Goal: Transaction & Acquisition: Purchase product/service

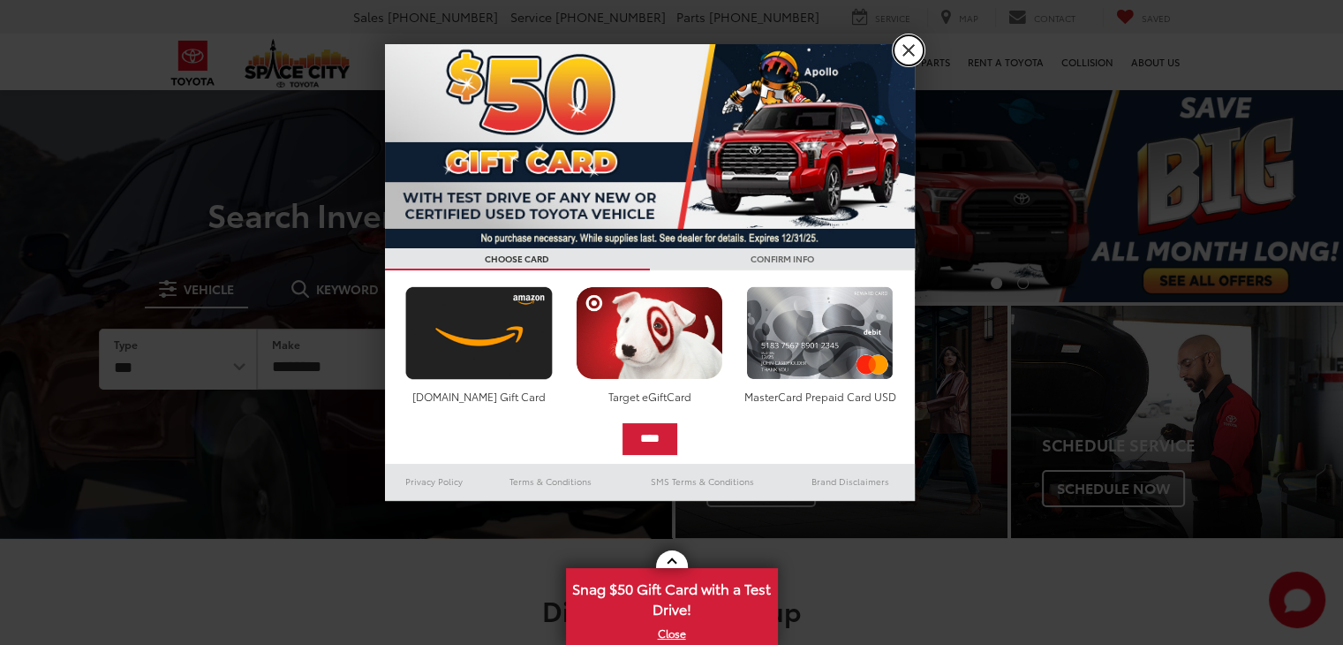
click at [897, 45] on link "X" at bounding box center [909, 50] width 30 height 30
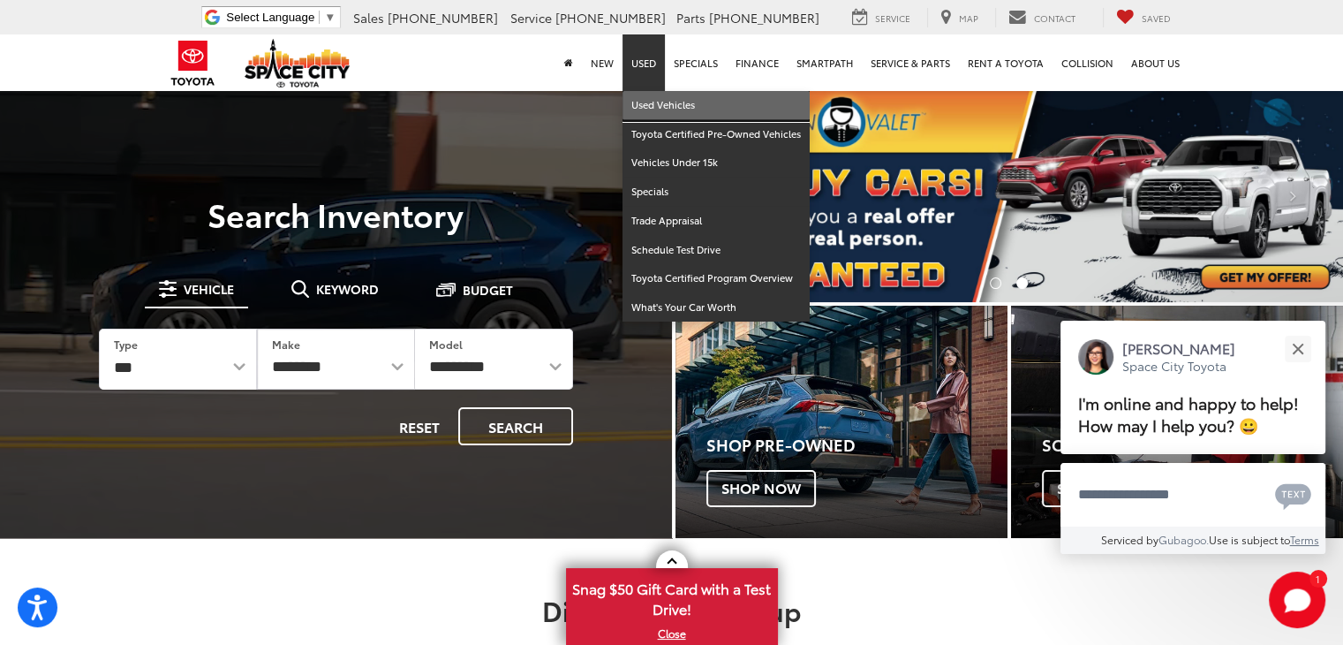
click at [675, 111] on link "Used Vehicles" at bounding box center [716, 105] width 187 height 29
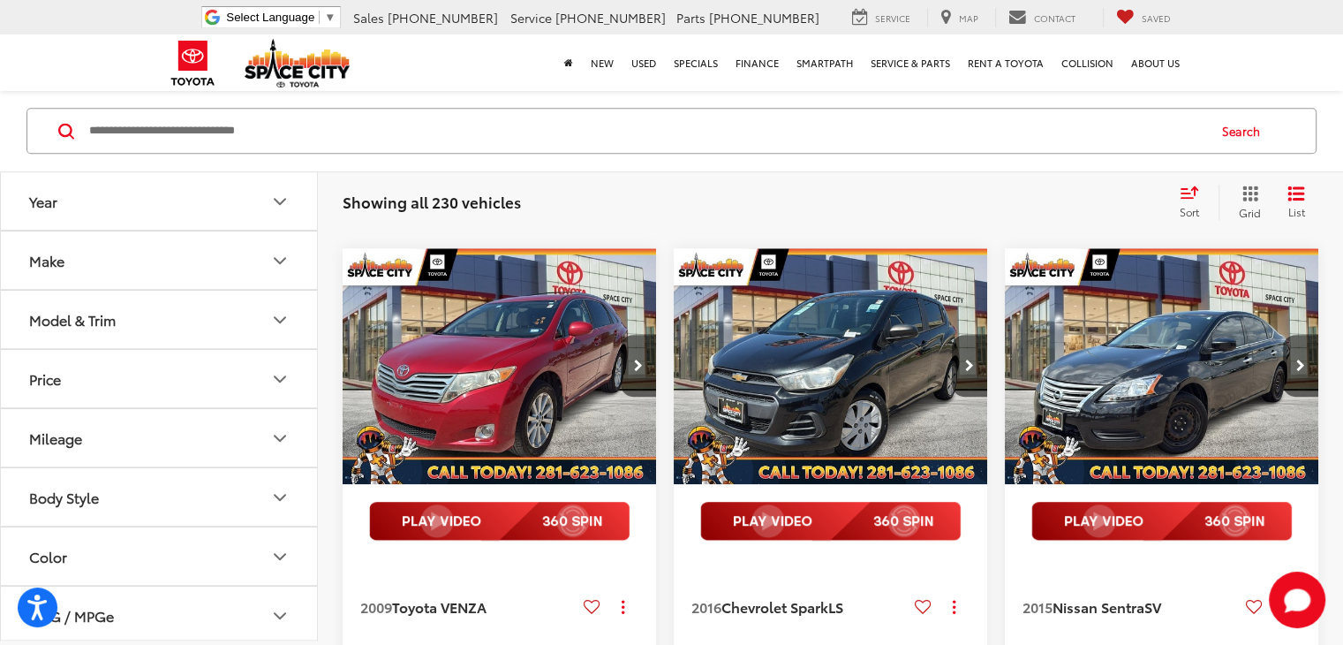
scroll to position [1079, 0]
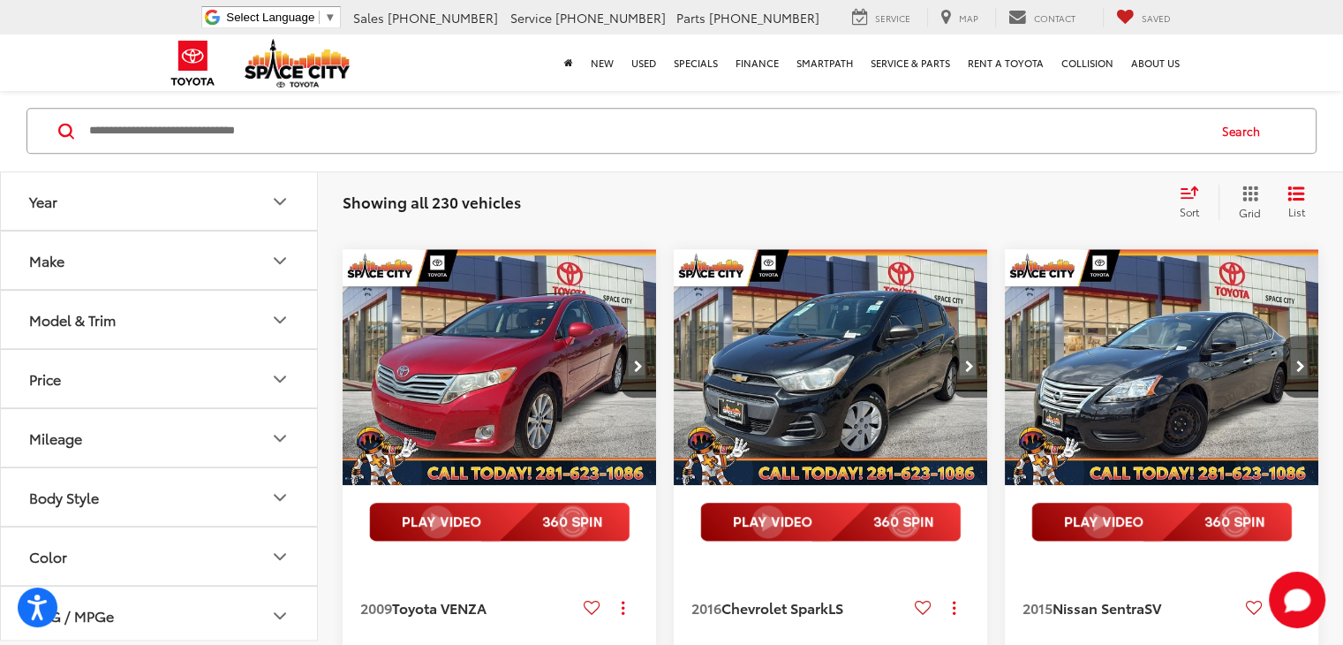
click at [979, 397] on button "Next image" at bounding box center [969, 367] width 35 height 62
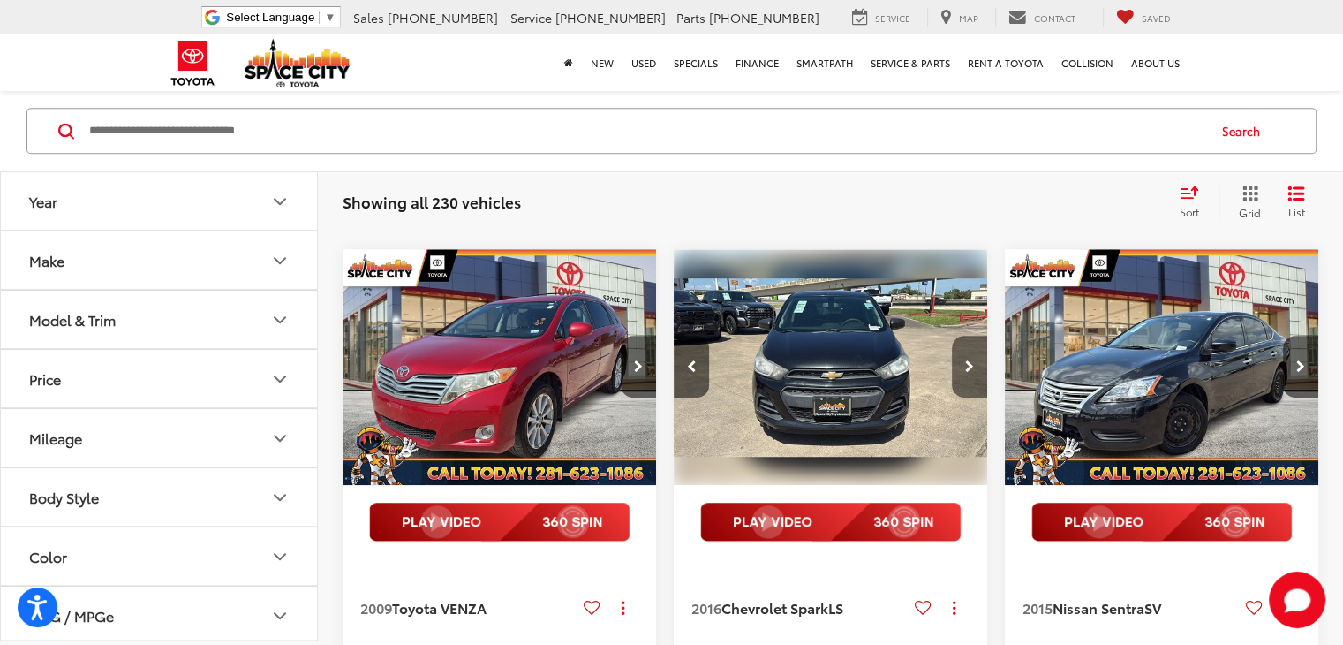
click at [979, 397] on button "Next image" at bounding box center [969, 367] width 35 height 62
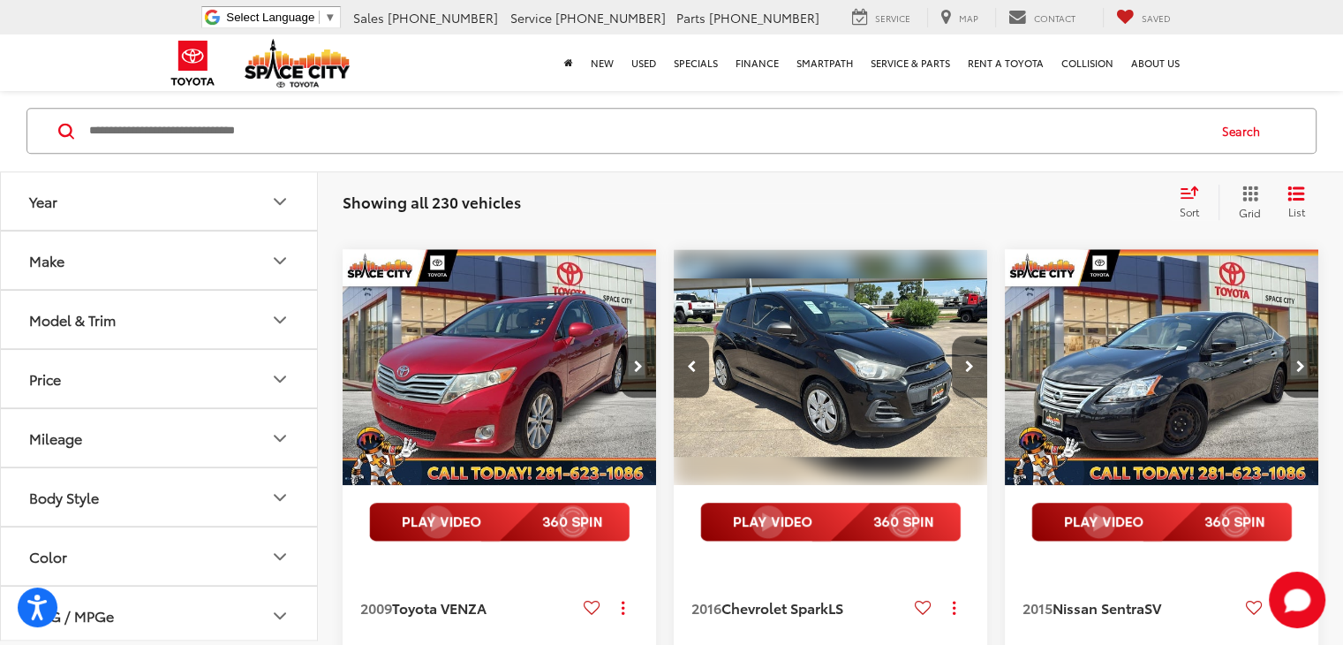
click at [979, 397] on button "Next image" at bounding box center [969, 367] width 35 height 62
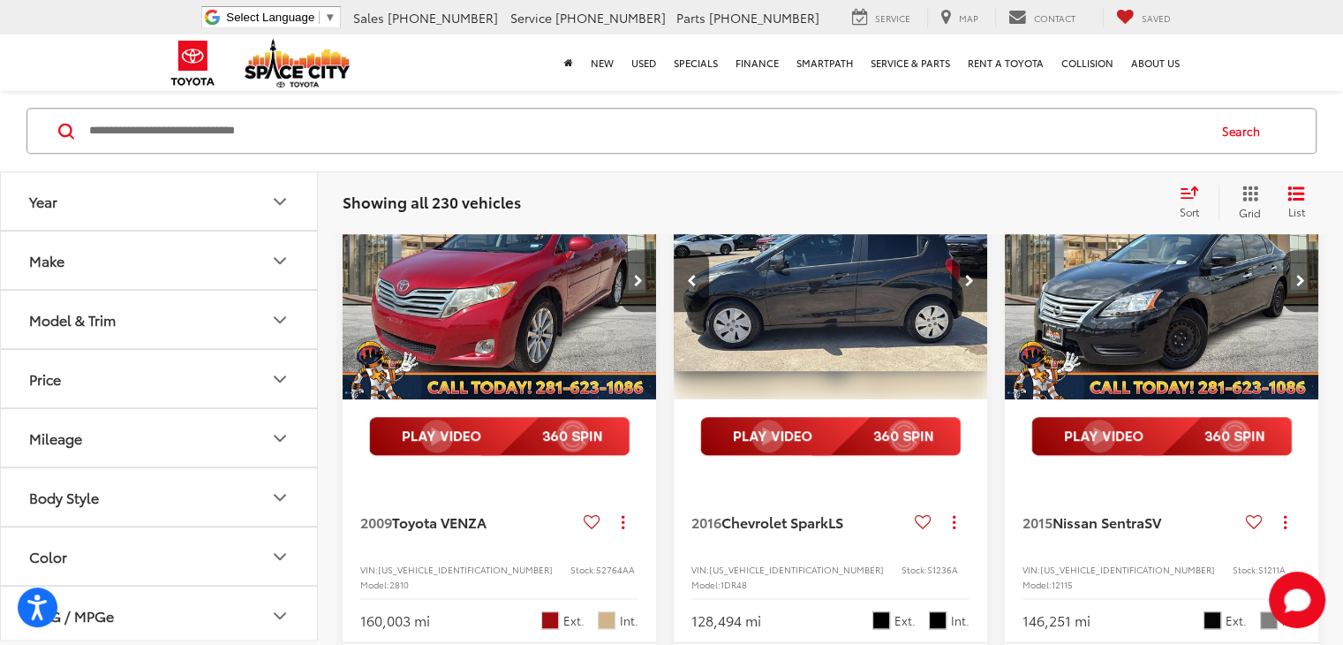
scroll to position [1163, 0]
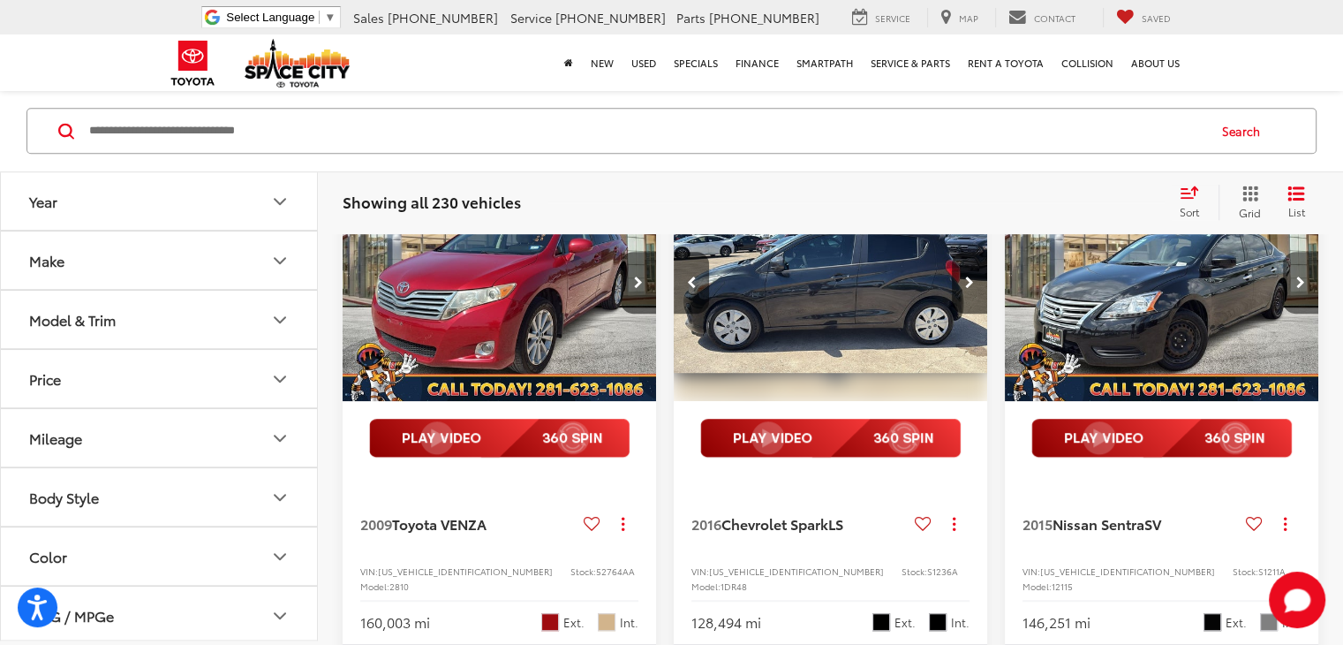
click at [1297, 289] on icon "Next image" at bounding box center [1301, 282] width 9 height 12
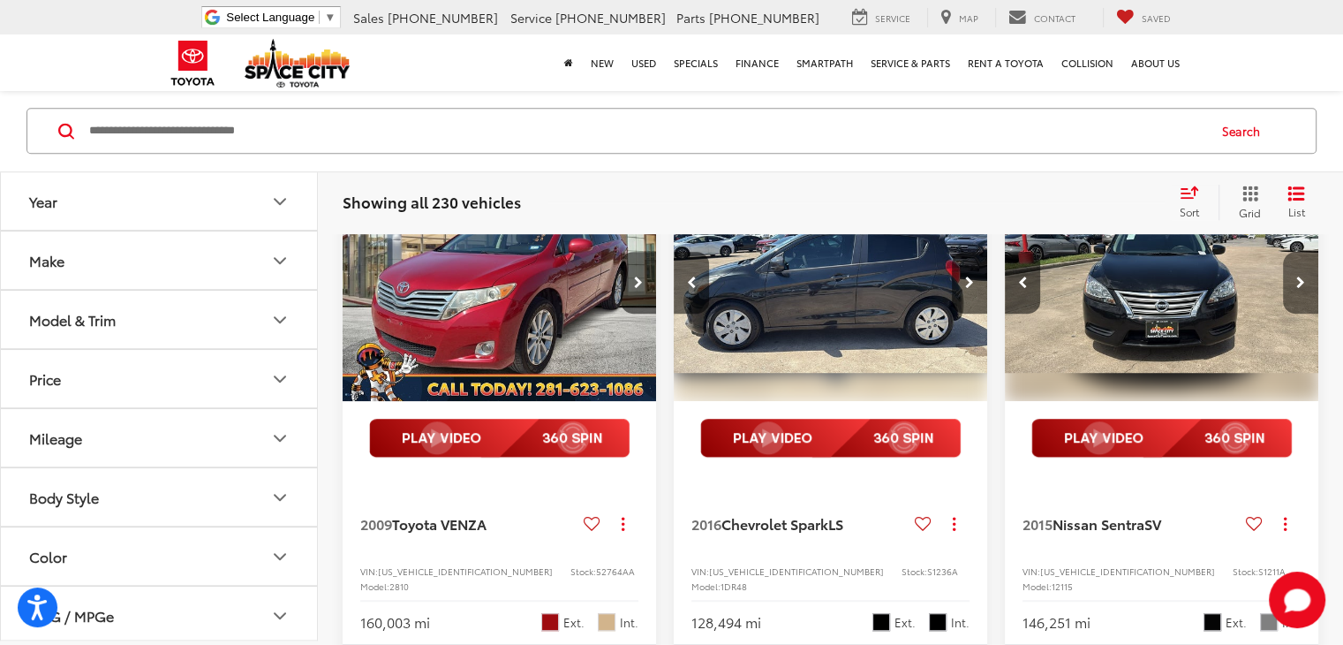
click at [1297, 289] on icon "Next image" at bounding box center [1301, 282] width 9 height 12
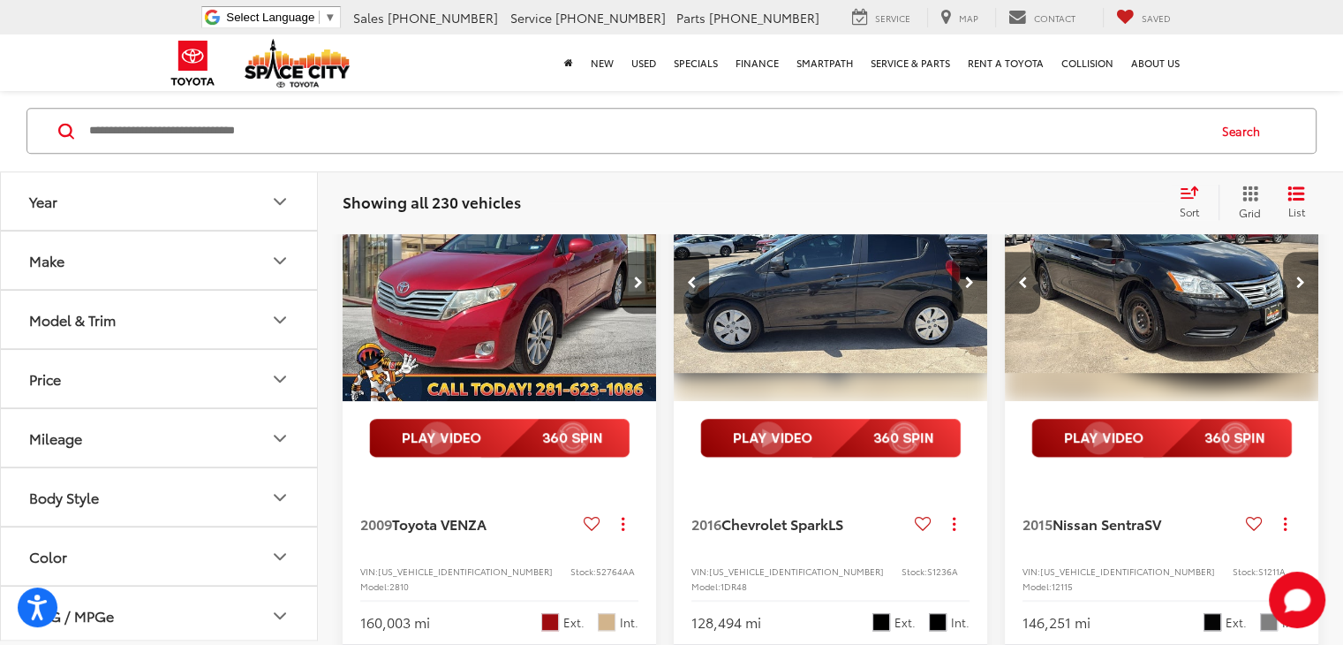
click at [1297, 289] on icon "Next image" at bounding box center [1301, 282] width 9 height 12
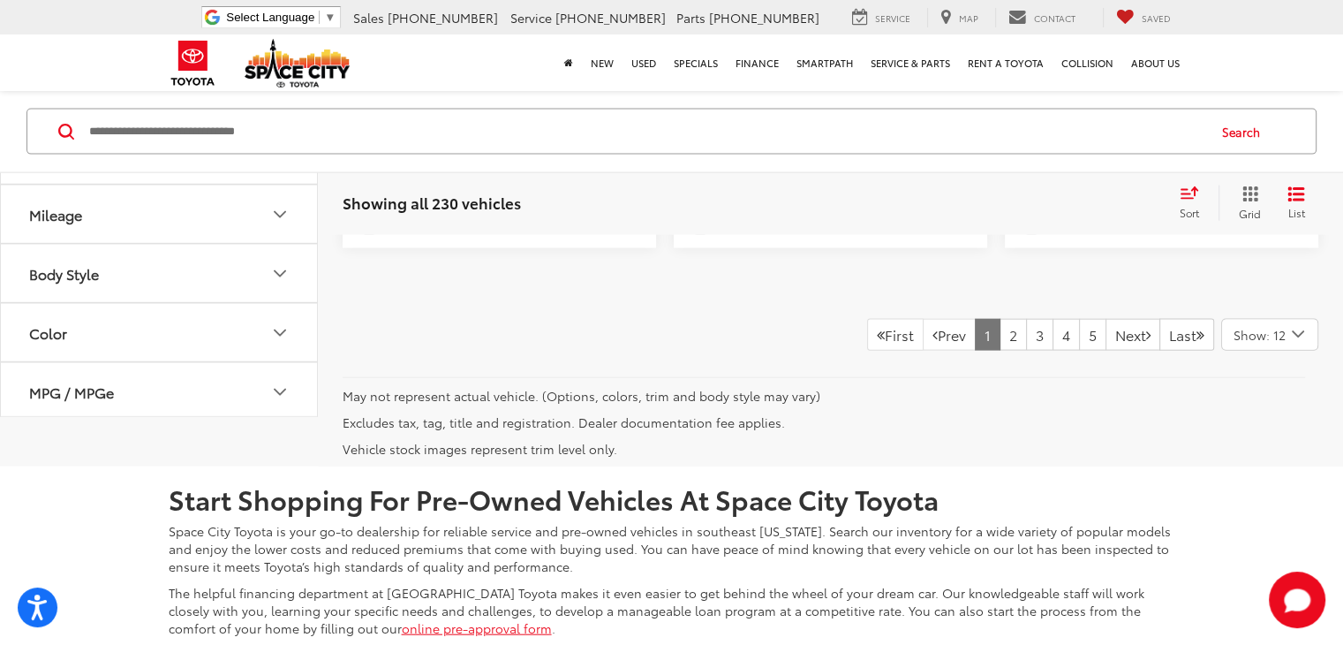
scroll to position [3834, 0]
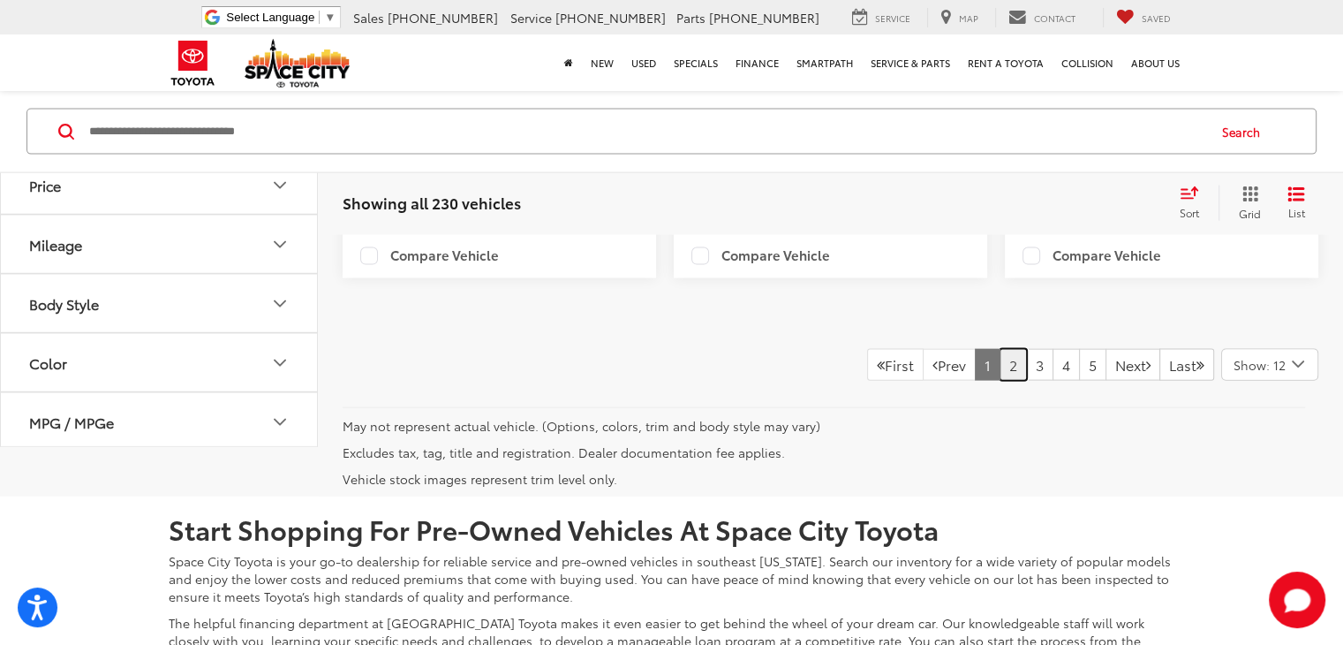
click at [1000, 381] on link "2" at bounding box center [1013, 365] width 27 height 32
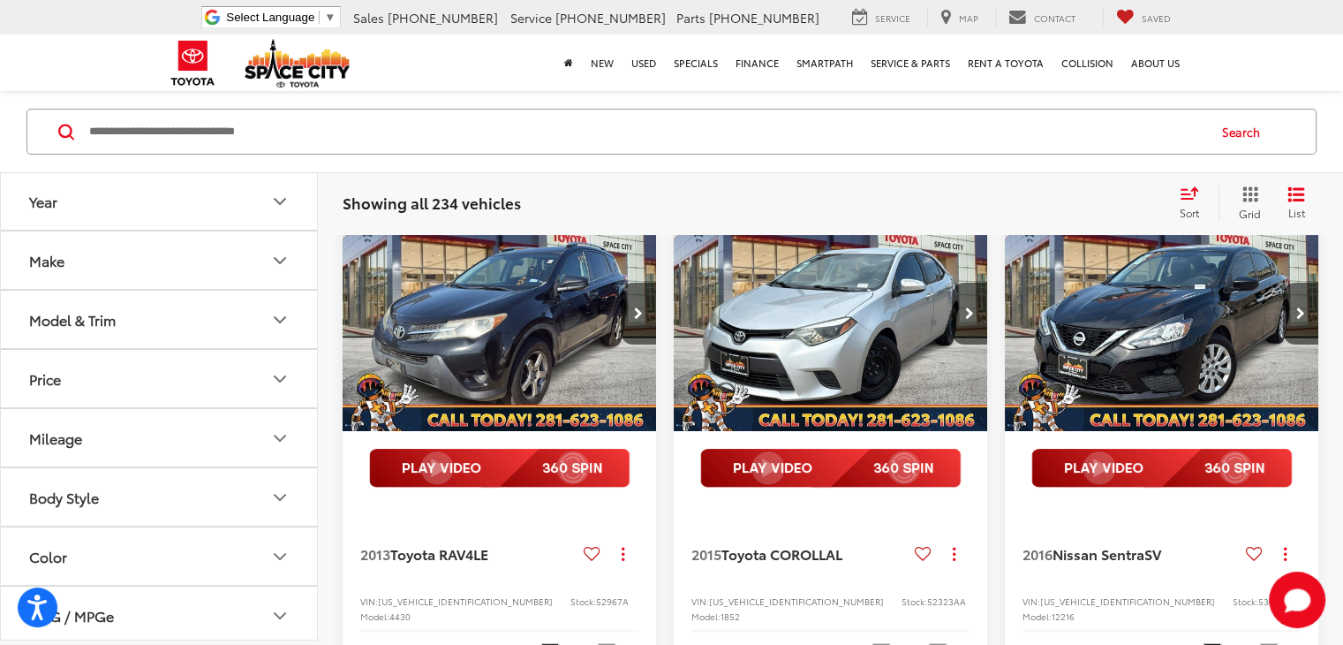
scroll to position [170, 0]
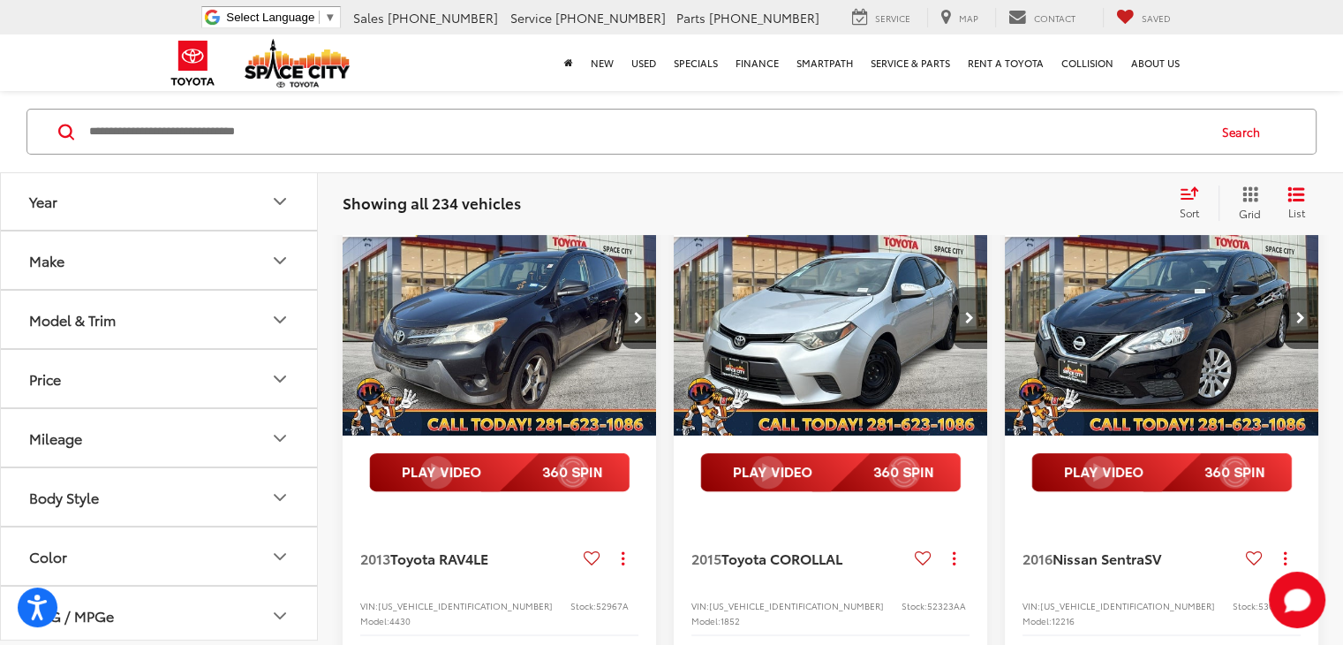
click at [964, 326] on button "Next image" at bounding box center [969, 318] width 35 height 62
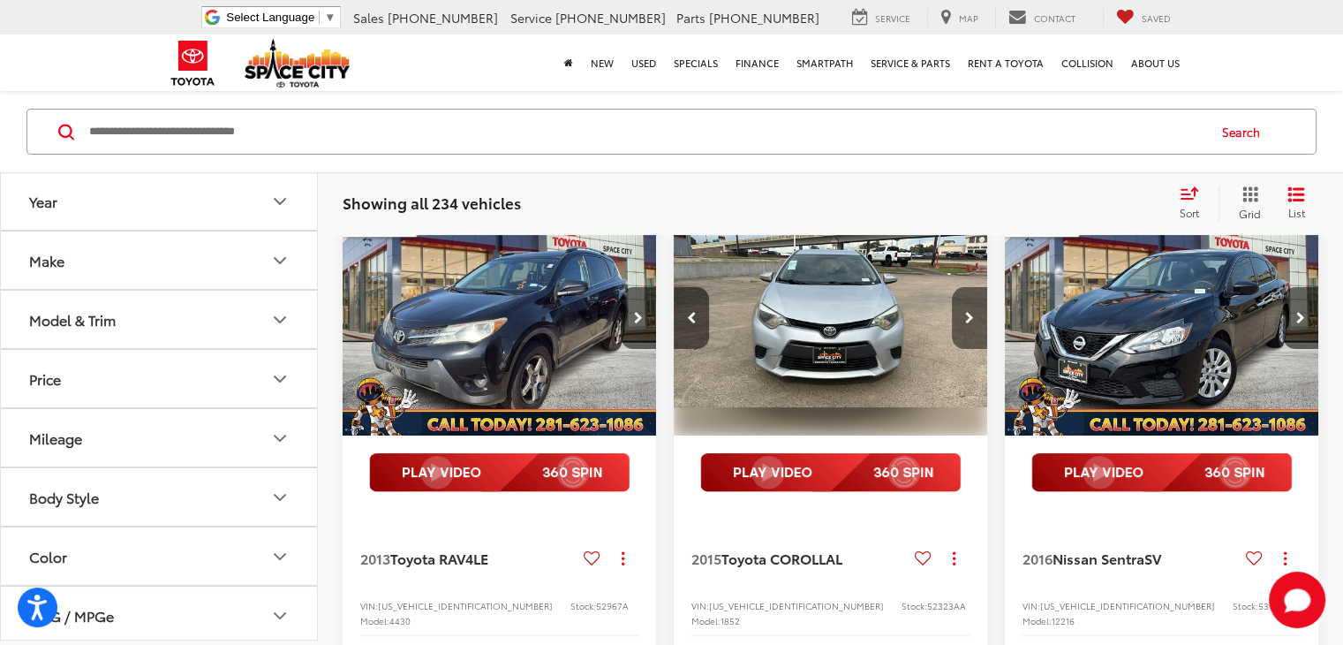
click at [964, 326] on button "Next image" at bounding box center [969, 318] width 35 height 62
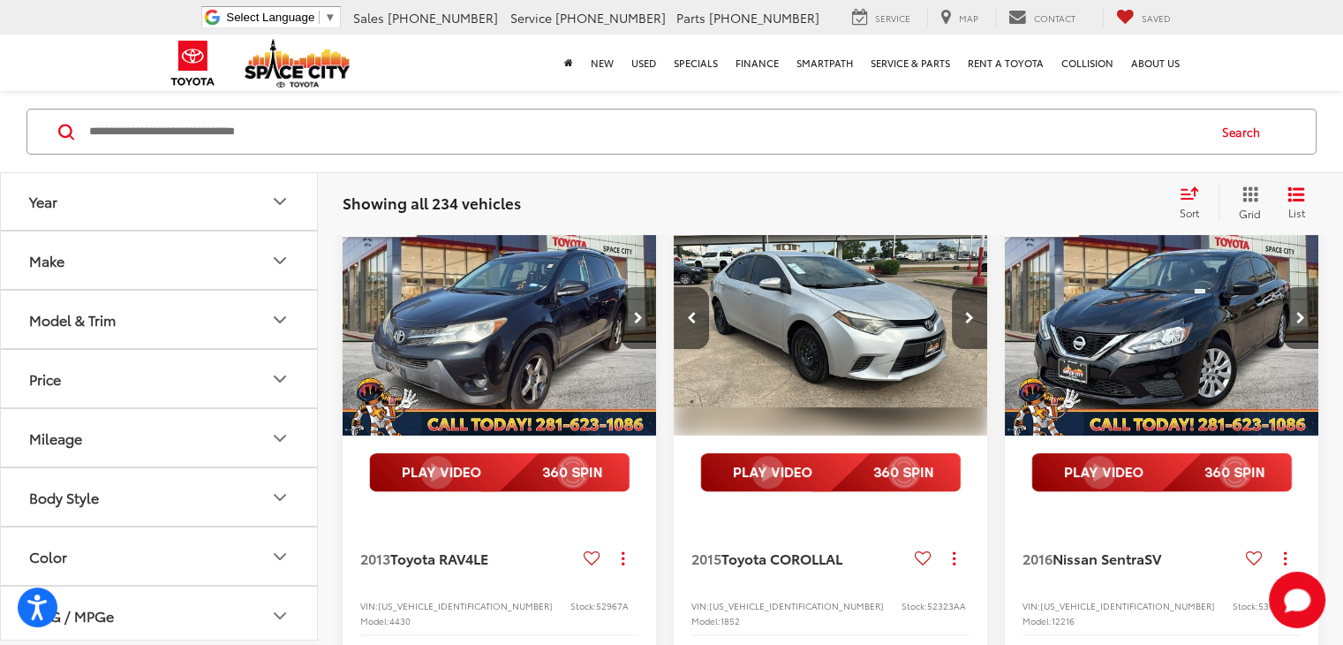
click at [964, 326] on button "Next image" at bounding box center [969, 318] width 35 height 62
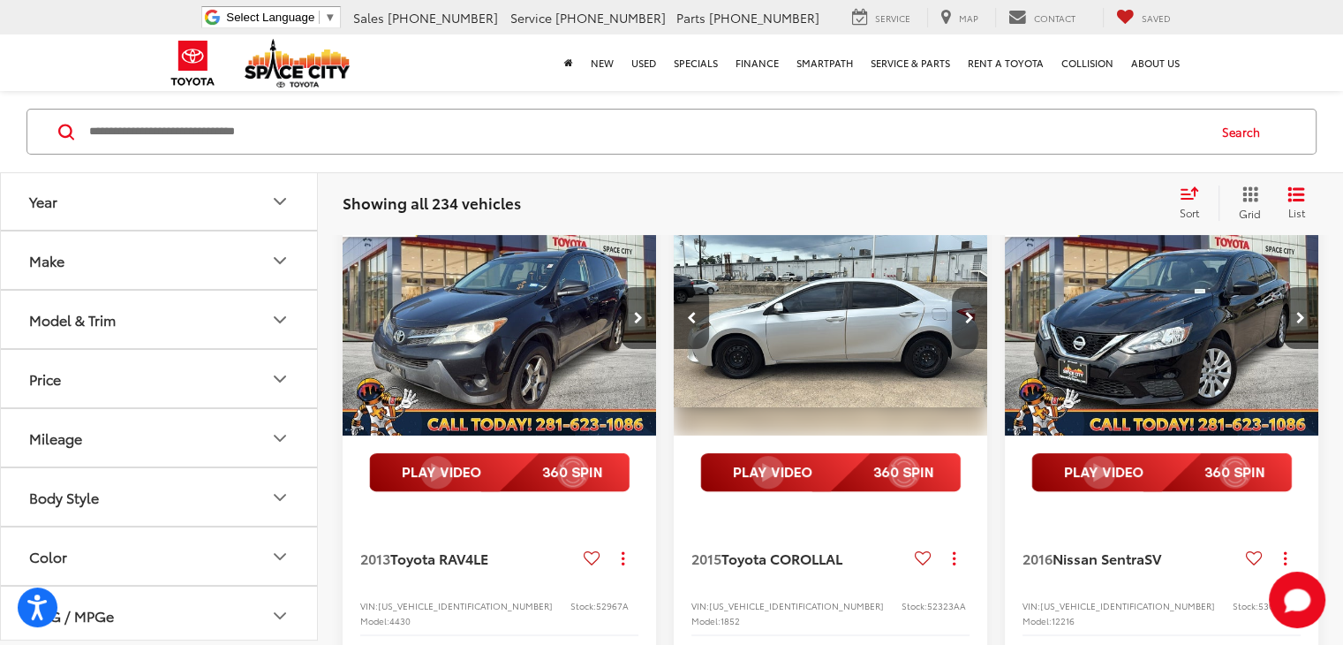
click at [964, 326] on button "Next image" at bounding box center [969, 318] width 35 height 62
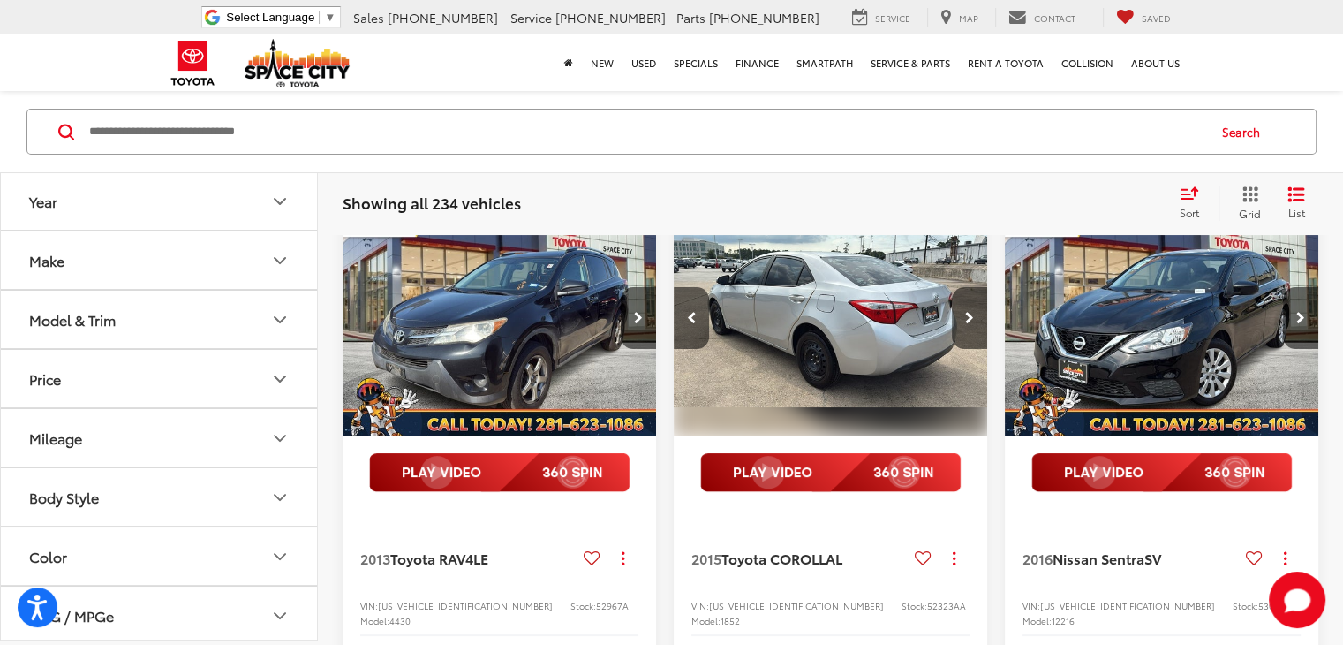
click at [811, 462] on img at bounding box center [830, 472] width 261 height 39
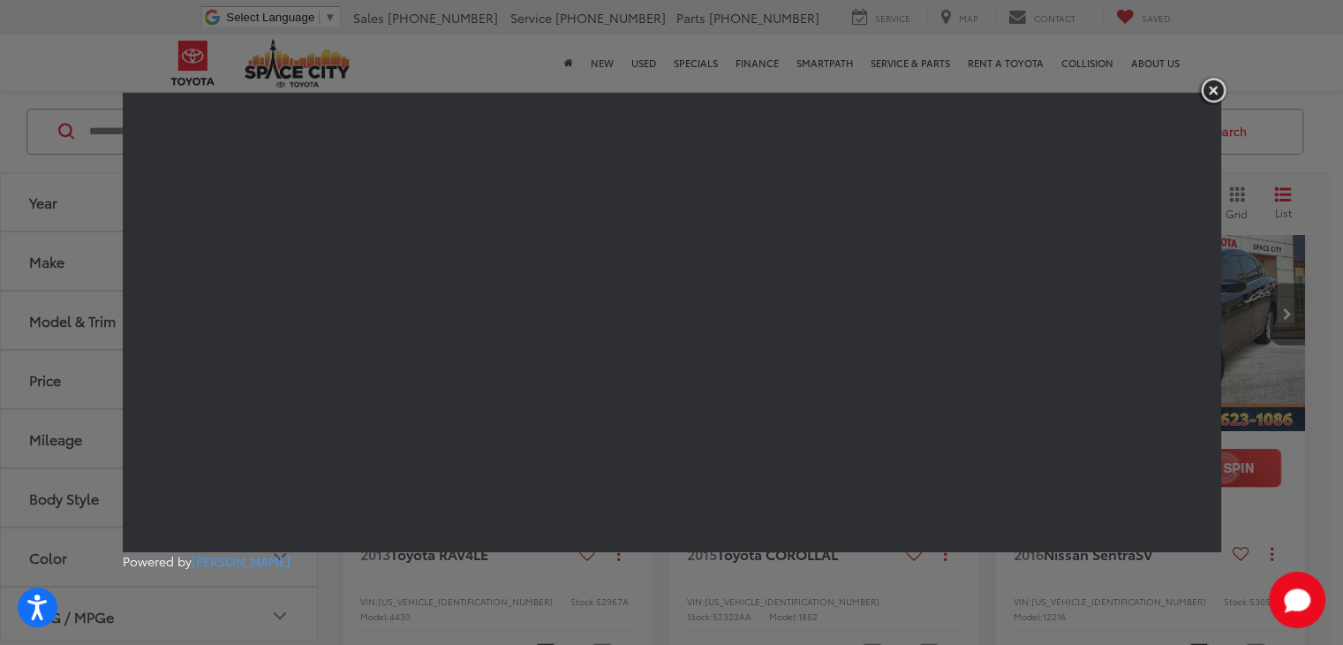
click at [1211, 85] on img "button" at bounding box center [1214, 90] width 32 height 29
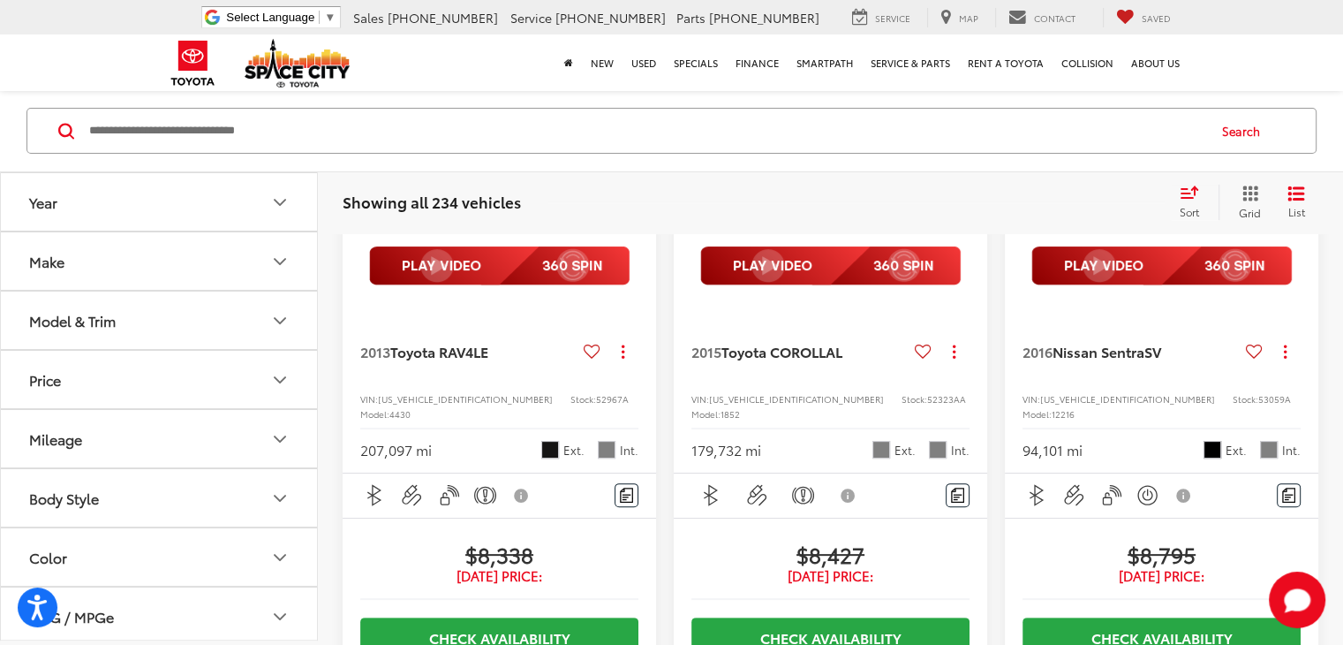
scroll to position [231, 0]
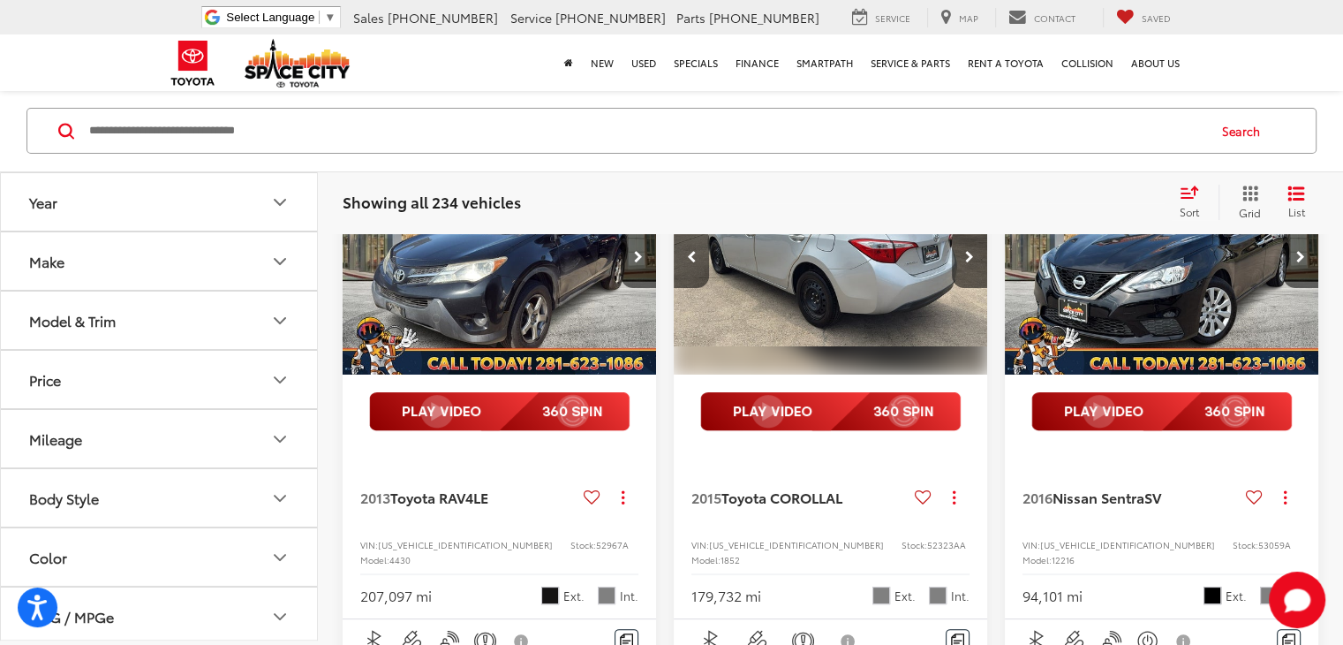
click at [1086, 327] on img "2016 Nissan Sentra SV 0" at bounding box center [1162, 258] width 316 height 238
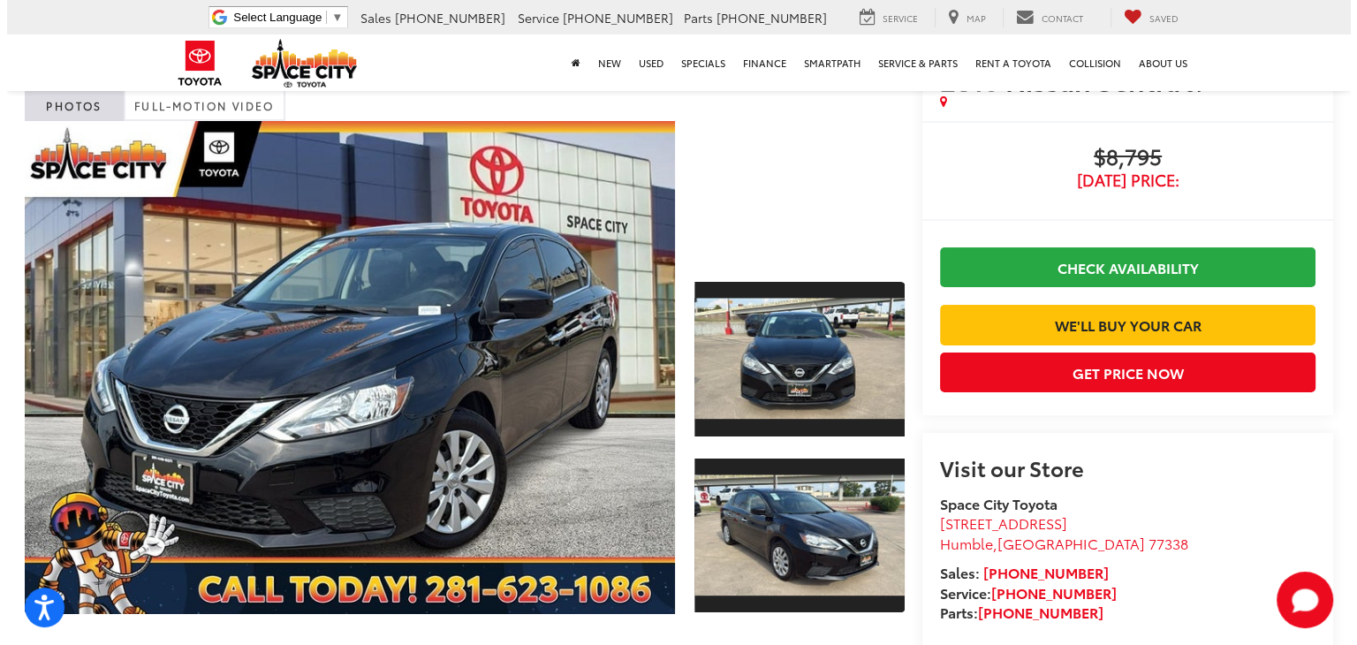
scroll to position [72, 0]
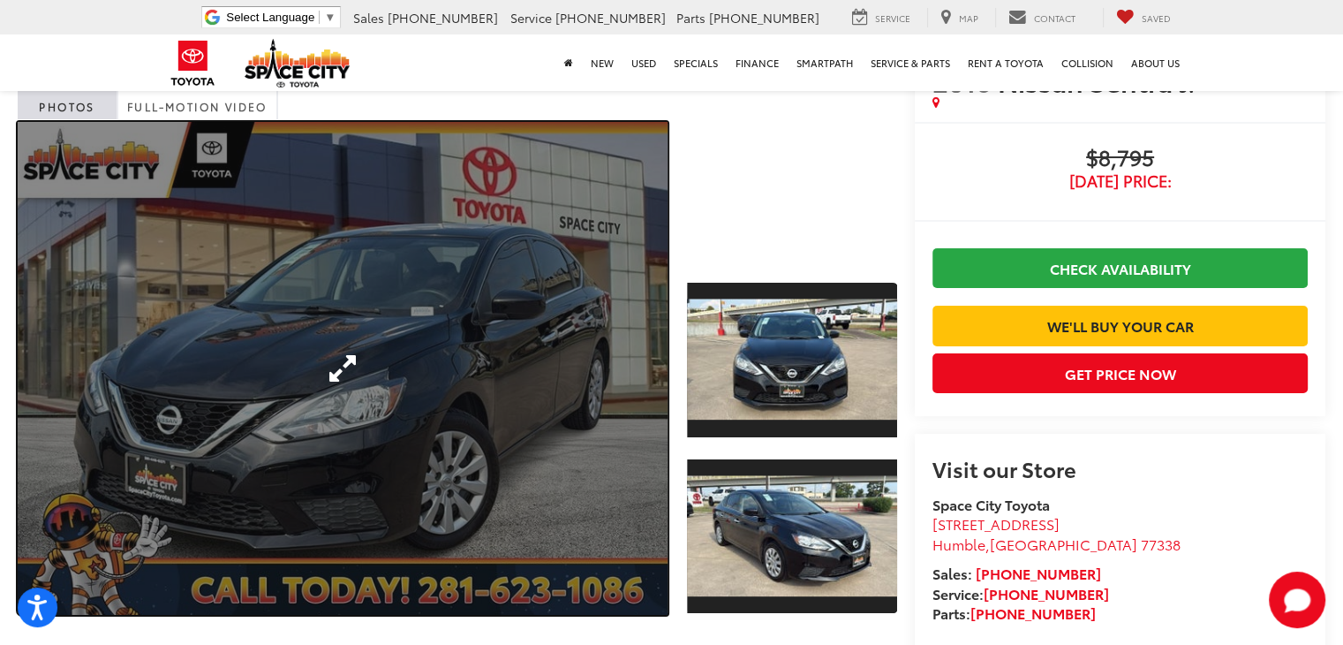
click at [490, 432] on link "Expand Photo 0" at bounding box center [343, 368] width 650 height 493
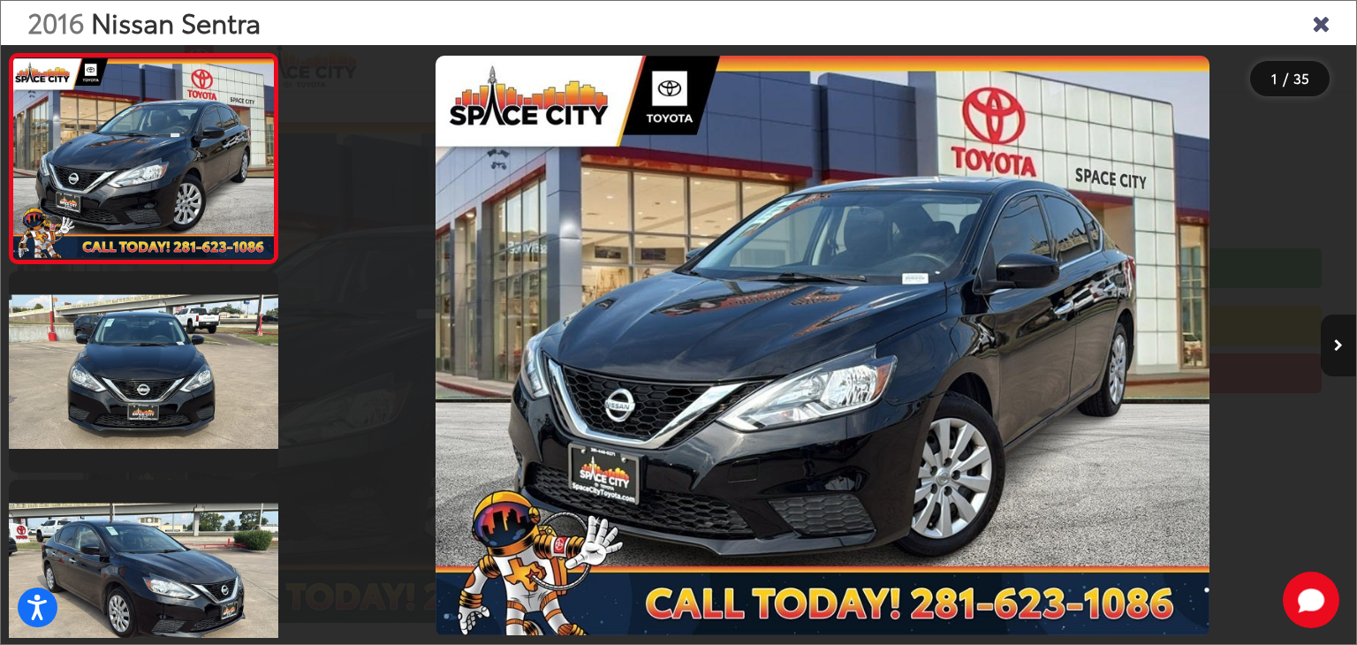
click at [1343, 344] on button "Next image" at bounding box center [1338, 345] width 35 height 62
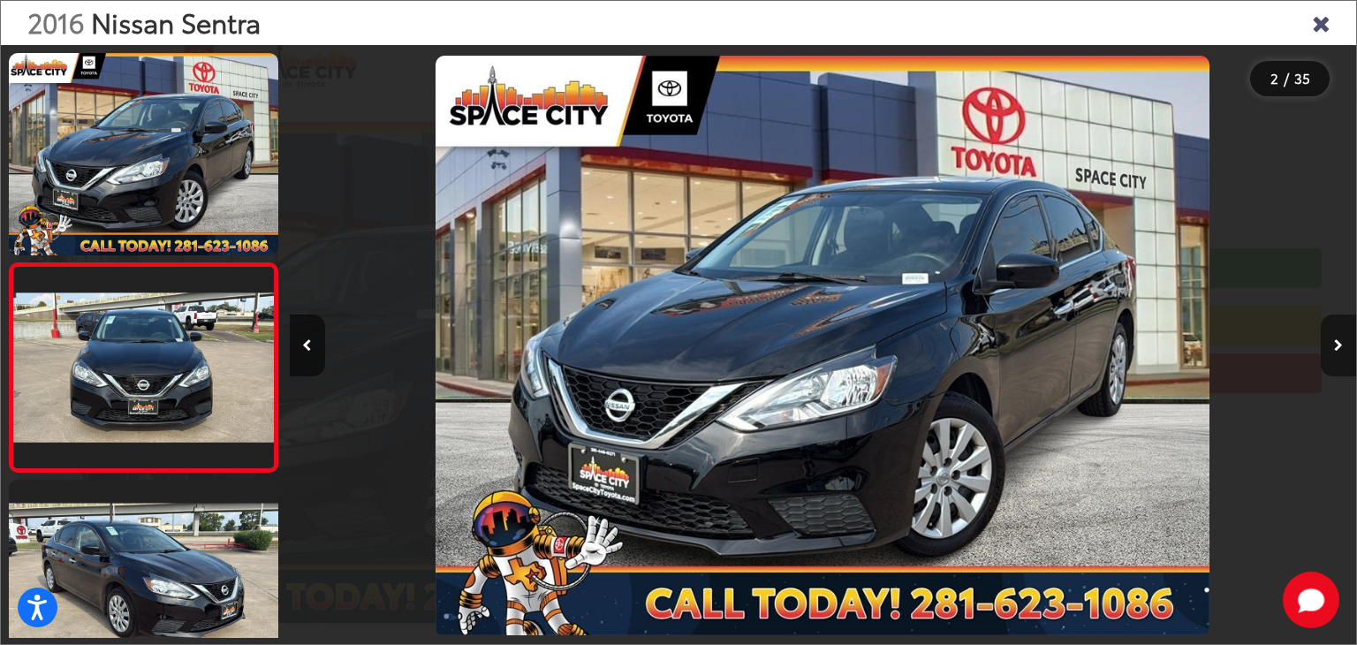
click at [1343, 344] on button "Next image" at bounding box center [1338, 345] width 35 height 62
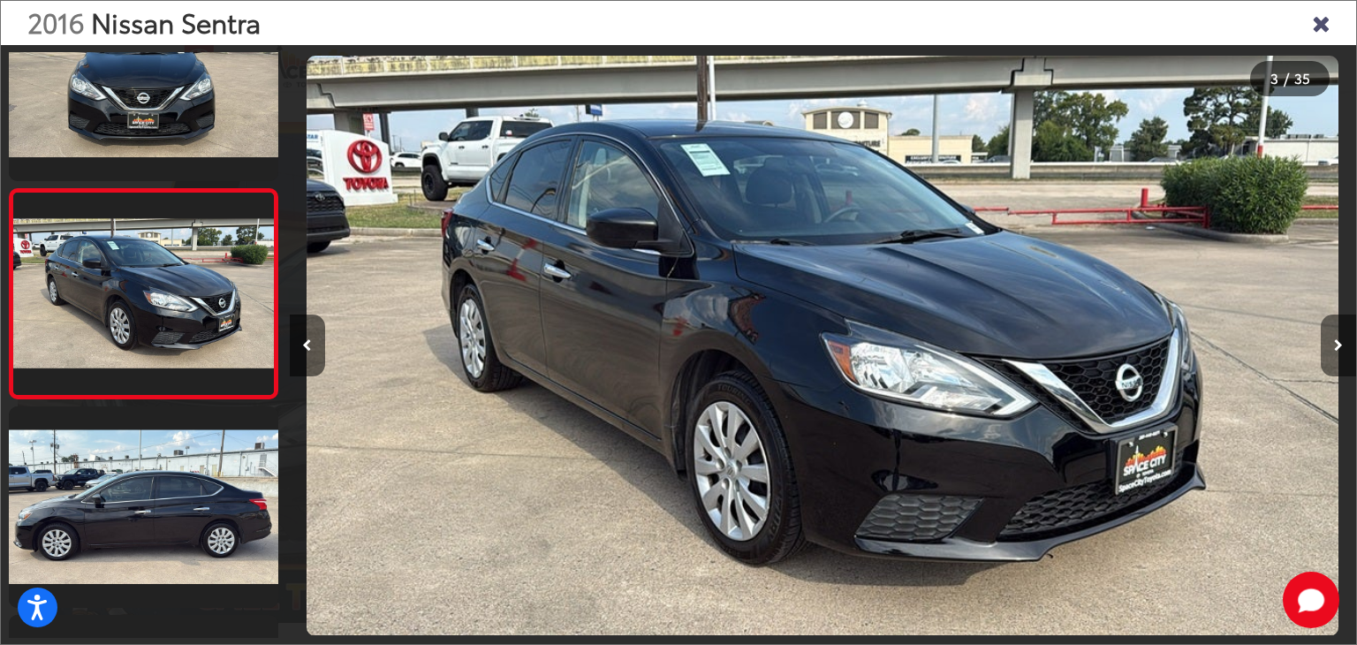
click at [1343, 344] on button "Next image" at bounding box center [1338, 345] width 35 height 62
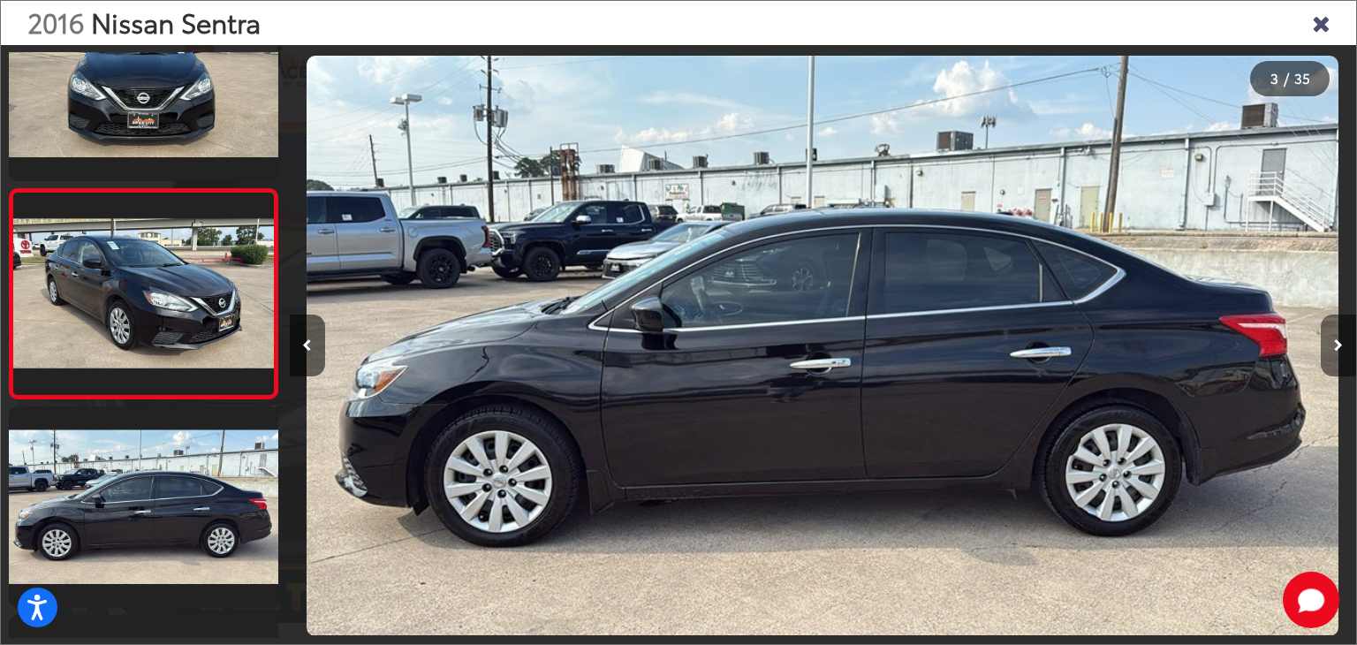
scroll to position [491, 0]
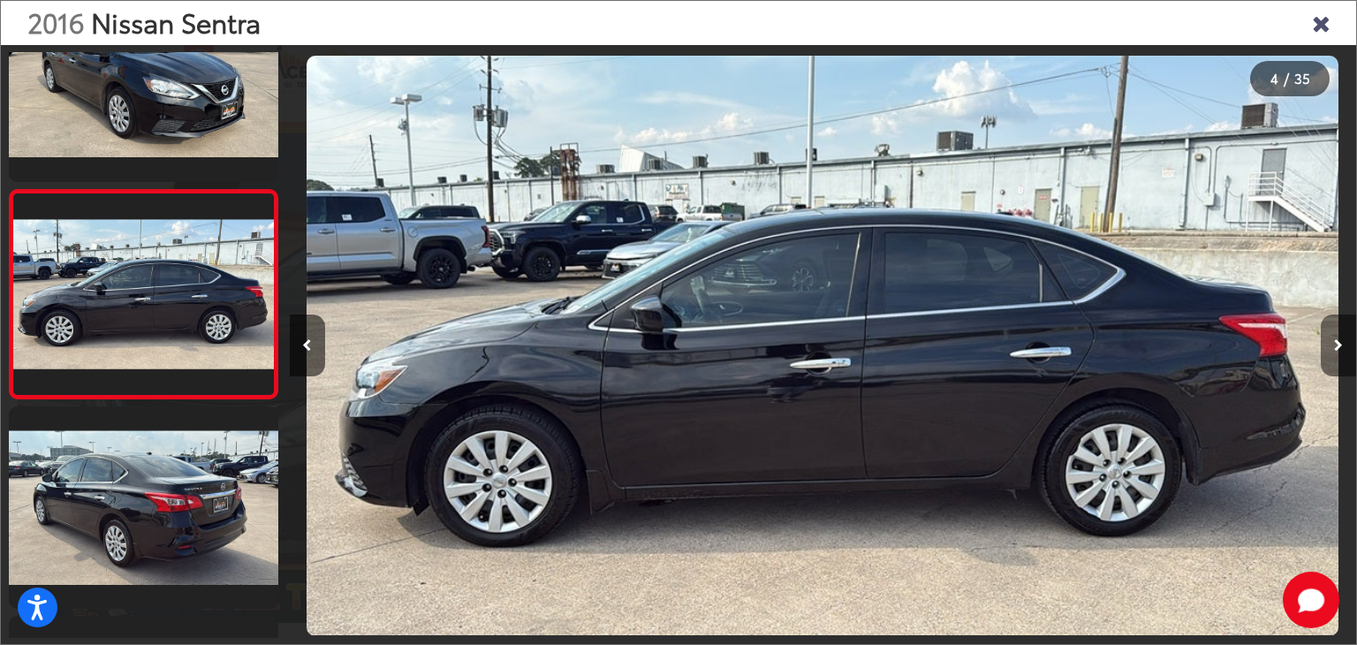
click at [1343, 344] on button "Next image" at bounding box center [1338, 345] width 35 height 62
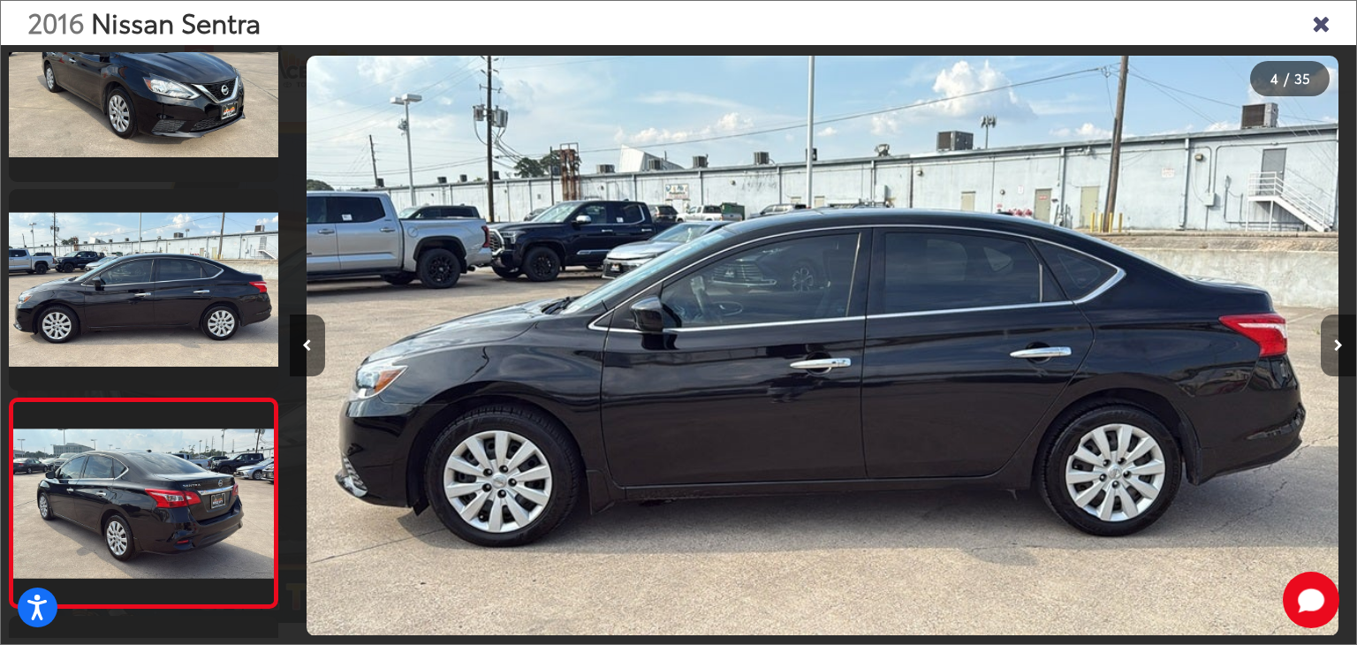
scroll to position [700, 0]
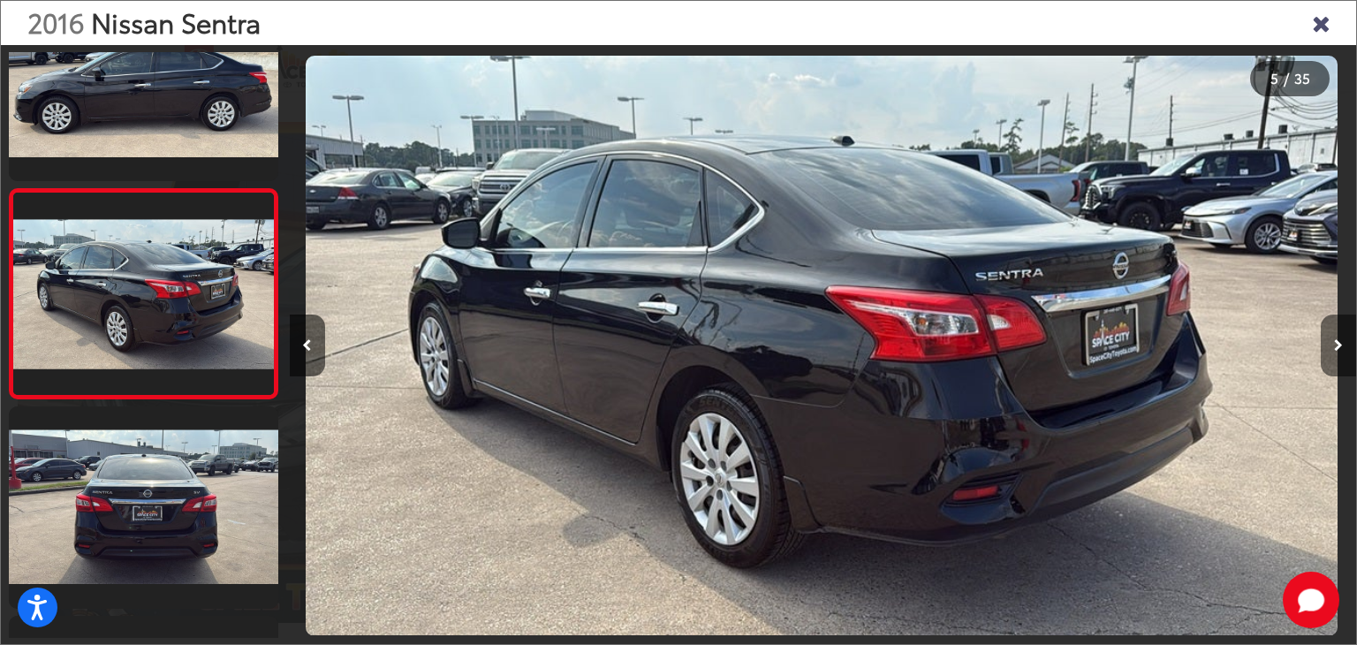
click at [1343, 344] on button "Next image" at bounding box center [1338, 345] width 35 height 62
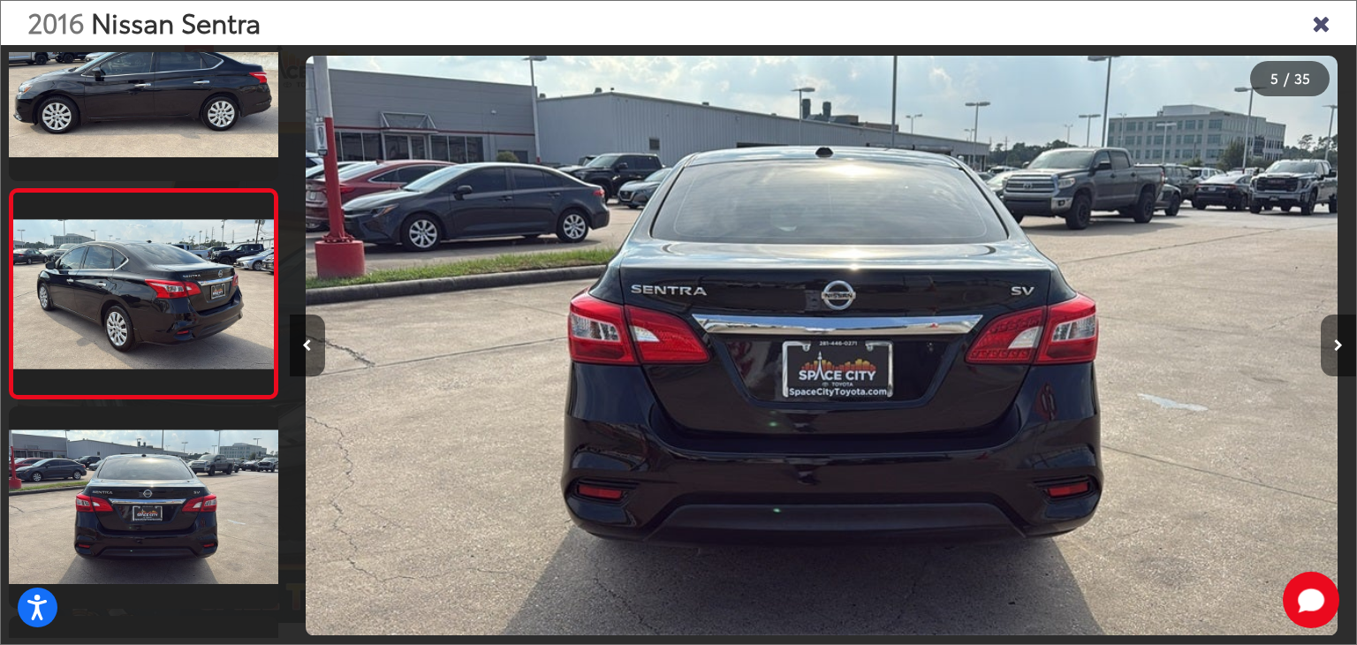
scroll to position [909, 0]
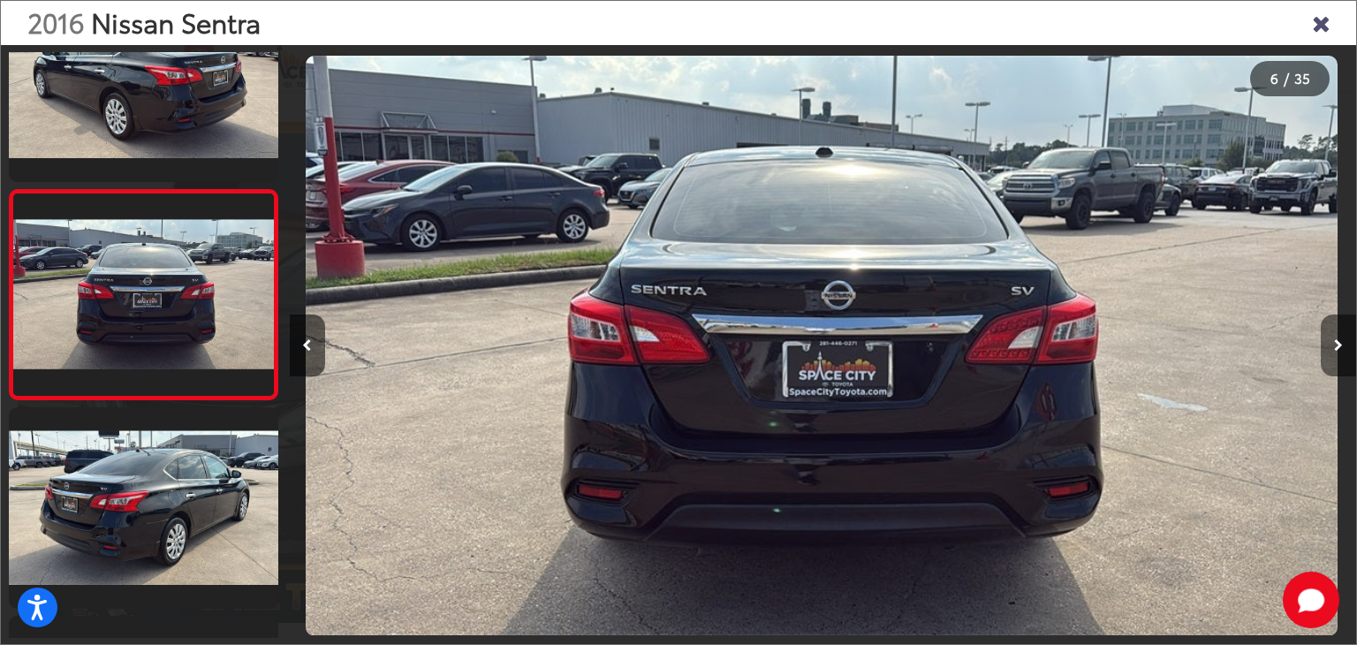
click at [1343, 347] on button "Next image" at bounding box center [1338, 345] width 35 height 62
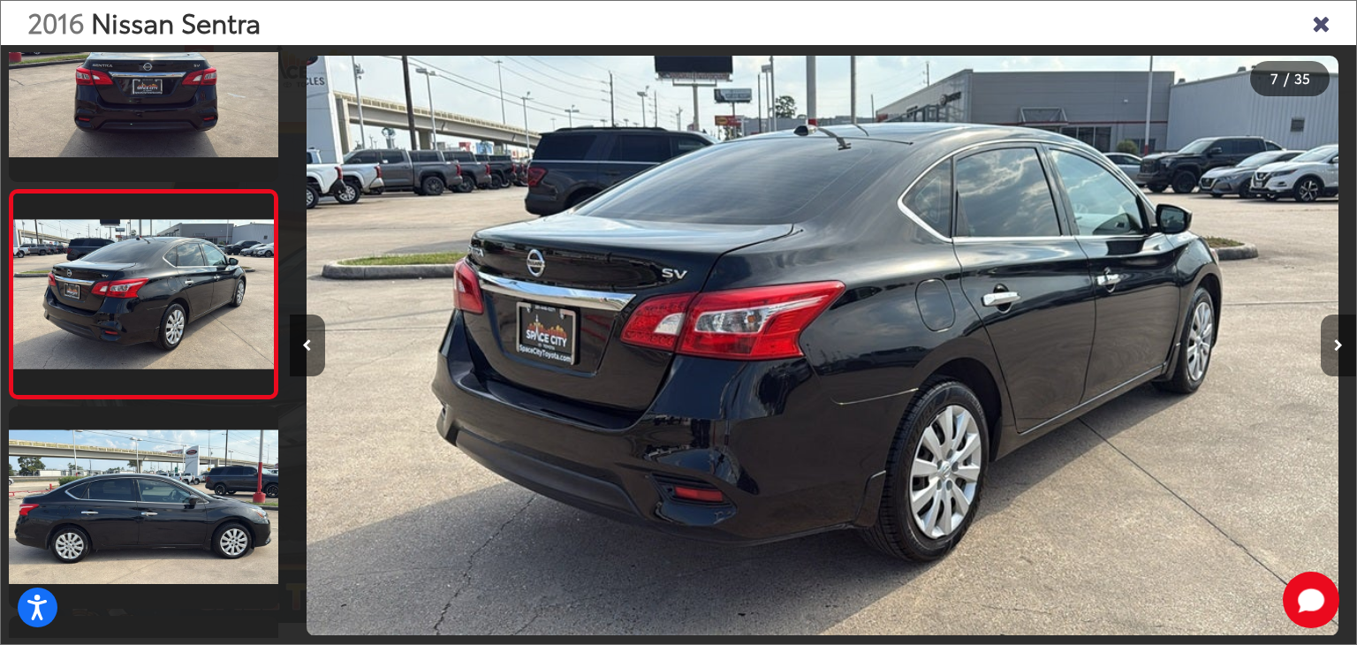
click at [1343, 347] on button "Next image" at bounding box center [1338, 345] width 35 height 62
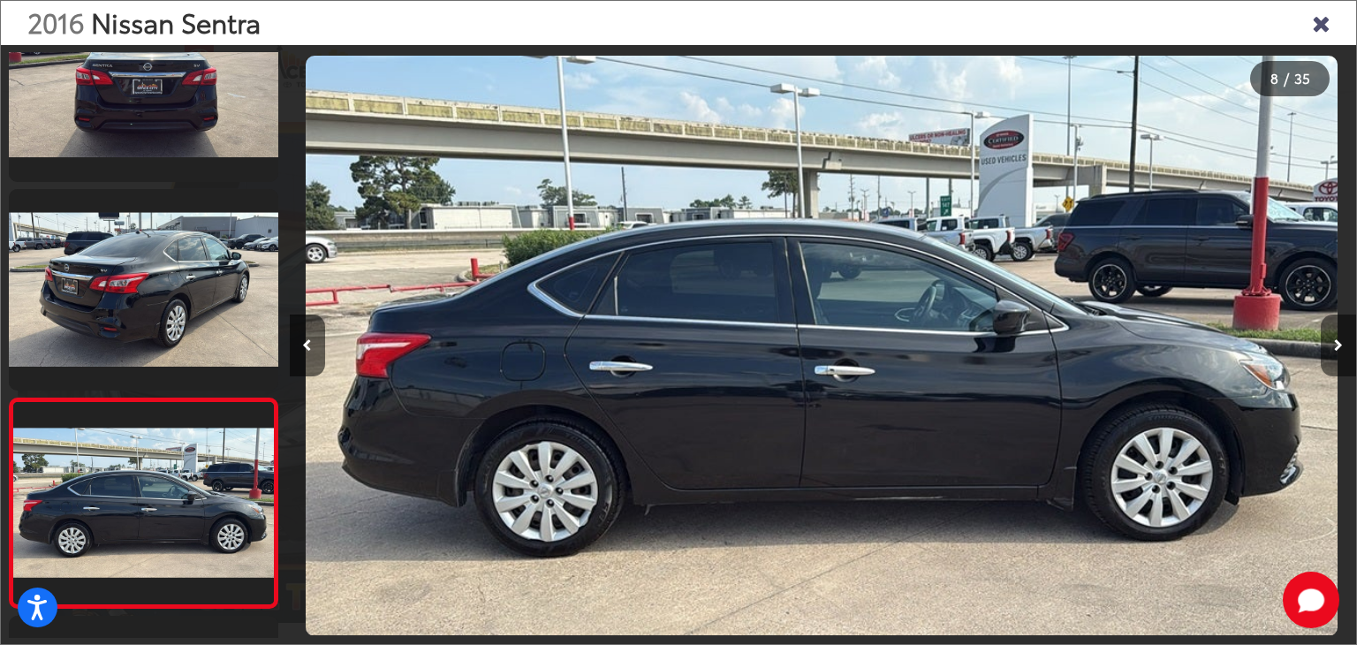
scroll to position [1328, 0]
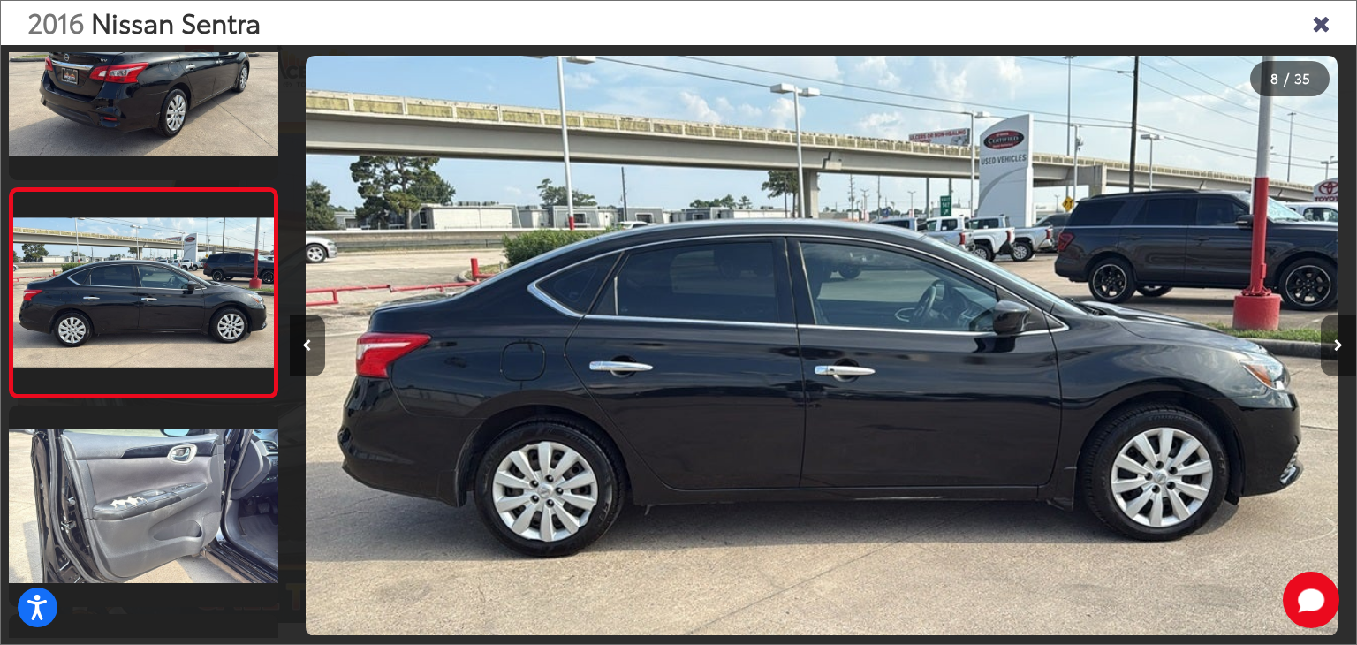
click at [1343, 347] on button "Next image" at bounding box center [1338, 345] width 35 height 62
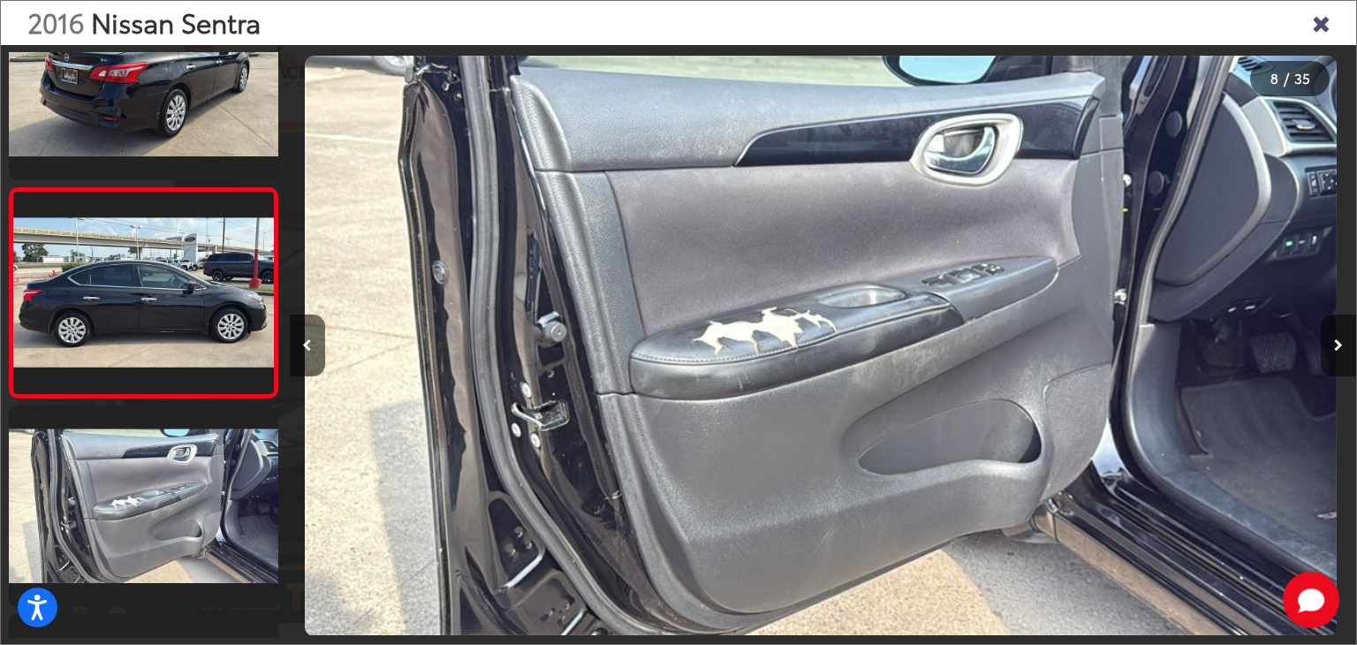
scroll to position [1537, 0]
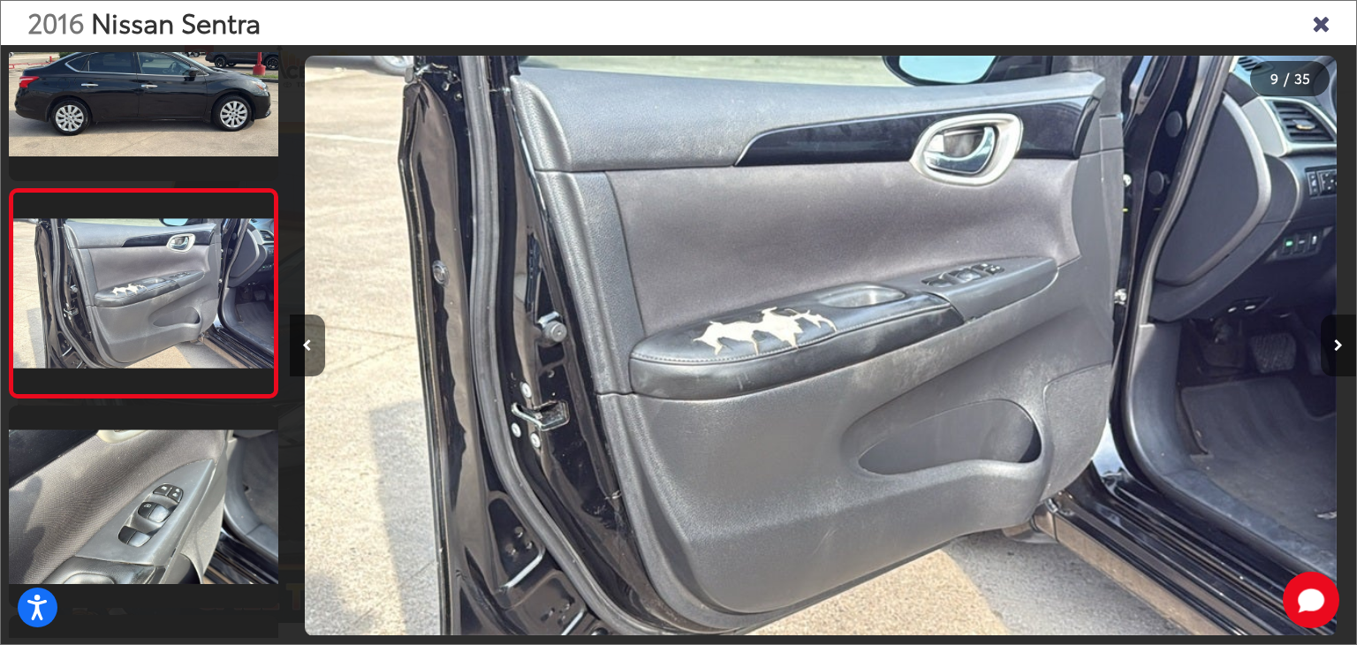
click at [1343, 347] on button "Next image" at bounding box center [1338, 345] width 35 height 62
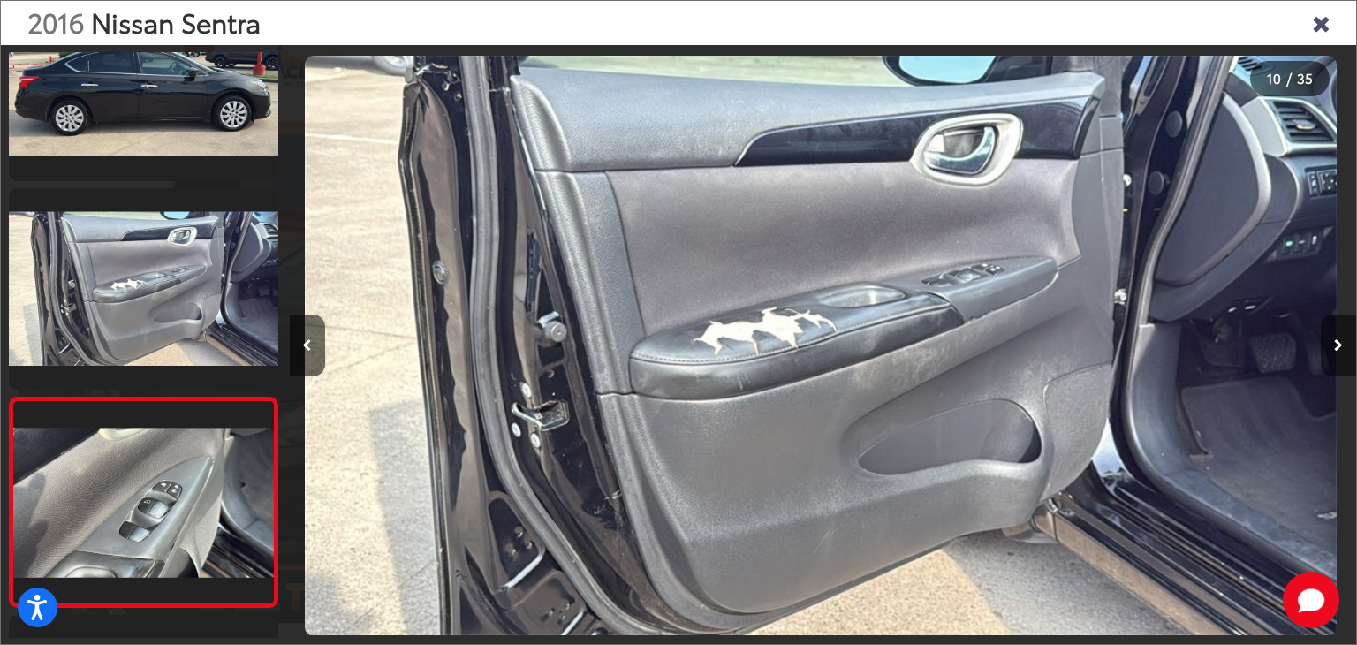
scroll to position [1745, 0]
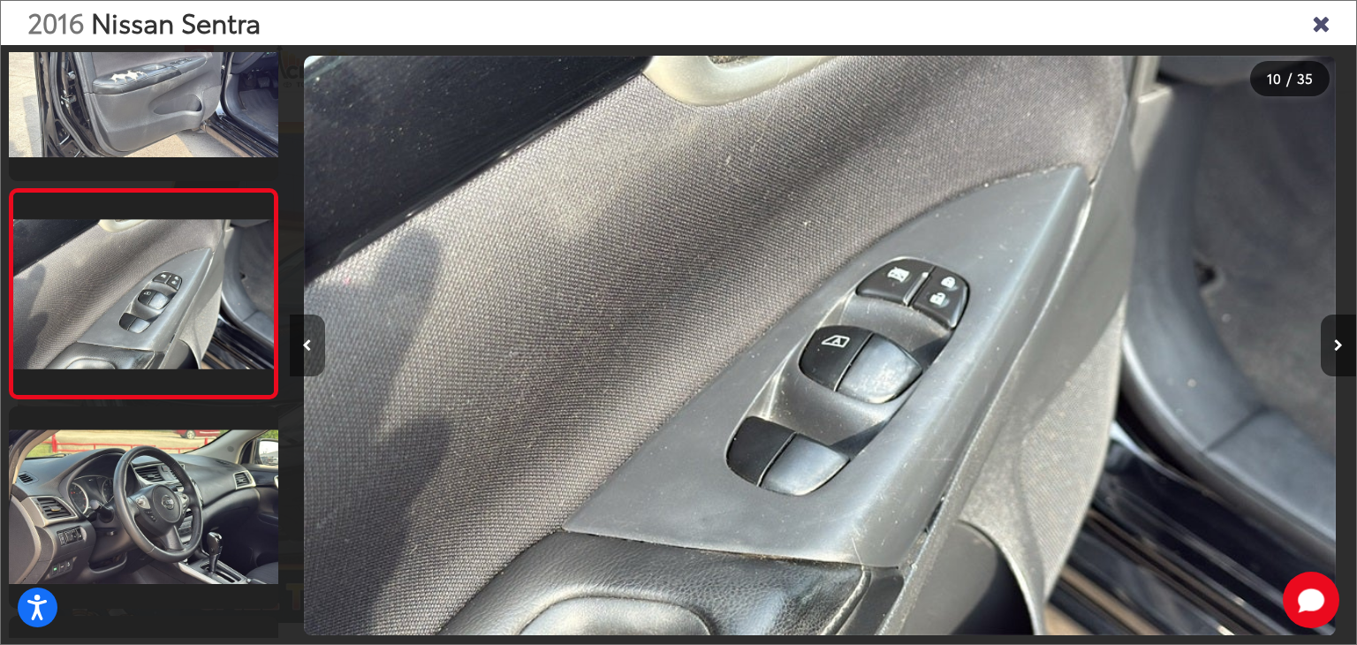
click at [306, 344] on icon "Previous image" at bounding box center [307, 345] width 10 height 12
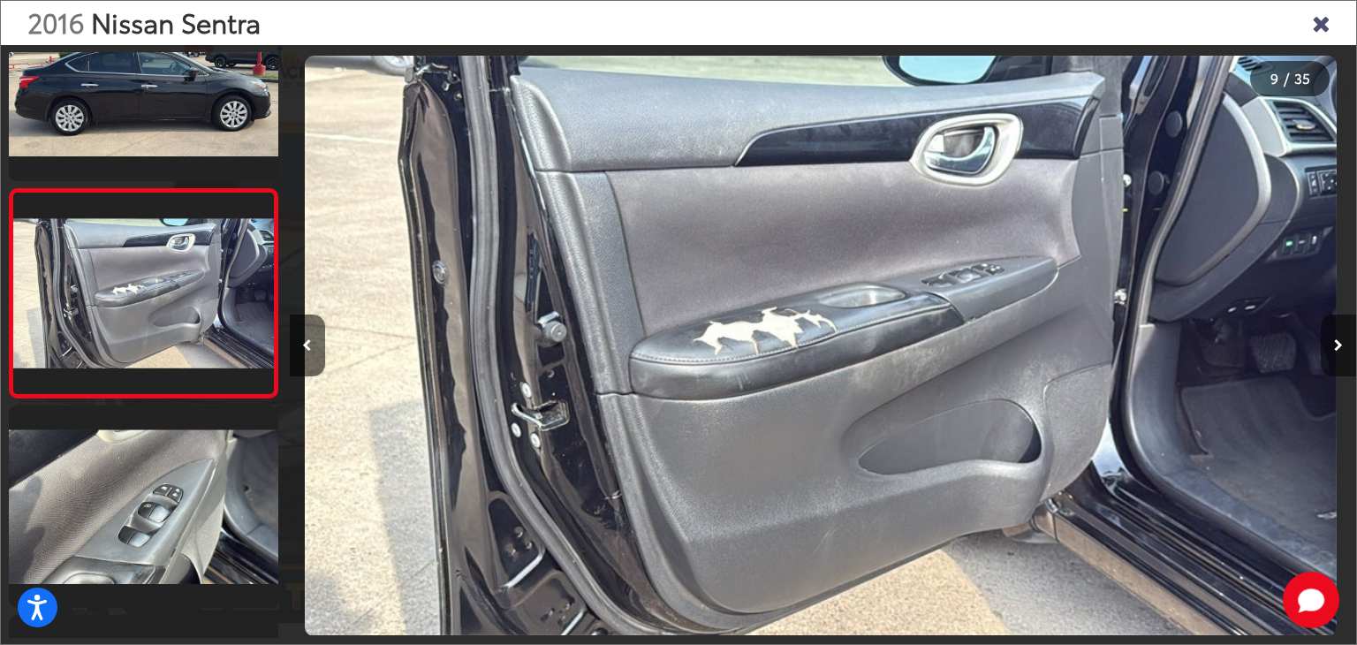
click at [1342, 337] on button "Next image" at bounding box center [1338, 345] width 35 height 62
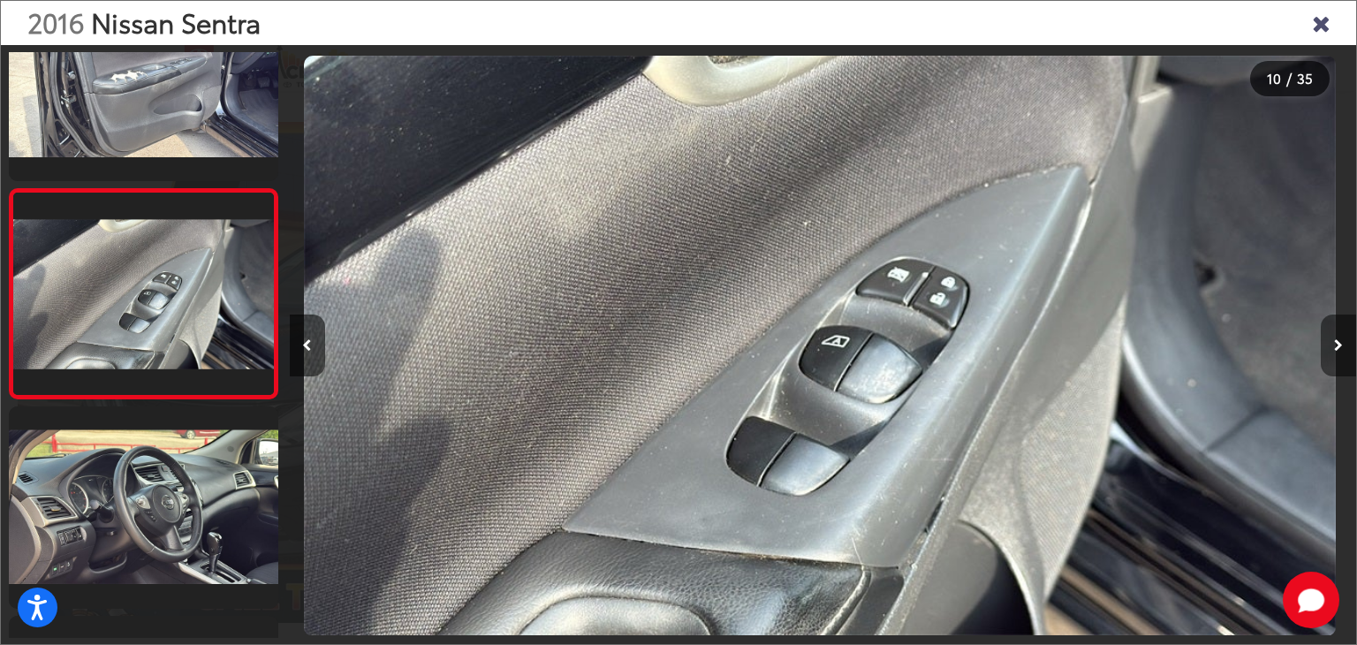
click at [1340, 337] on button "Next image" at bounding box center [1338, 345] width 35 height 62
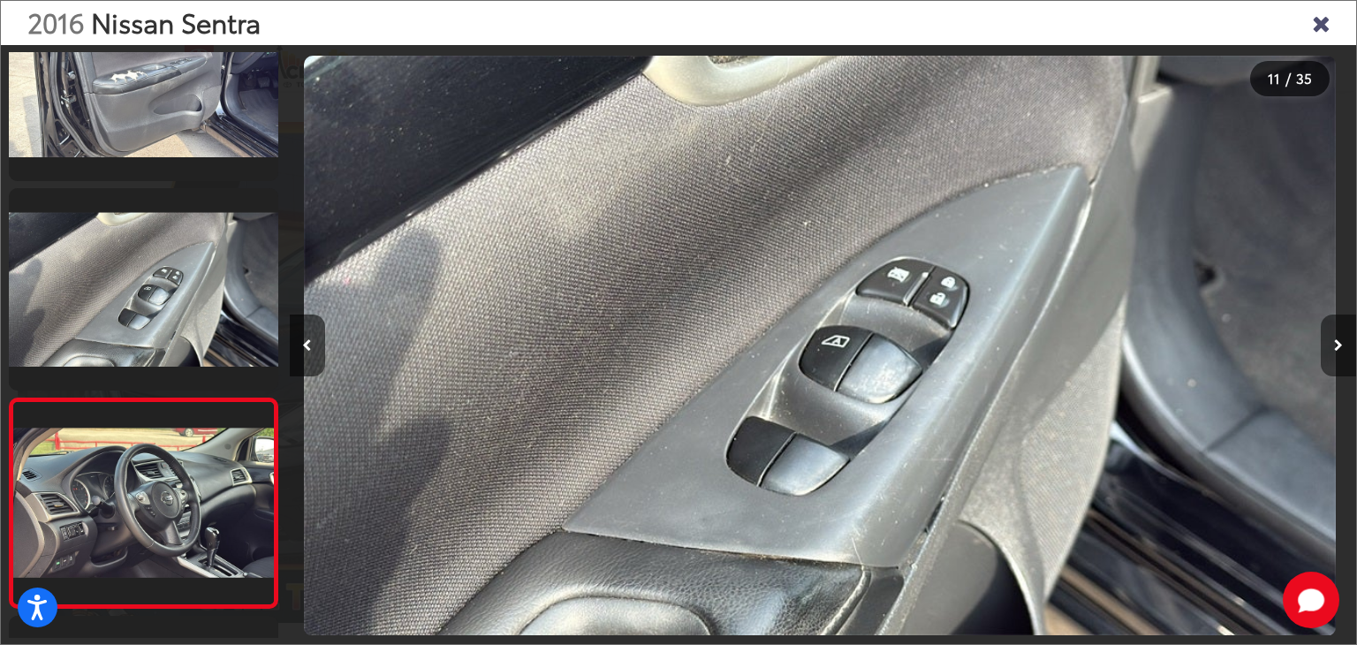
scroll to position [1955, 0]
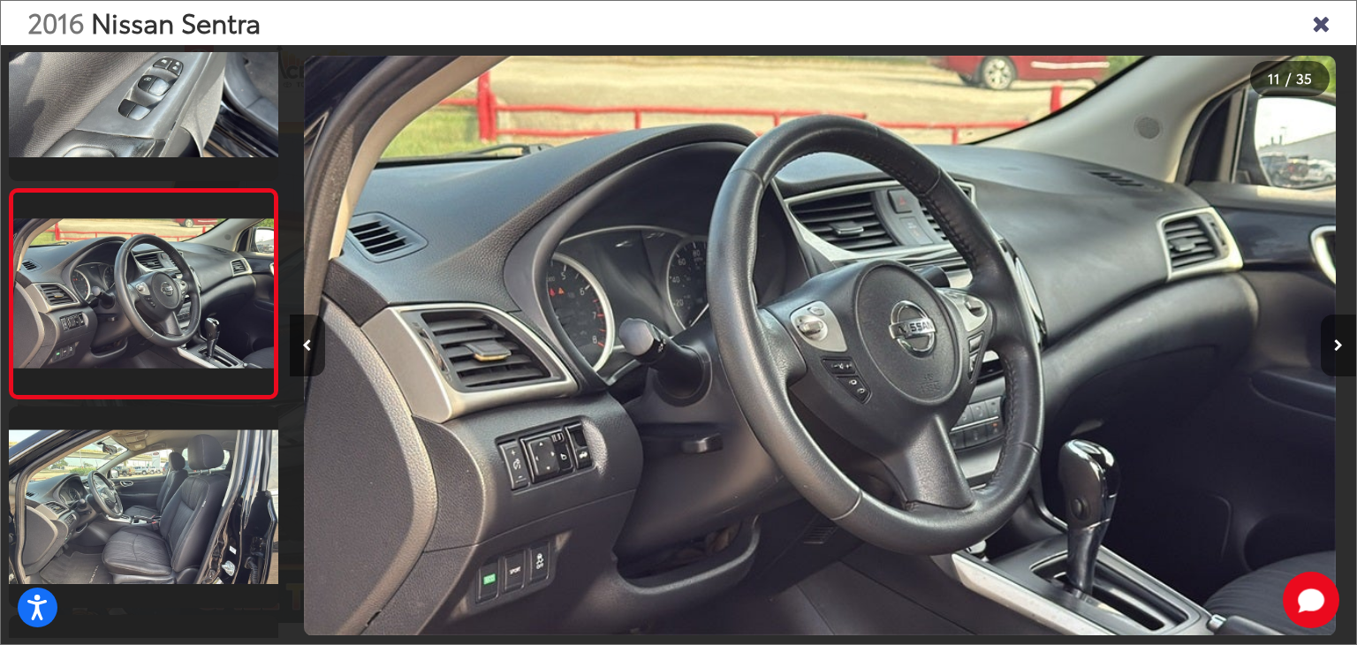
click at [1340, 337] on button "Next image" at bounding box center [1338, 345] width 35 height 62
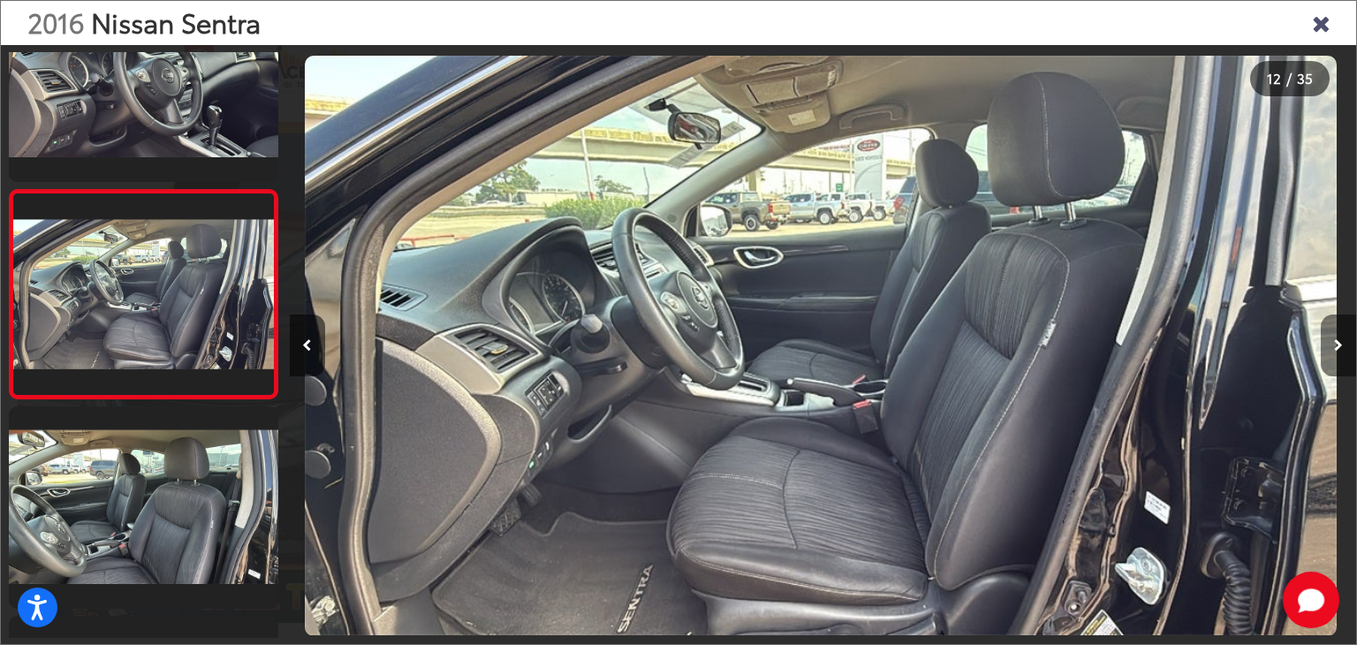
click at [1340, 337] on button "Next image" at bounding box center [1338, 345] width 35 height 62
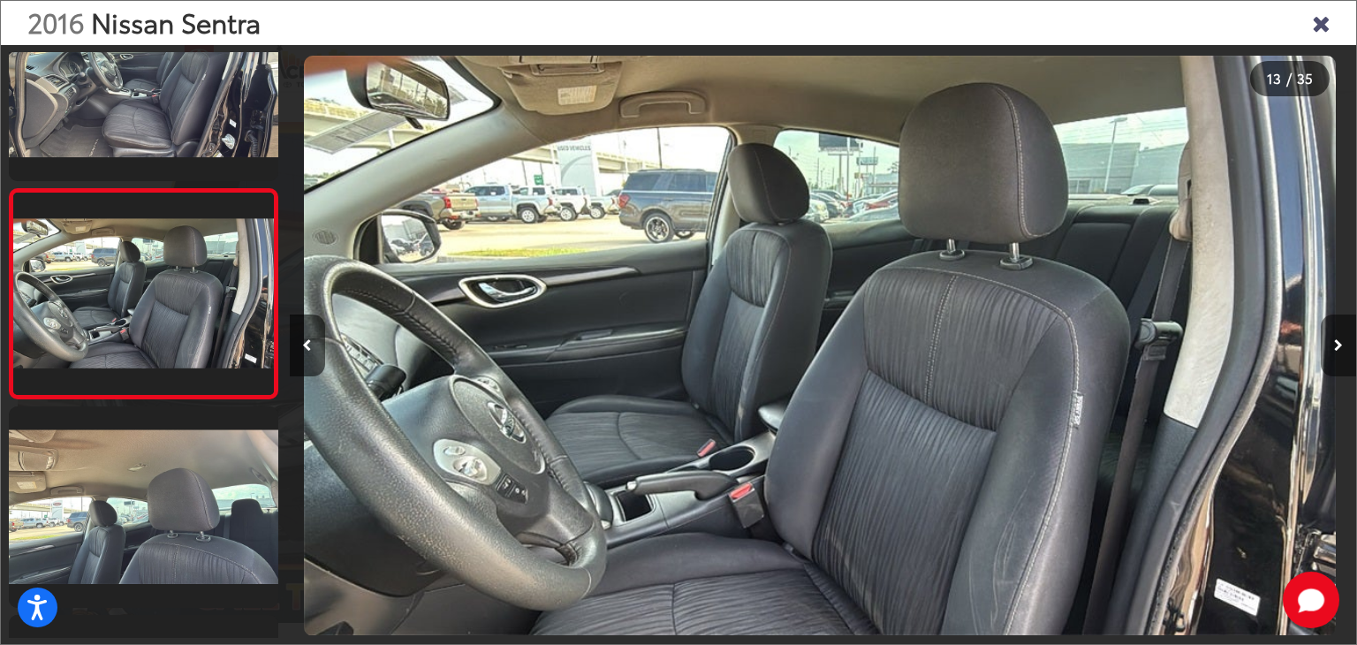
click at [1340, 337] on button "Next image" at bounding box center [1338, 345] width 35 height 62
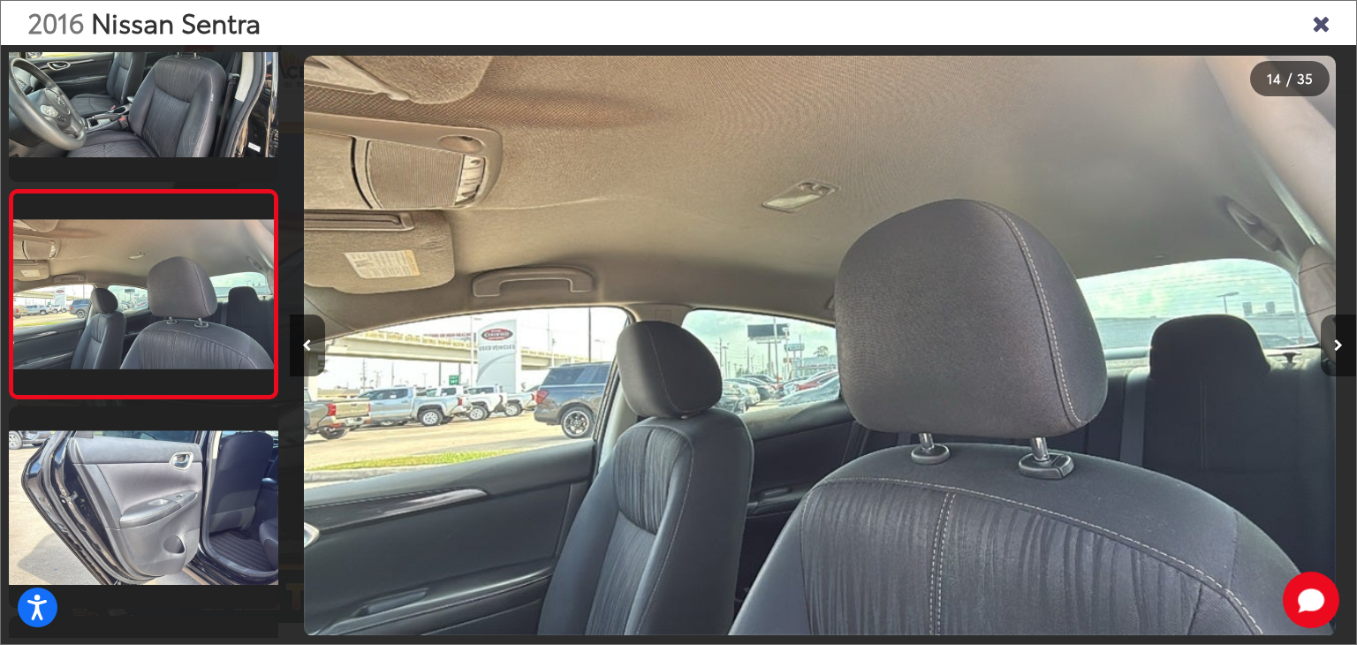
click at [1340, 337] on button "Next image" at bounding box center [1338, 345] width 35 height 62
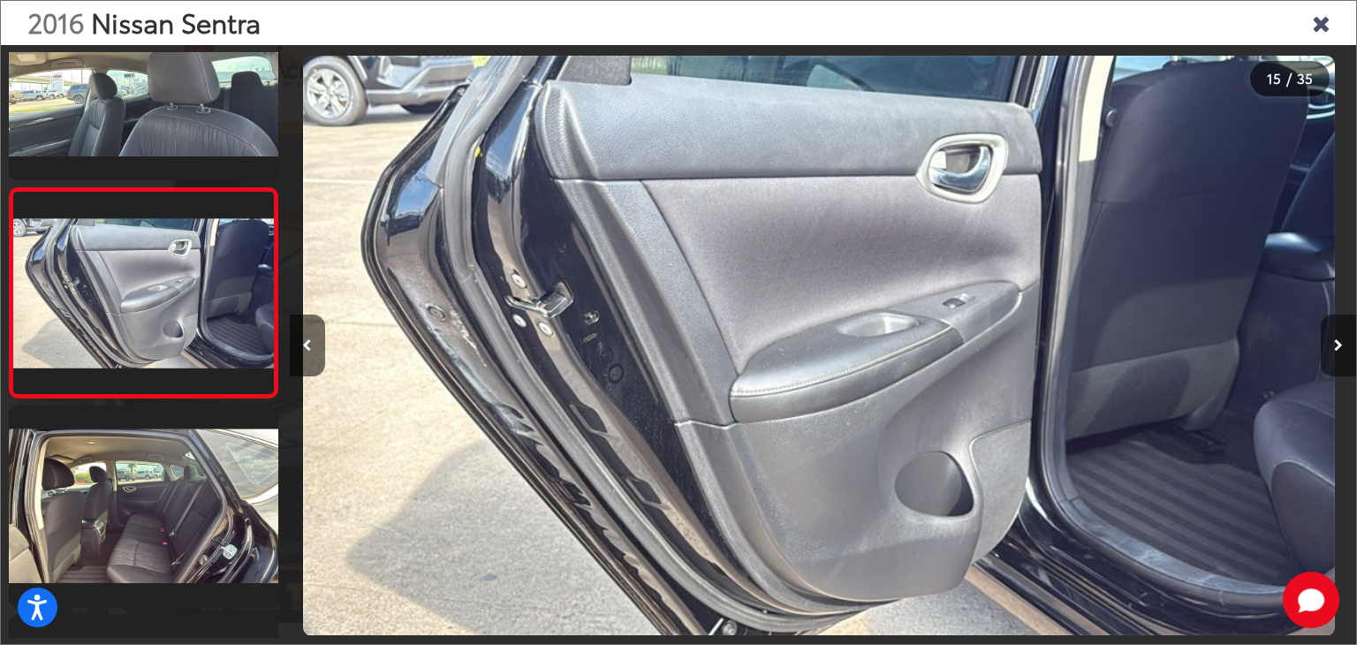
click at [1340, 337] on button "Next image" at bounding box center [1338, 345] width 35 height 62
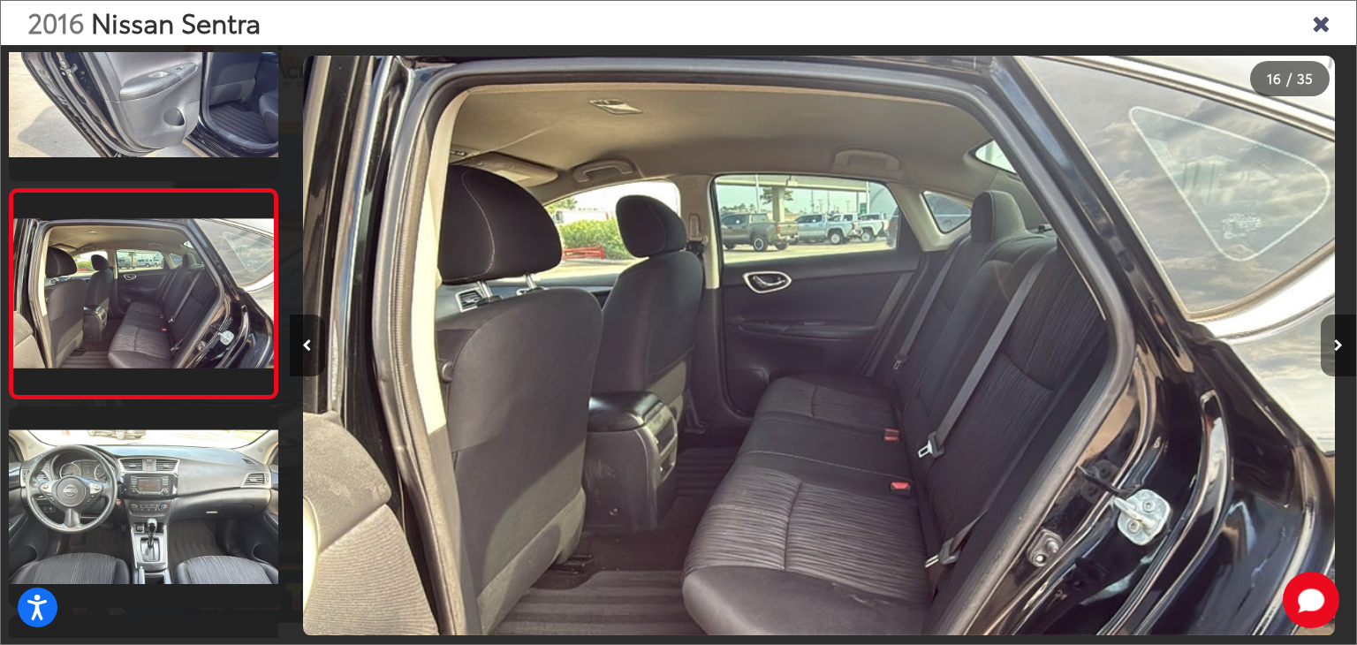
click at [1340, 337] on button "Next image" at bounding box center [1338, 345] width 35 height 62
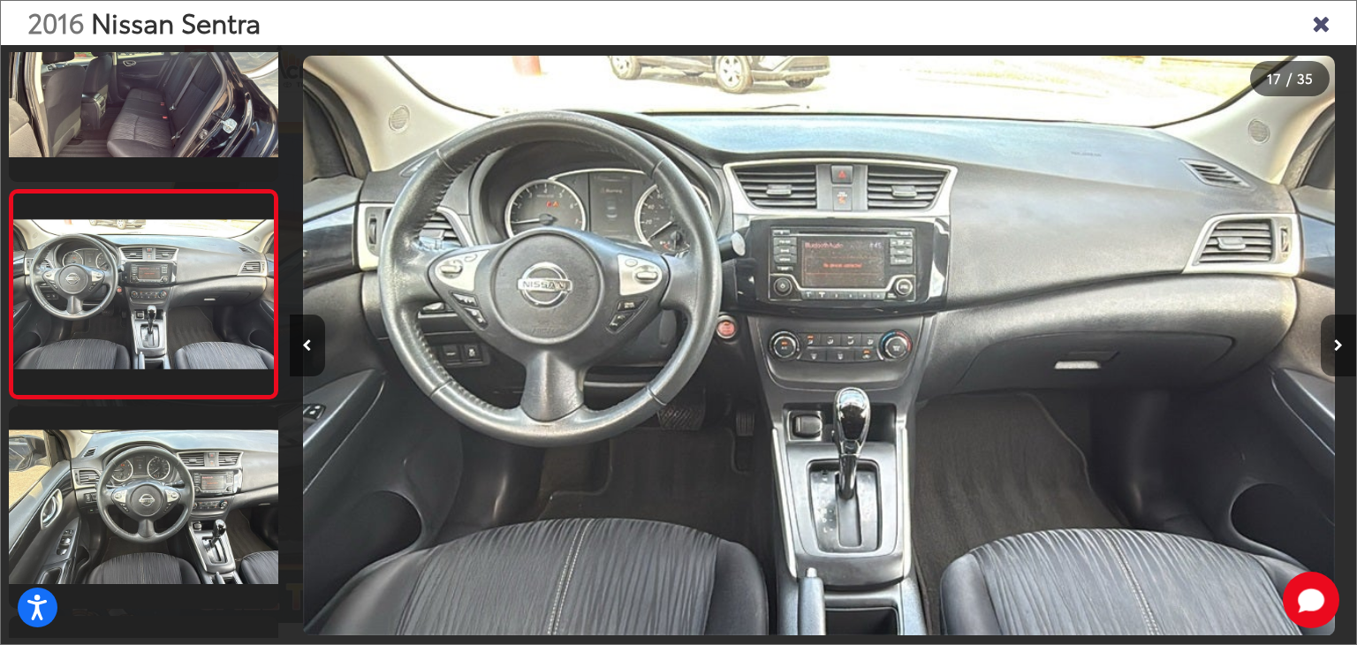
click at [1339, 329] on button "Next image" at bounding box center [1338, 345] width 35 height 62
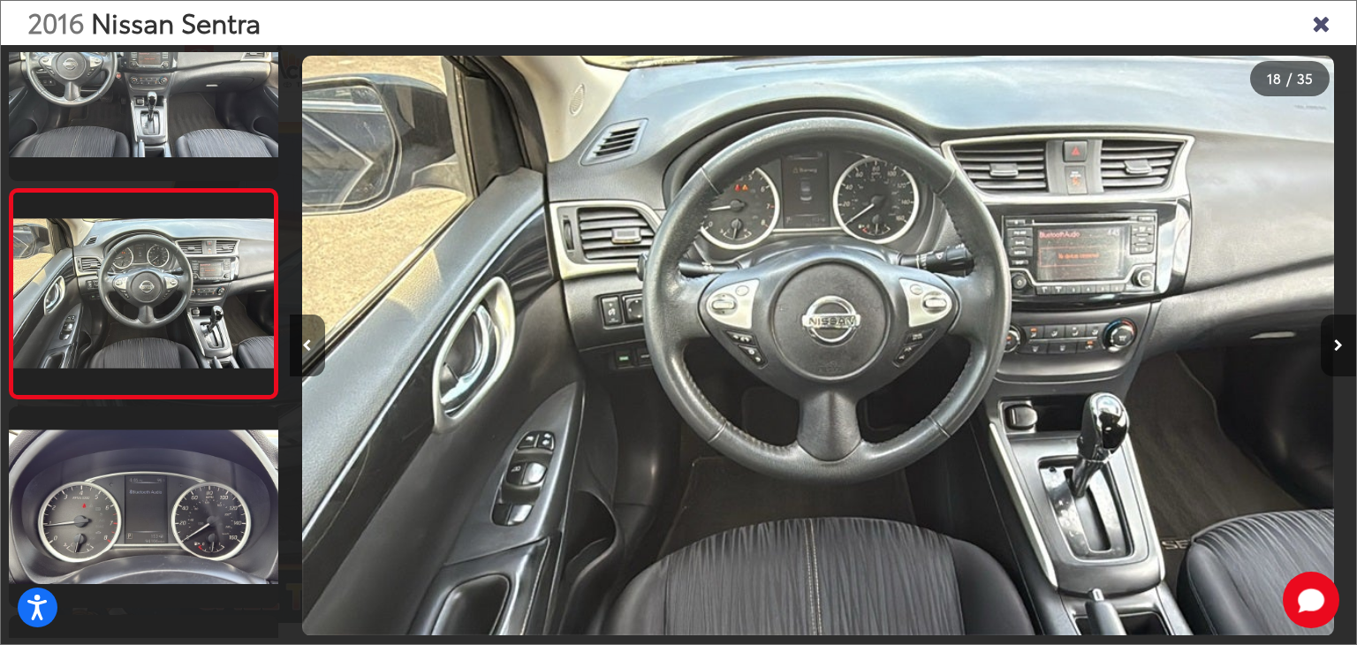
click at [1339, 329] on button "Next image" at bounding box center [1338, 345] width 35 height 62
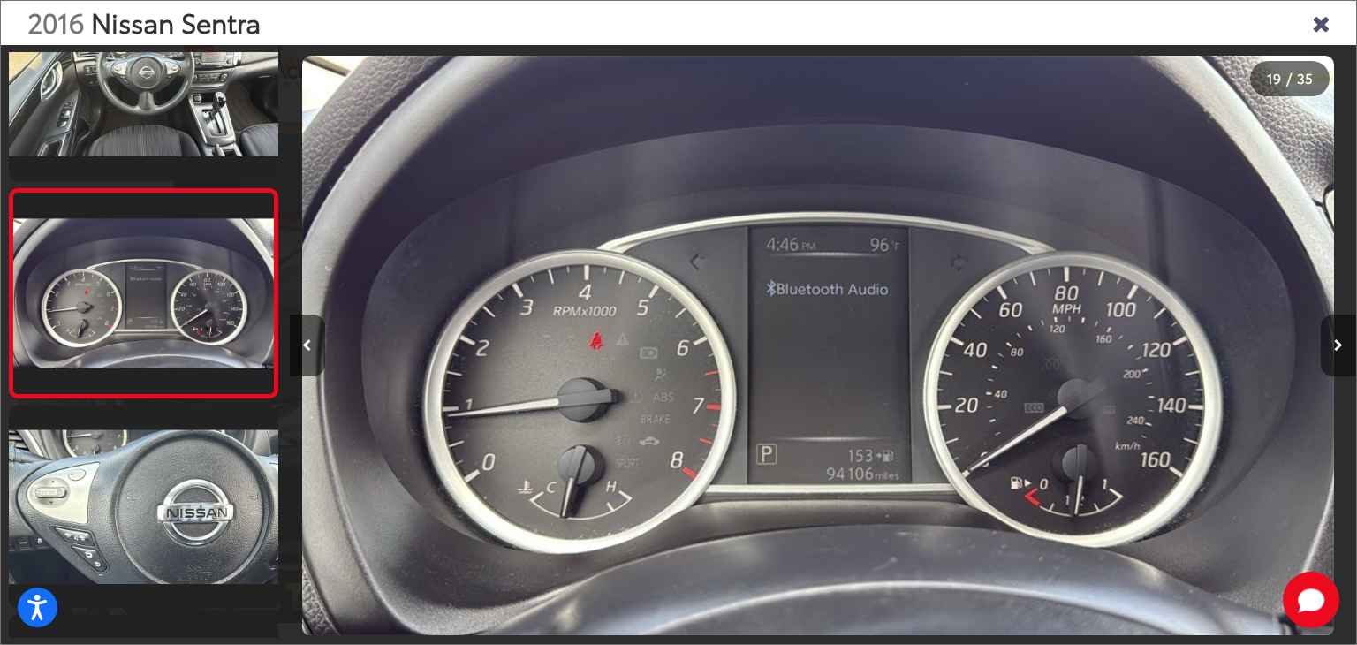
click at [1339, 329] on button "Next image" at bounding box center [1338, 345] width 35 height 62
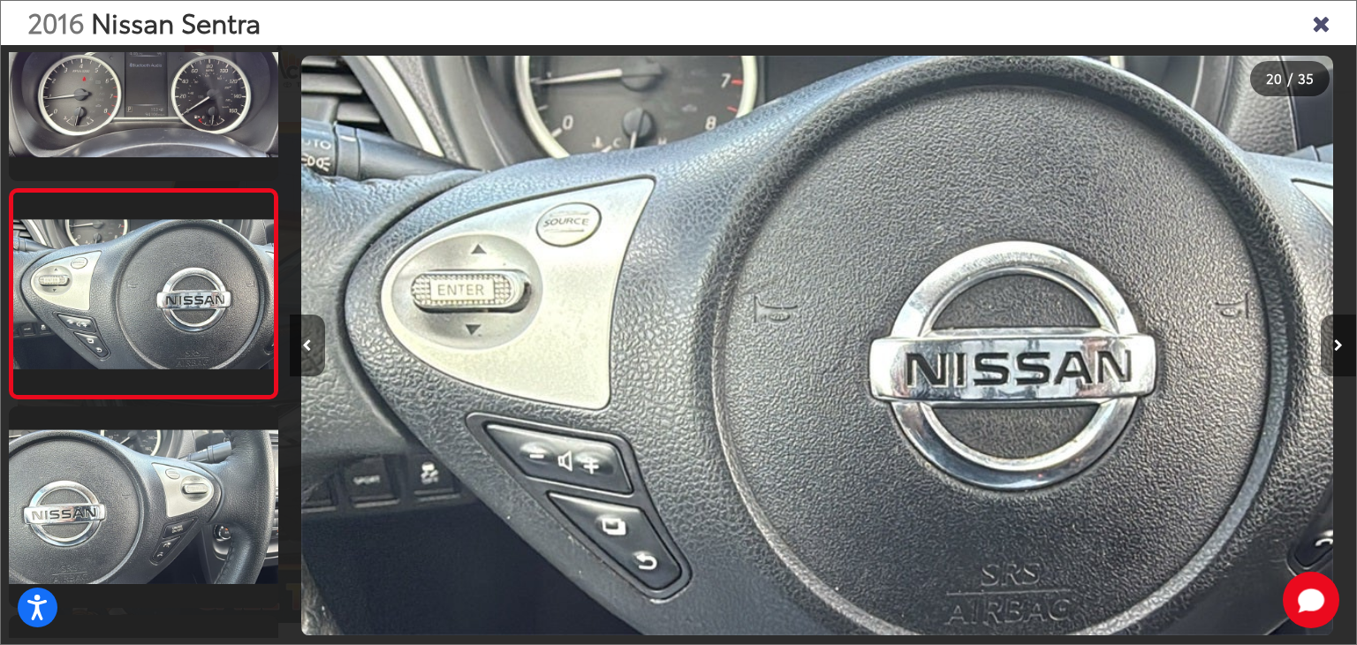
click at [1339, 329] on button "Next image" at bounding box center [1338, 345] width 35 height 62
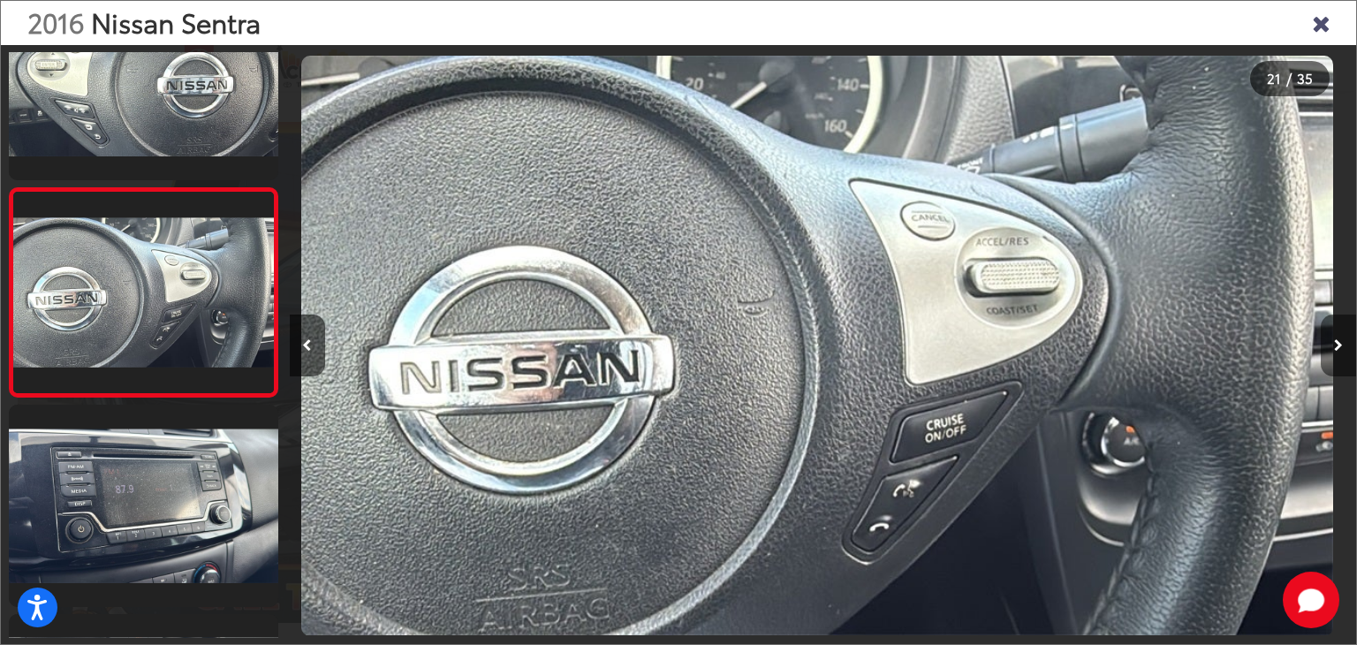
click at [1339, 329] on button "Next image" at bounding box center [1338, 345] width 35 height 62
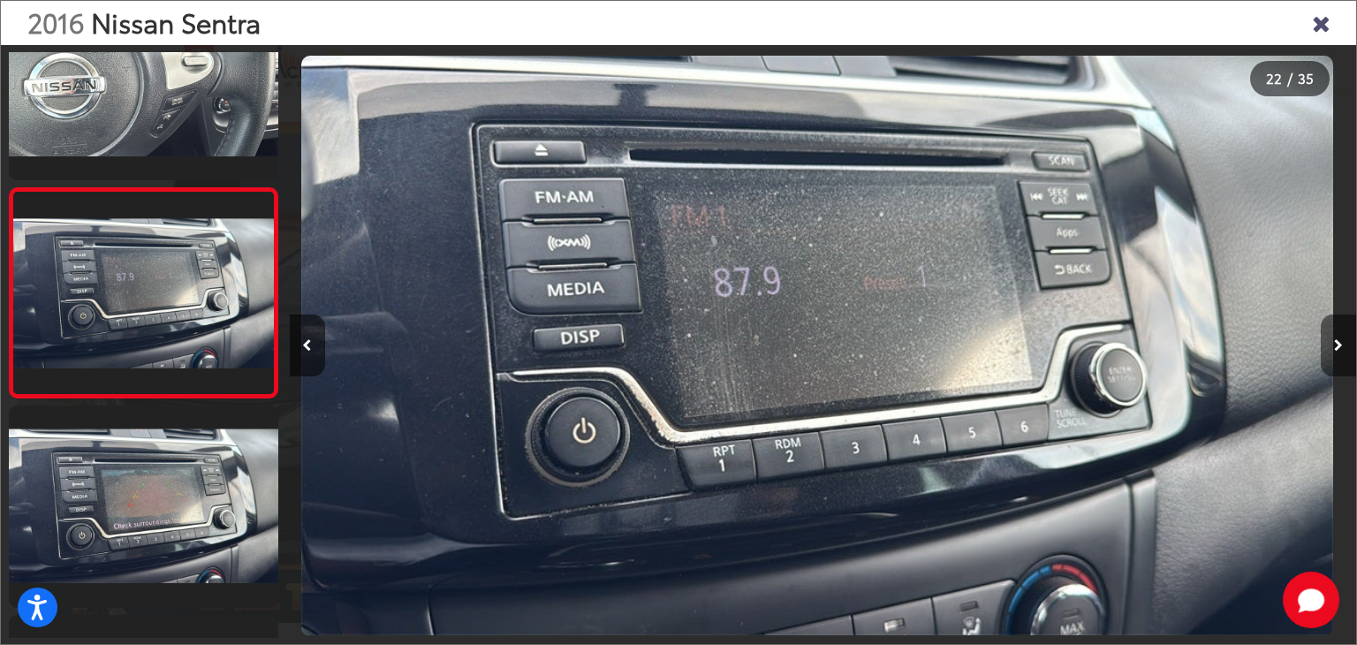
click at [1339, 329] on button "Next image" at bounding box center [1338, 345] width 35 height 62
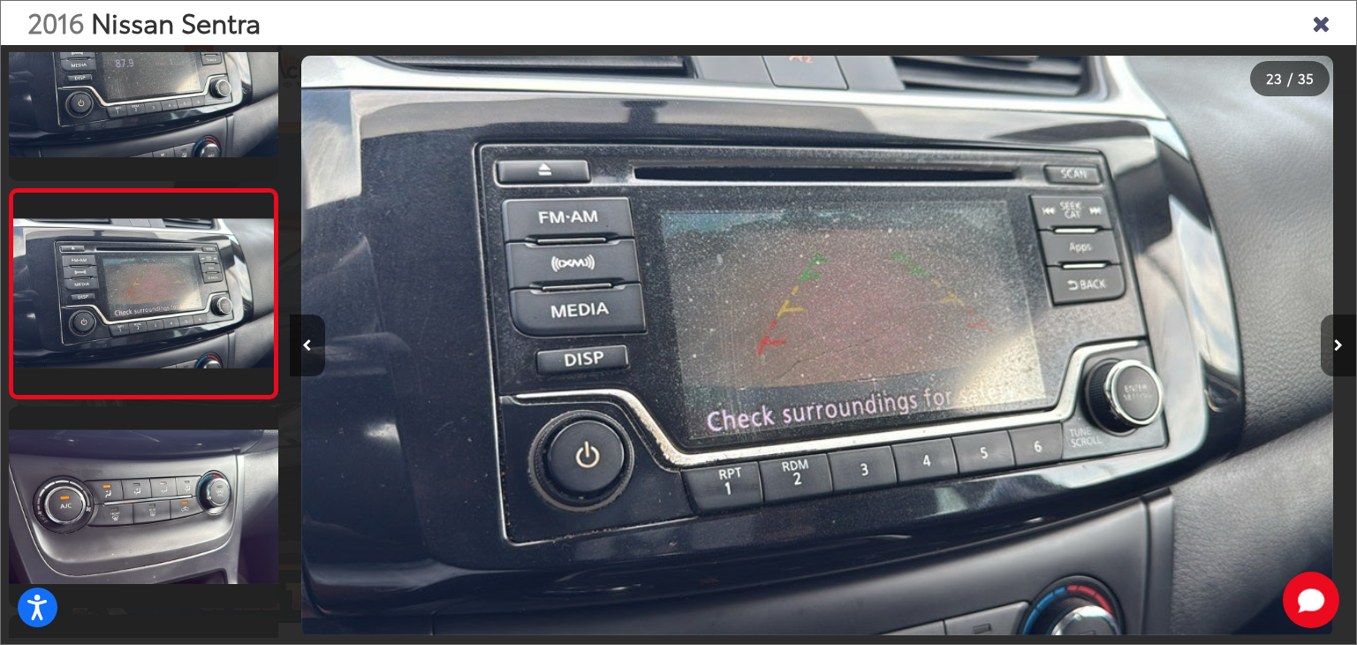
click at [1339, 329] on button "Next image" at bounding box center [1338, 345] width 35 height 62
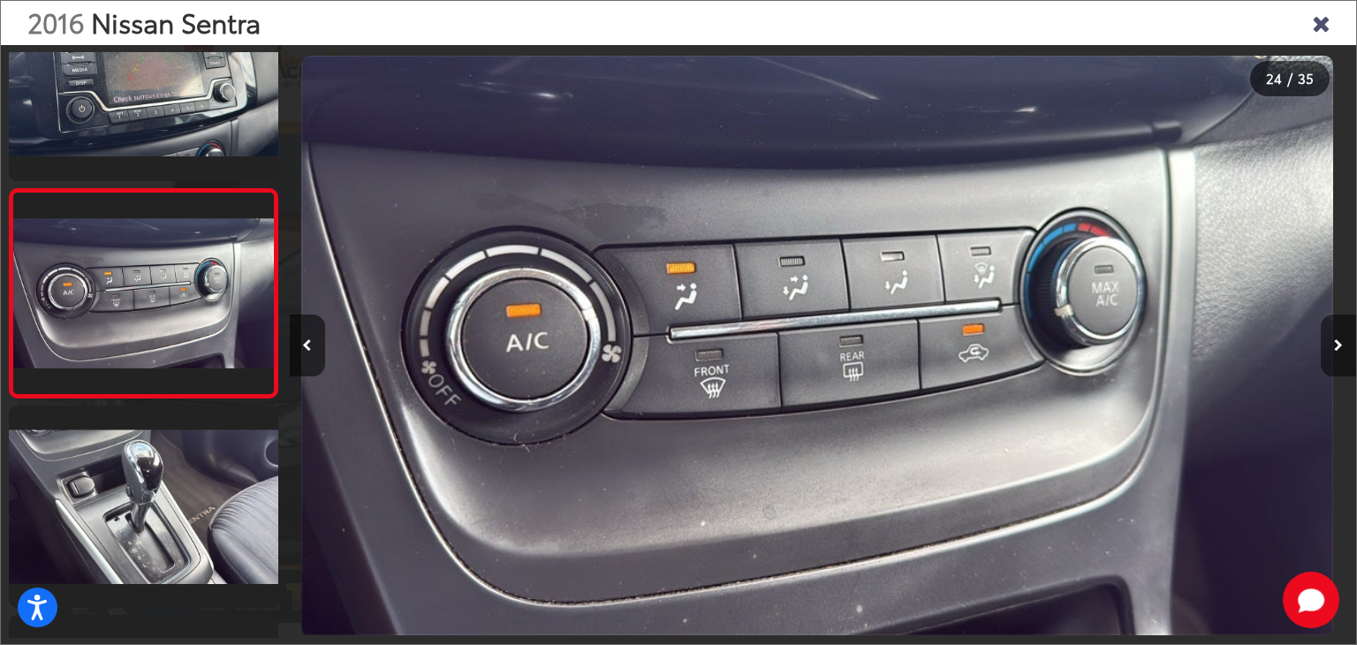
click at [1339, 329] on button "Next image" at bounding box center [1338, 345] width 35 height 62
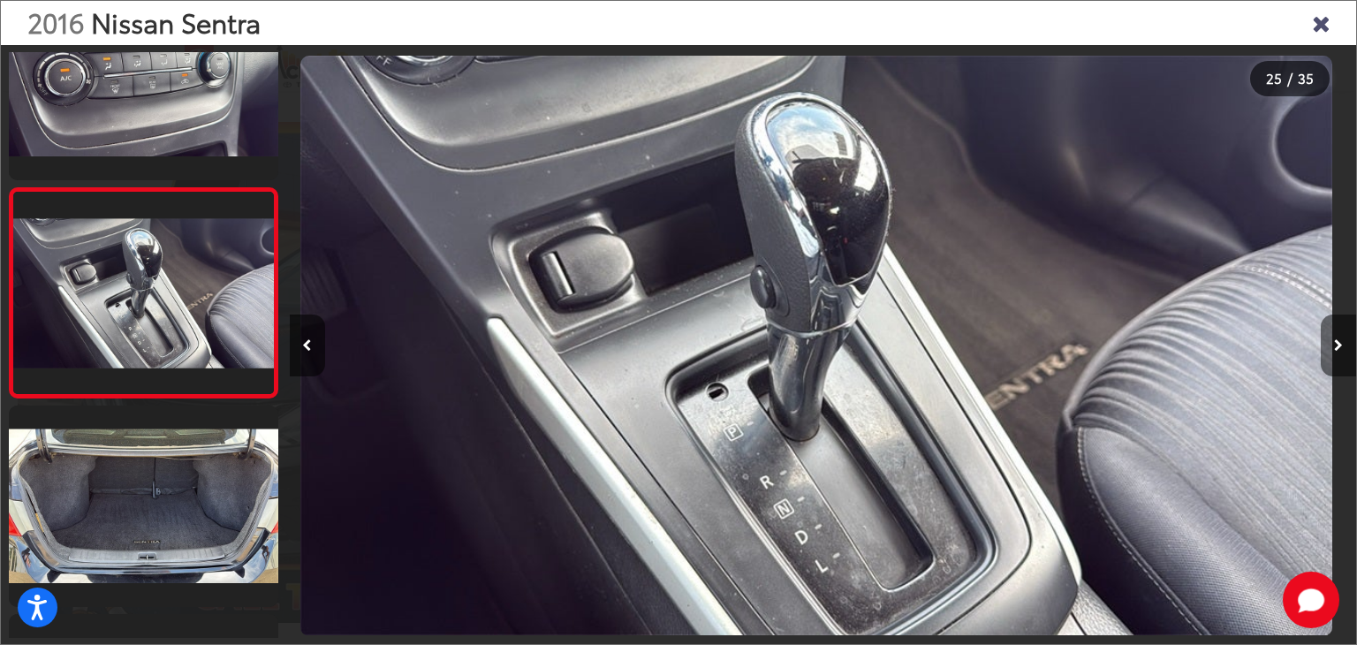
click at [1339, 329] on button "Next image" at bounding box center [1338, 345] width 35 height 62
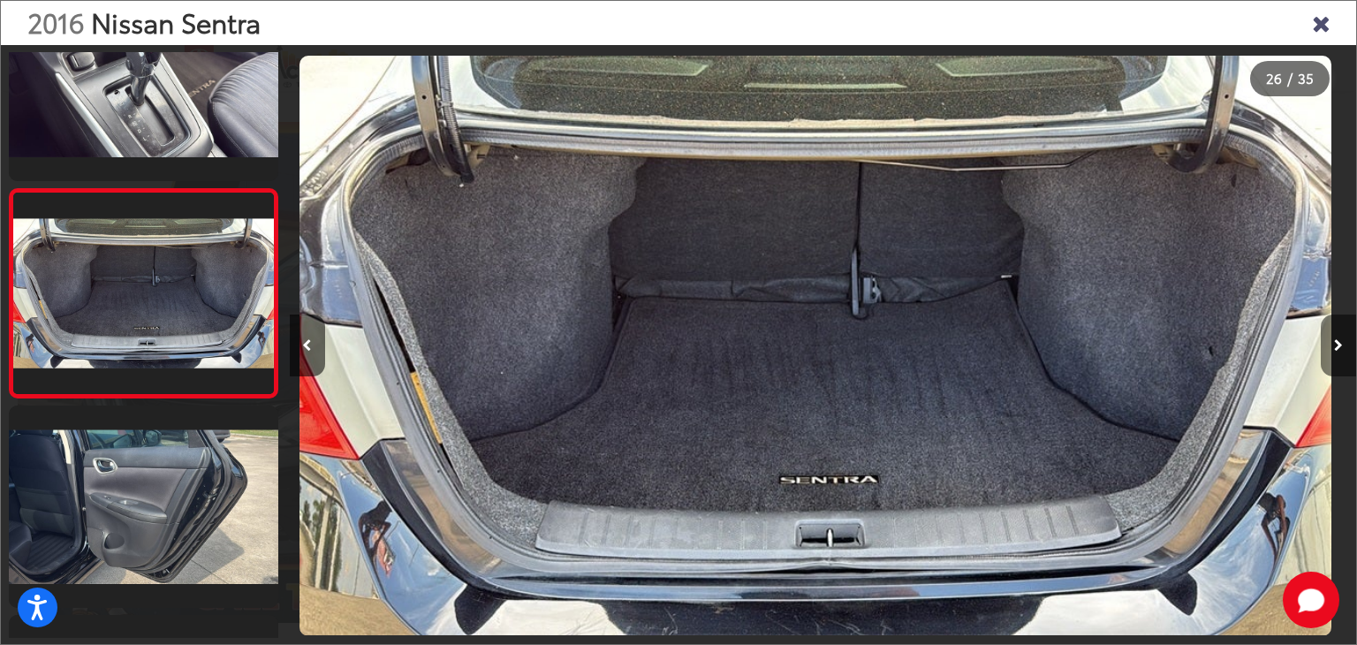
click at [1339, 329] on button "Next image" at bounding box center [1338, 345] width 35 height 62
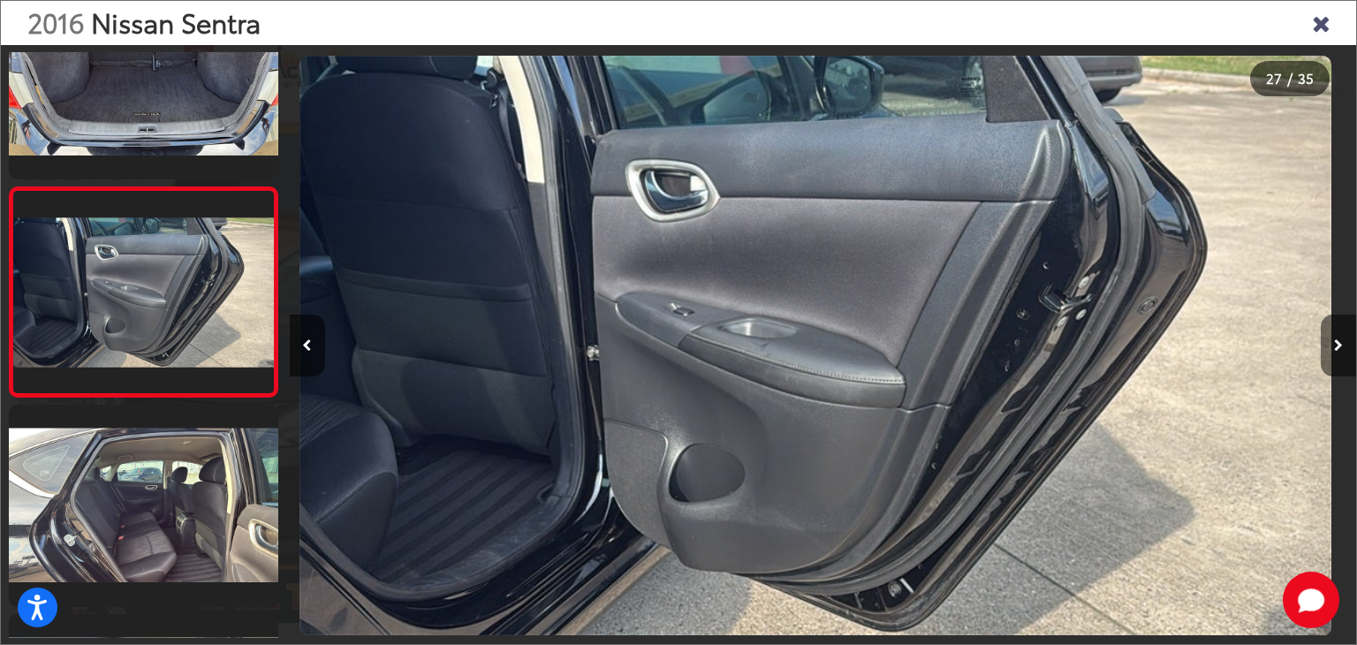
click at [1339, 329] on button "Next image" at bounding box center [1338, 345] width 35 height 62
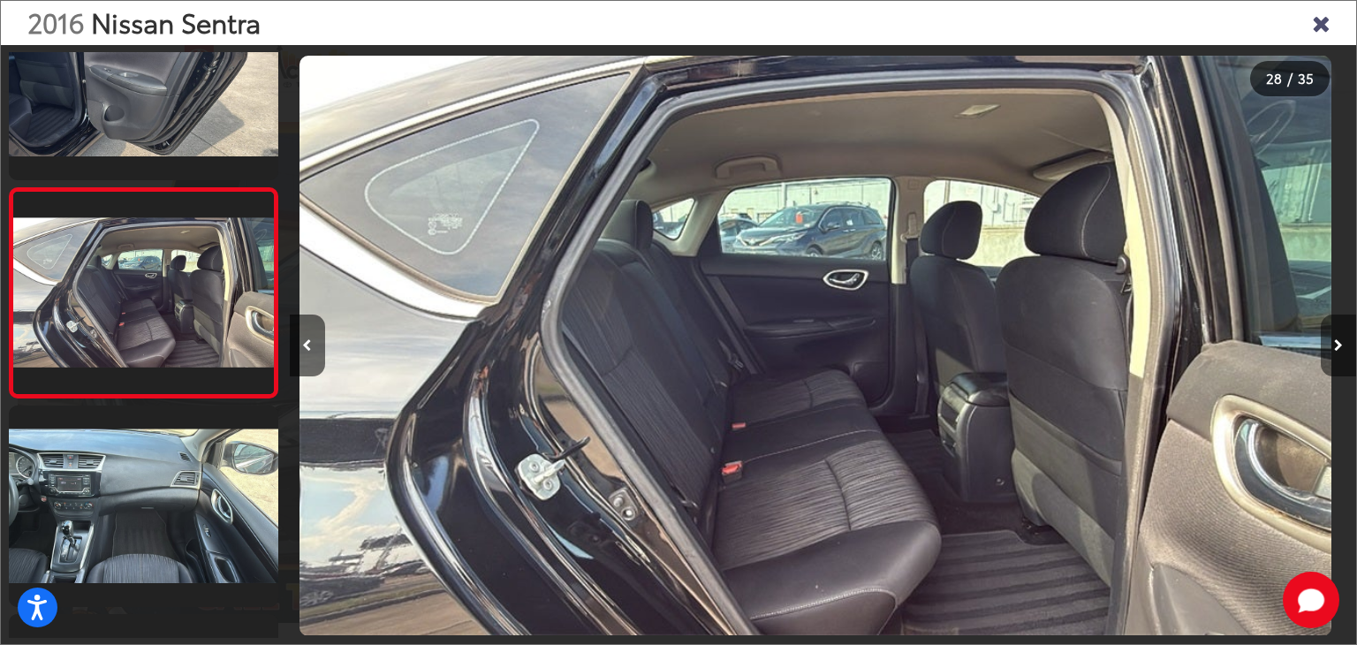
click at [1339, 329] on button "Next image" at bounding box center [1338, 345] width 35 height 62
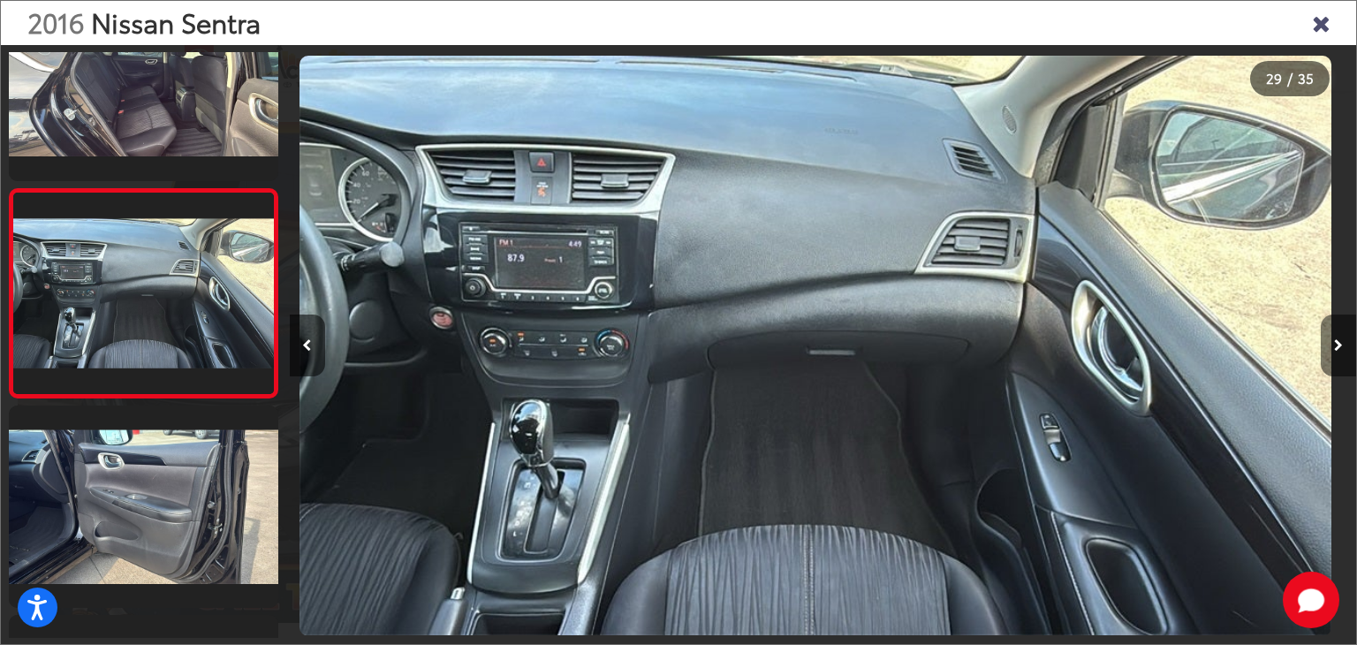
click at [1339, 329] on button "Next image" at bounding box center [1338, 345] width 35 height 62
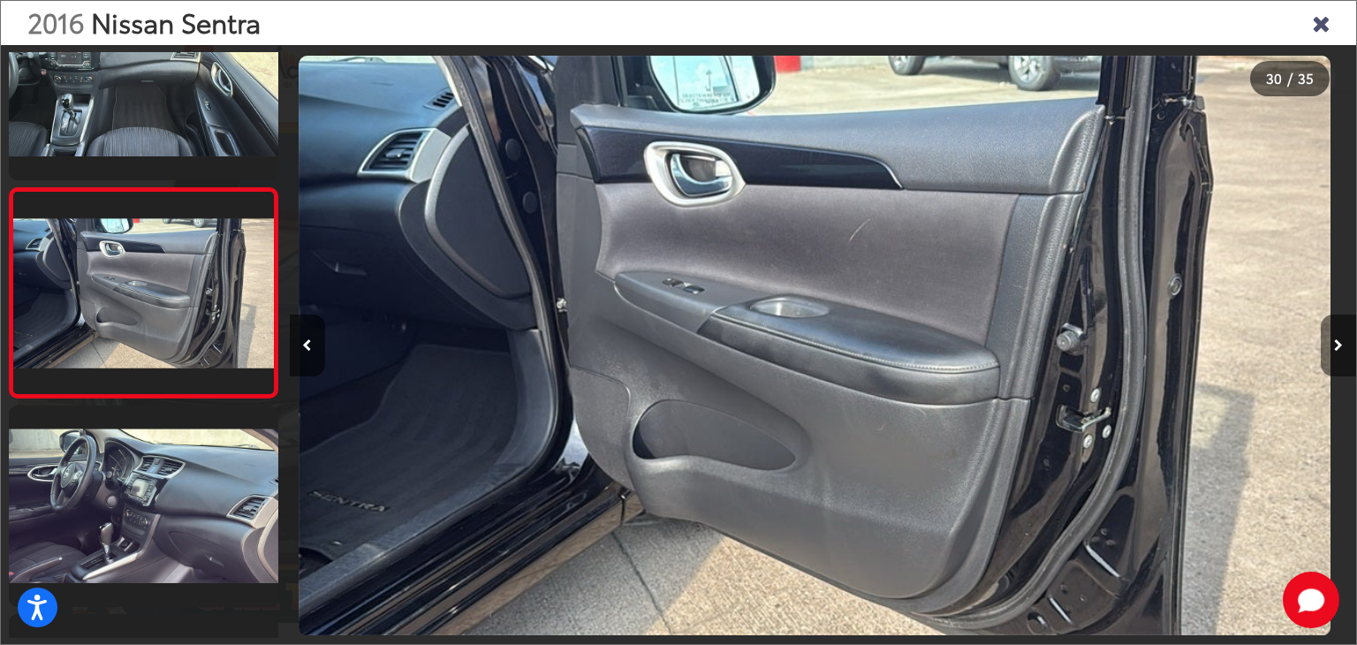
click at [1339, 329] on button "Next image" at bounding box center [1338, 345] width 35 height 62
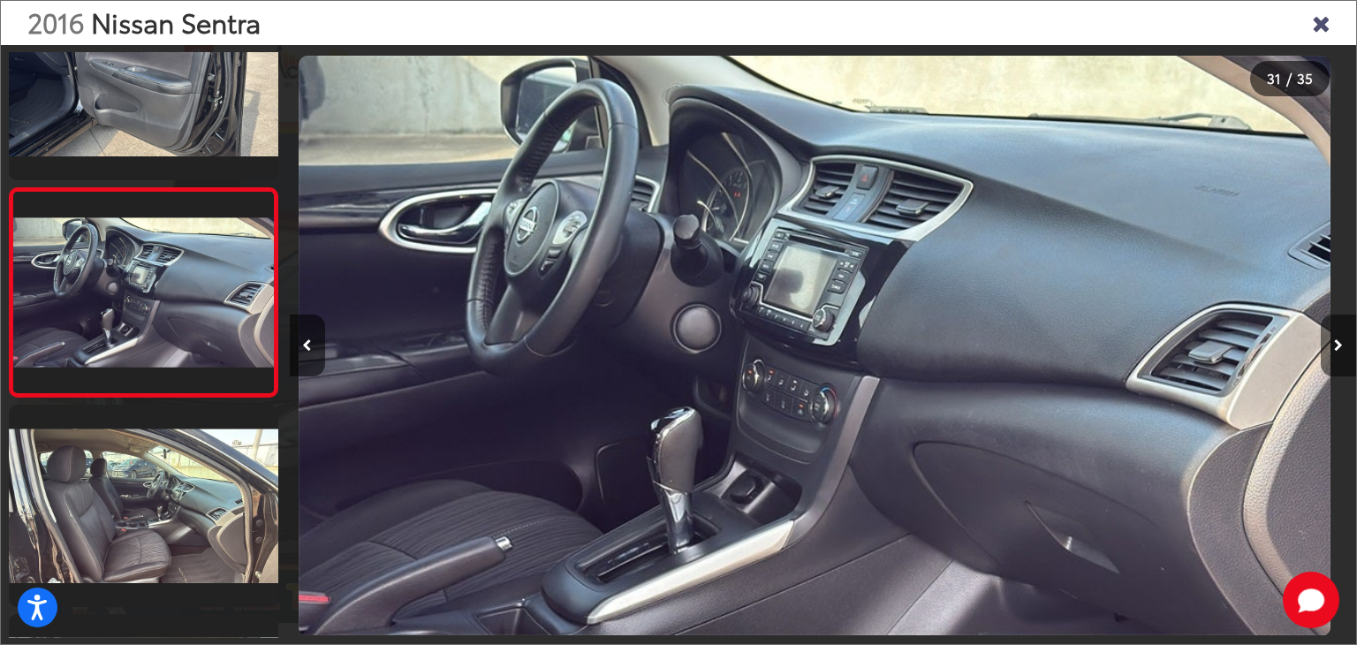
click at [1339, 329] on button "Next image" at bounding box center [1338, 345] width 35 height 62
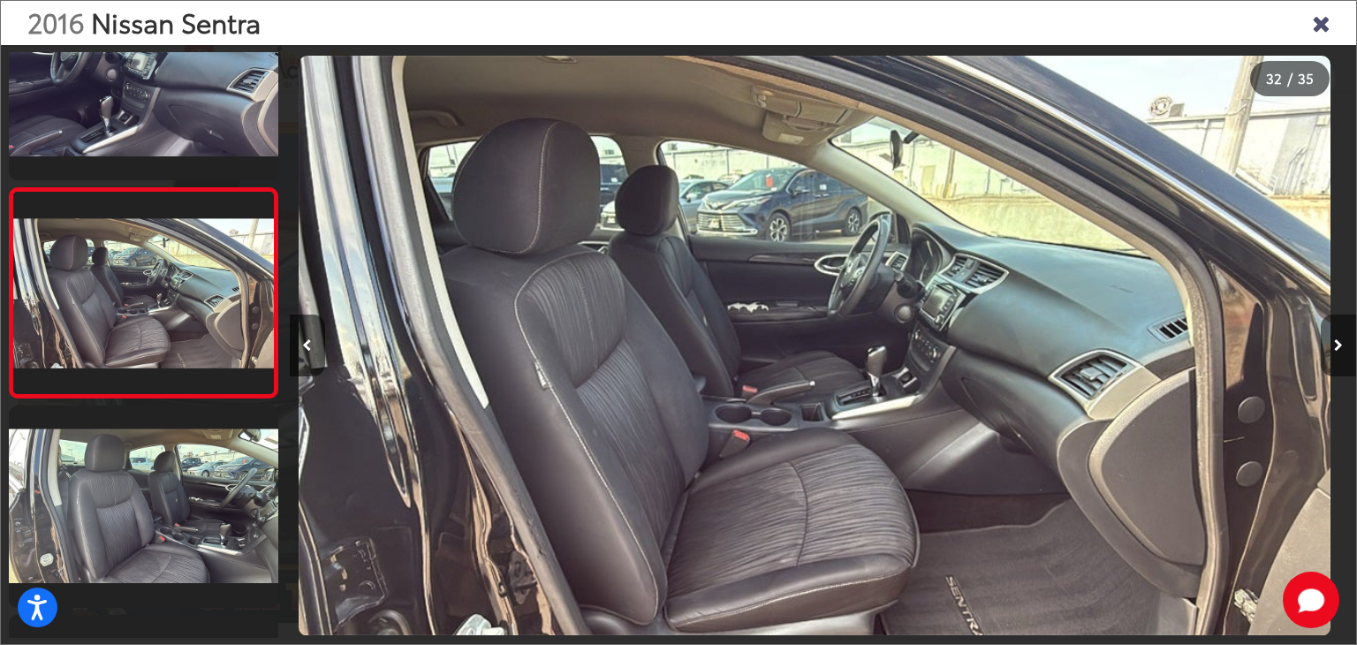
click at [1339, 329] on button "Next image" at bounding box center [1338, 345] width 35 height 62
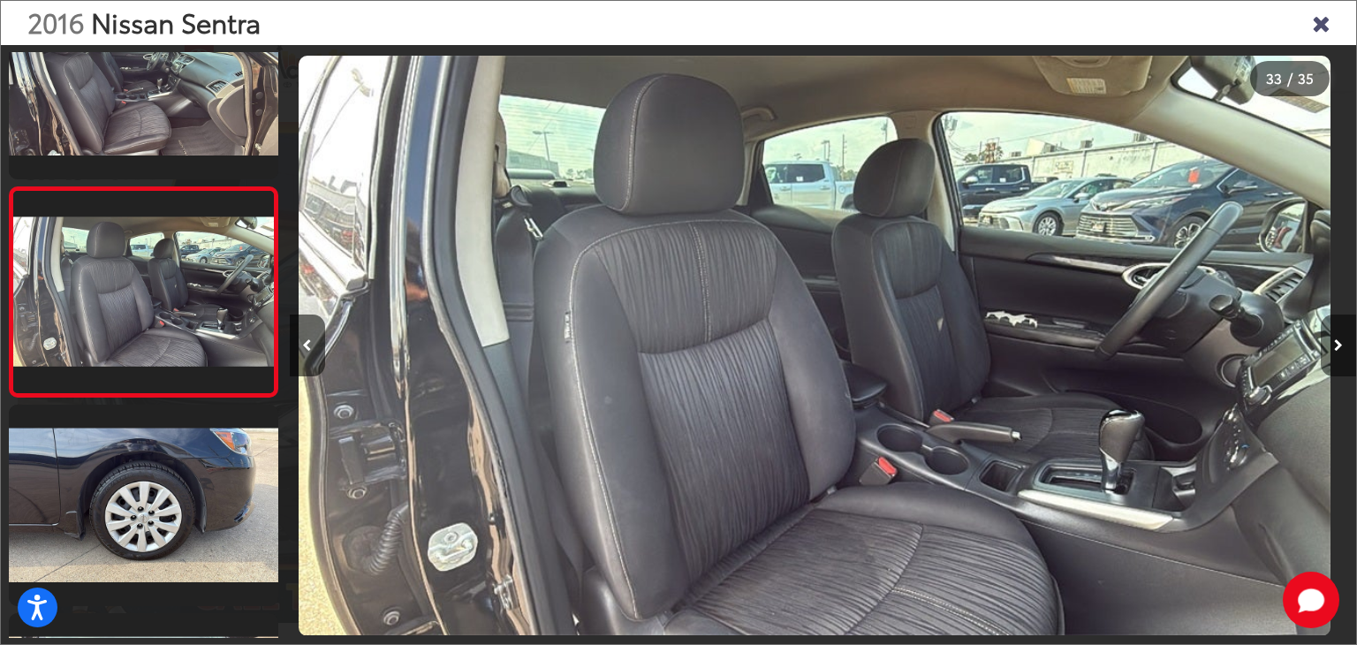
click at [1339, 329] on button "Next image" at bounding box center [1338, 345] width 35 height 62
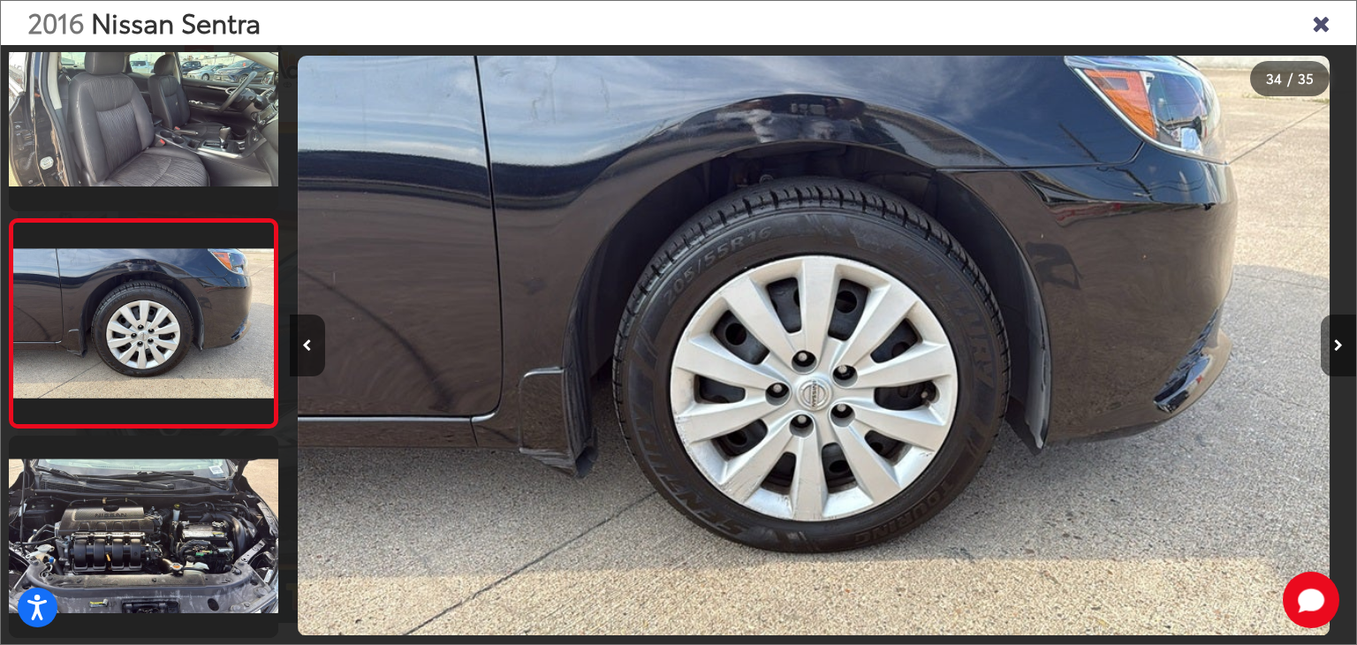
click at [1339, 329] on button "Next image" at bounding box center [1338, 345] width 35 height 62
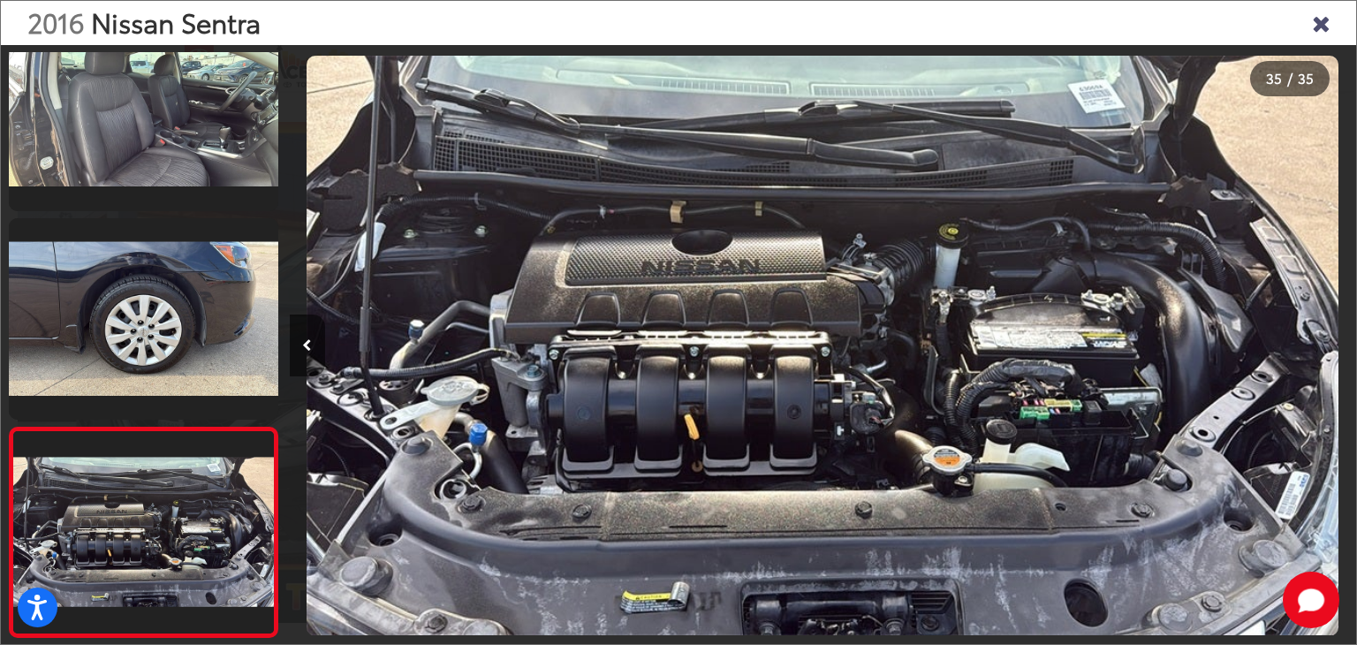
click at [1339, 329] on div at bounding box center [1222, 345] width 267 height 601
click at [1330, 11] on div "2016 Nissan Sentra" at bounding box center [678, 23] width 1355 height 44
click at [1326, 15] on icon "Close gallery" at bounding box center [1321, 22] width 18 height 23
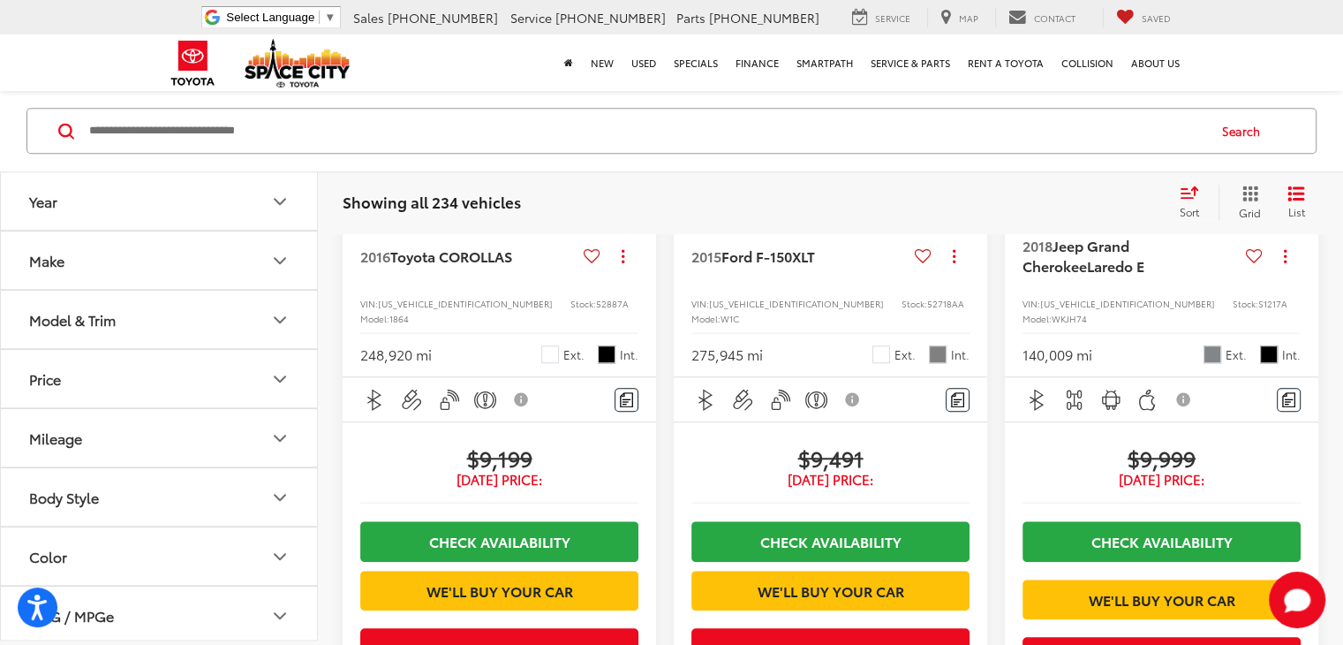
scroll to position [1433, 0]
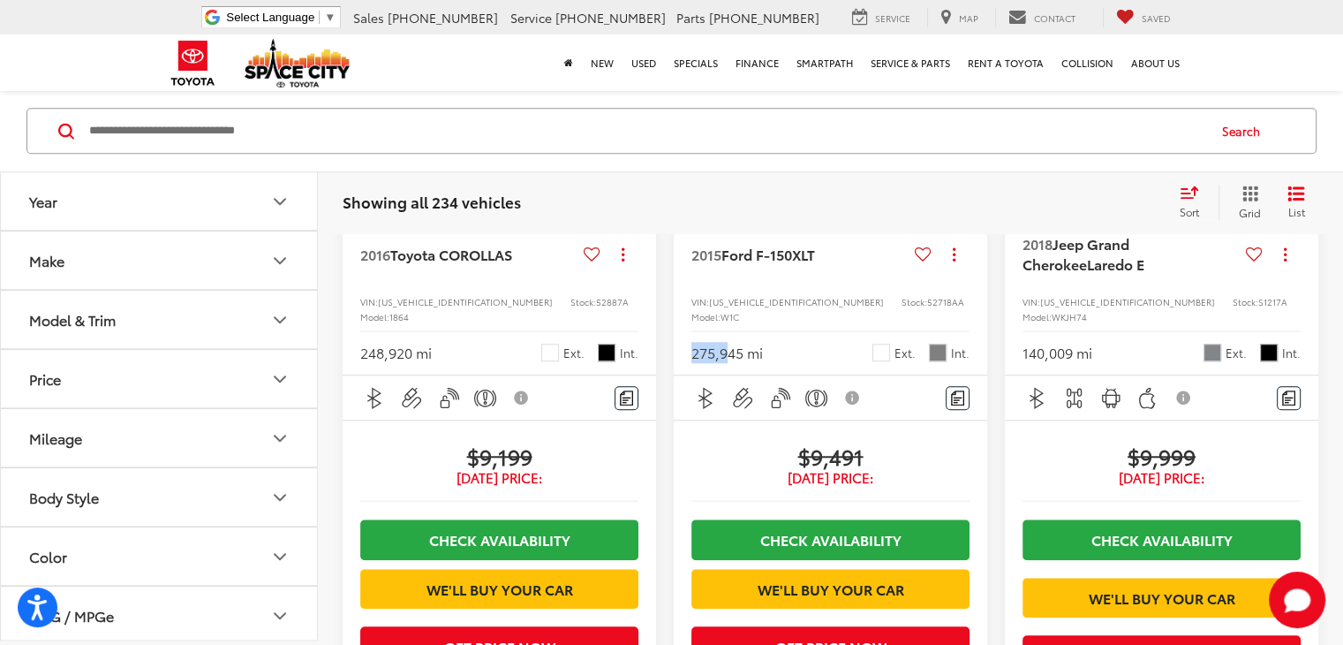
drag, startPoint x: 692, startPoint y: 384, endPoint x: 726, endPoint y: 390, distance: 34.1
click at [726, 363] on div "275,945 mi" at bounding box center [728, 353] width 72 height 20
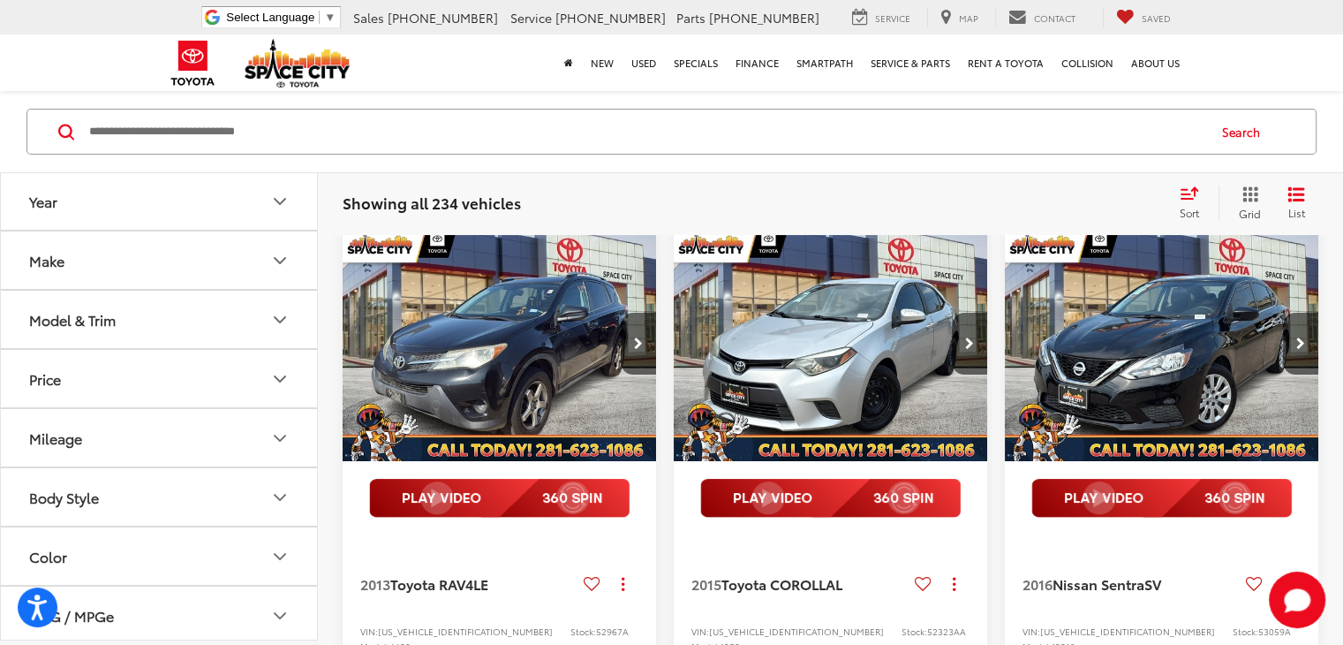
scroll to position [141, 0]
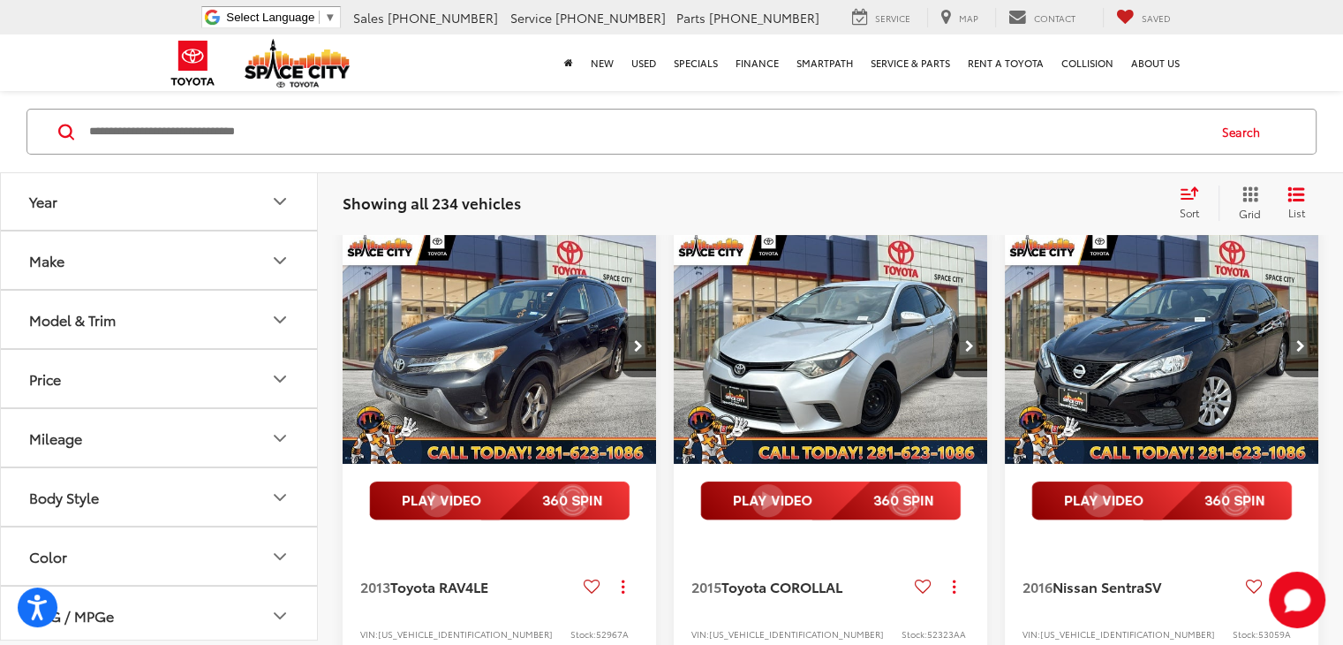
click at [551, 361] on img "2013 Toyota RAV4 LE 0" at bounding box center [500, 347] width 316 height 238
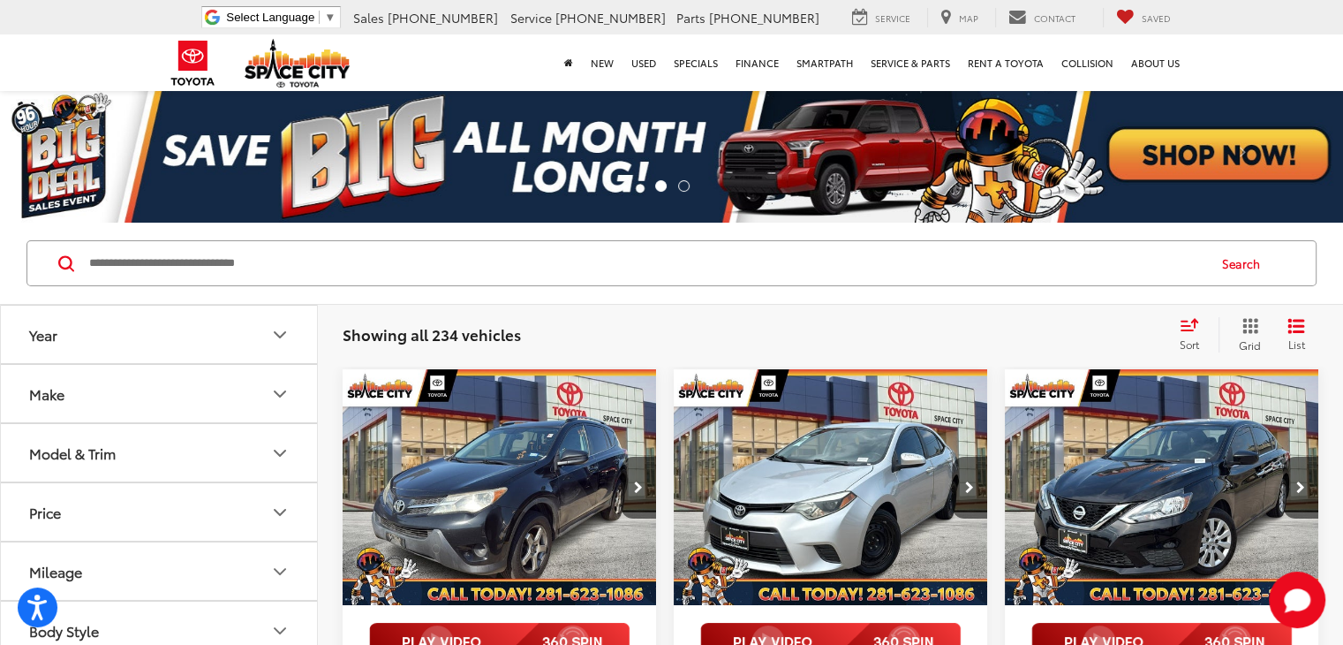
scroll to position [131, 0]
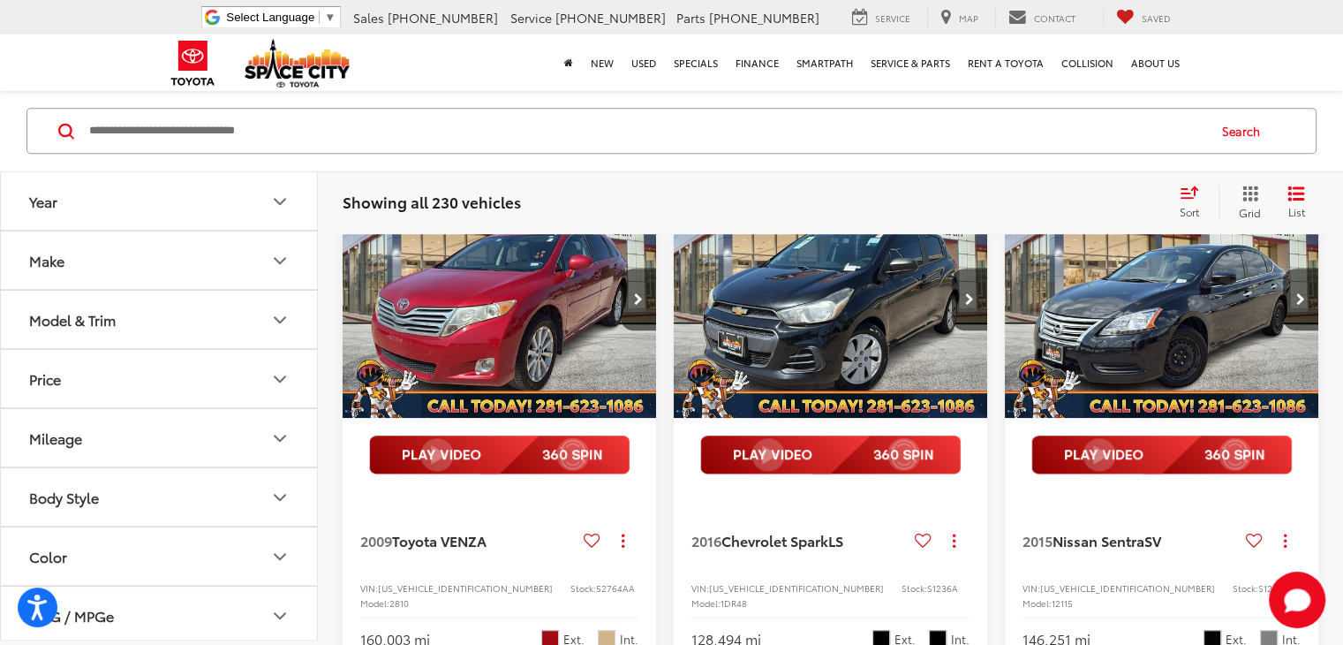
scroll to position [1147, 0]
click at [794, 390] on img "2016 Chevrolet Spark LS 0" at bounding box center [831, 300] width 316 height 238
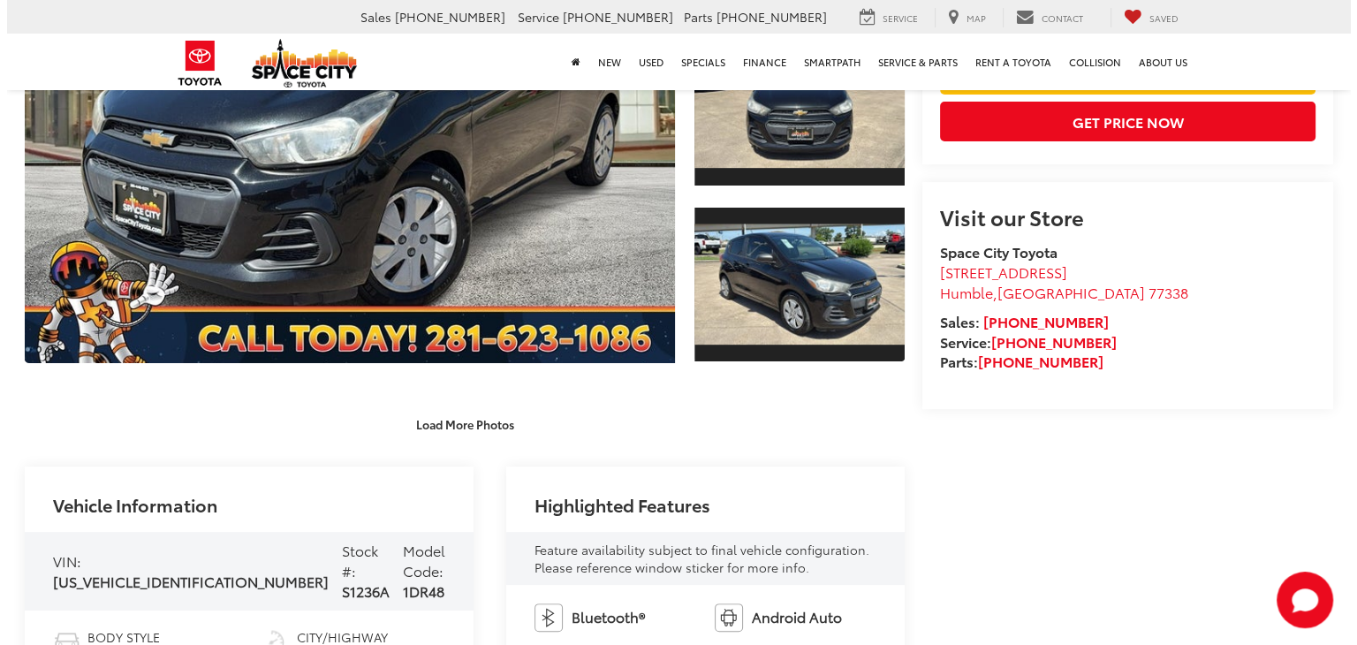
scroll to position [325, 0]
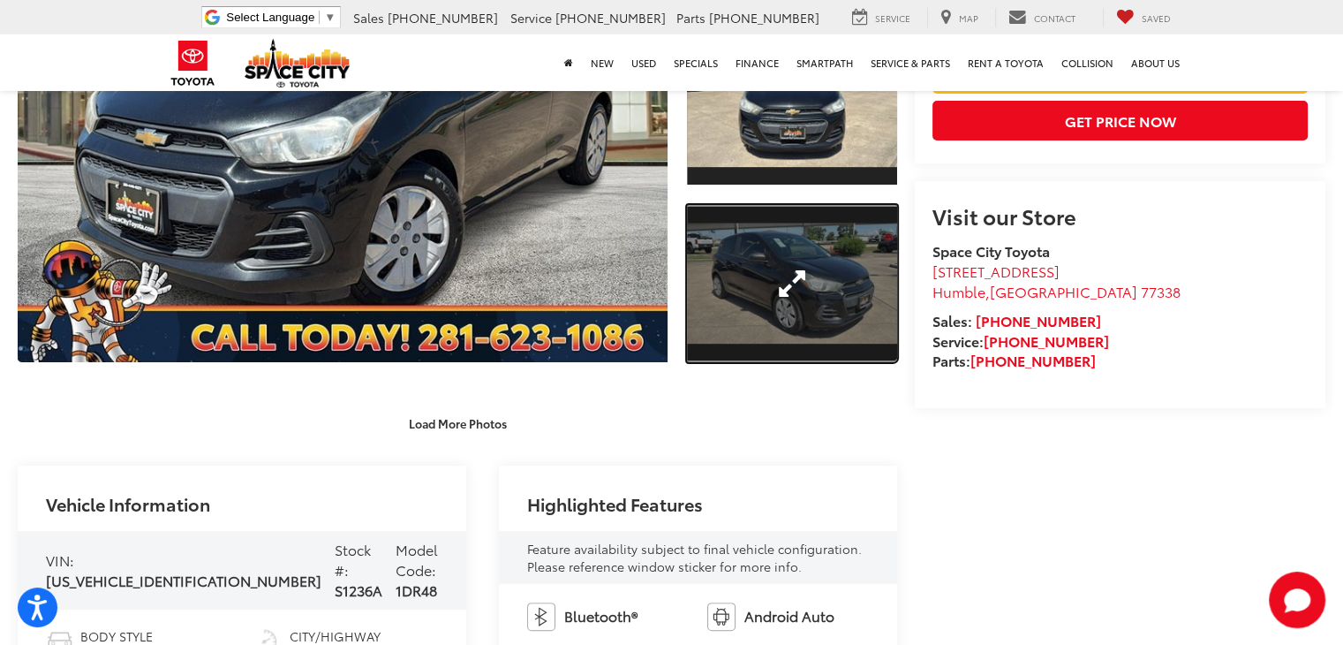
click at [789, 269] on link "Expand Photo 2" at bounding box center [792, 284] width 210 height 158
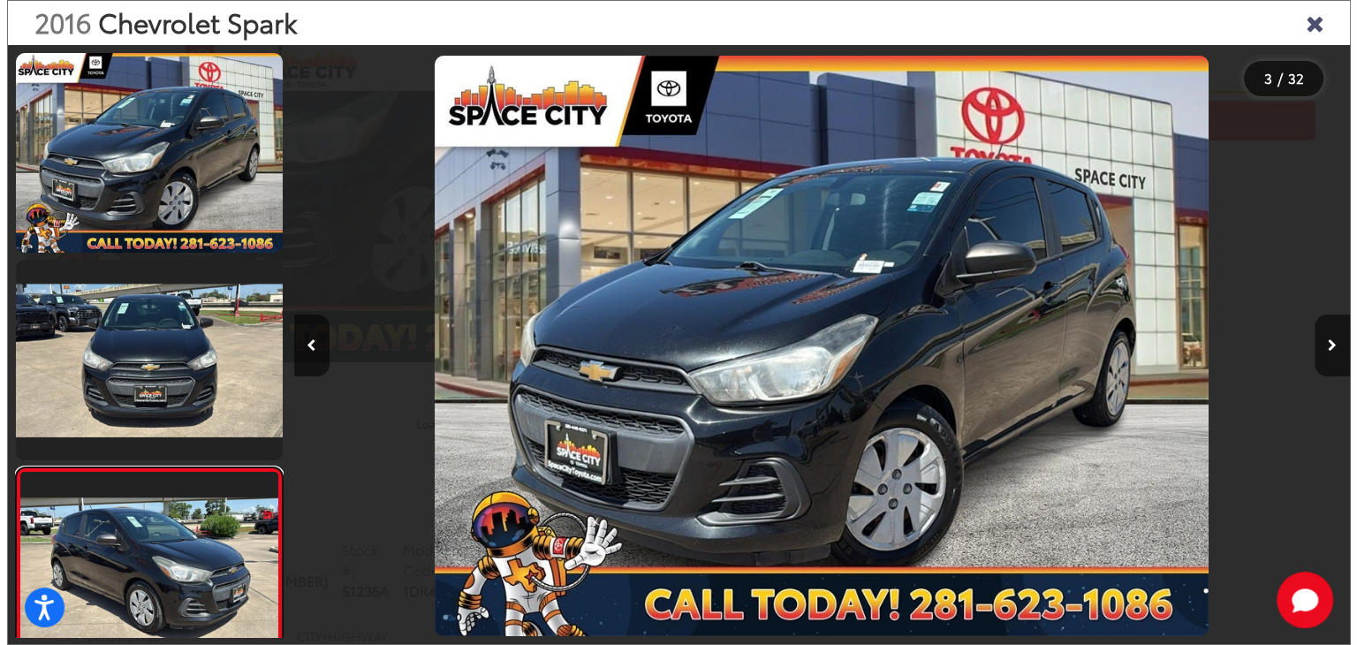
scroll to position [0, 2133]
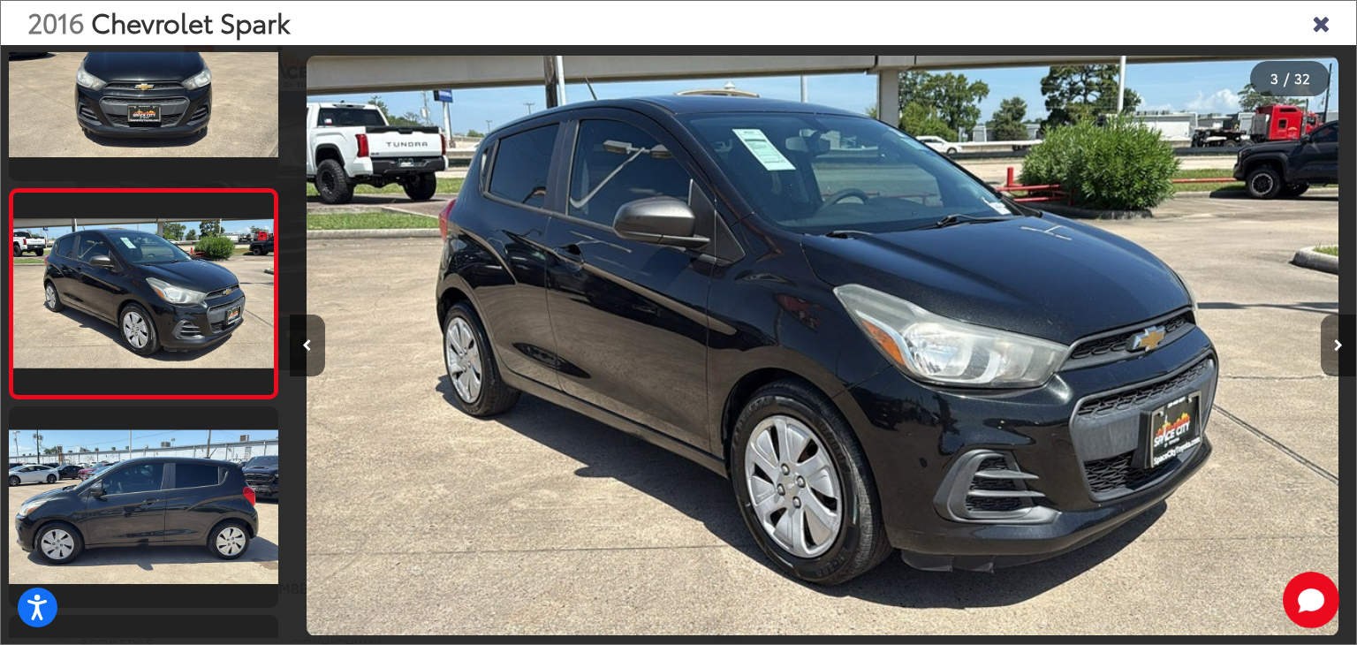
click at [1322, 345] on button "Next image" at bounding box center [1338, 345] width 35 height 62
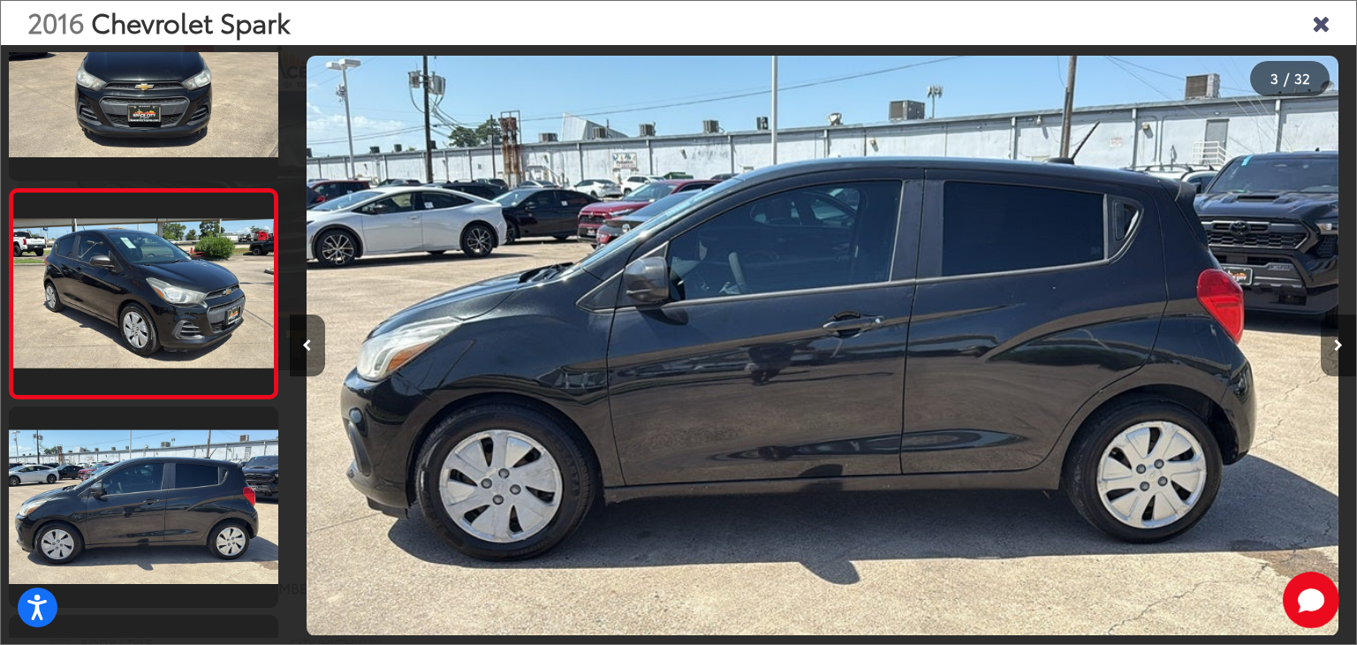
scroll to position [491, 0]
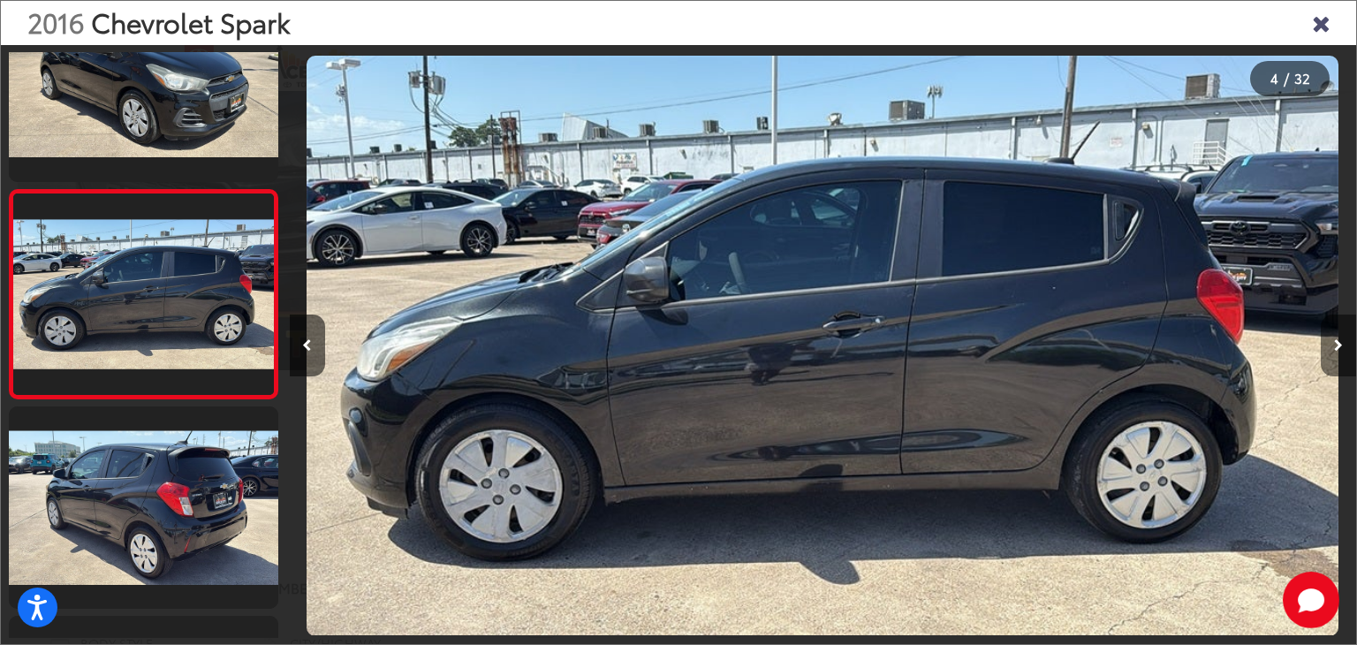
click at [1322, 345] on button "Next image" at bounding box center [1338, 345] width 35 height 62
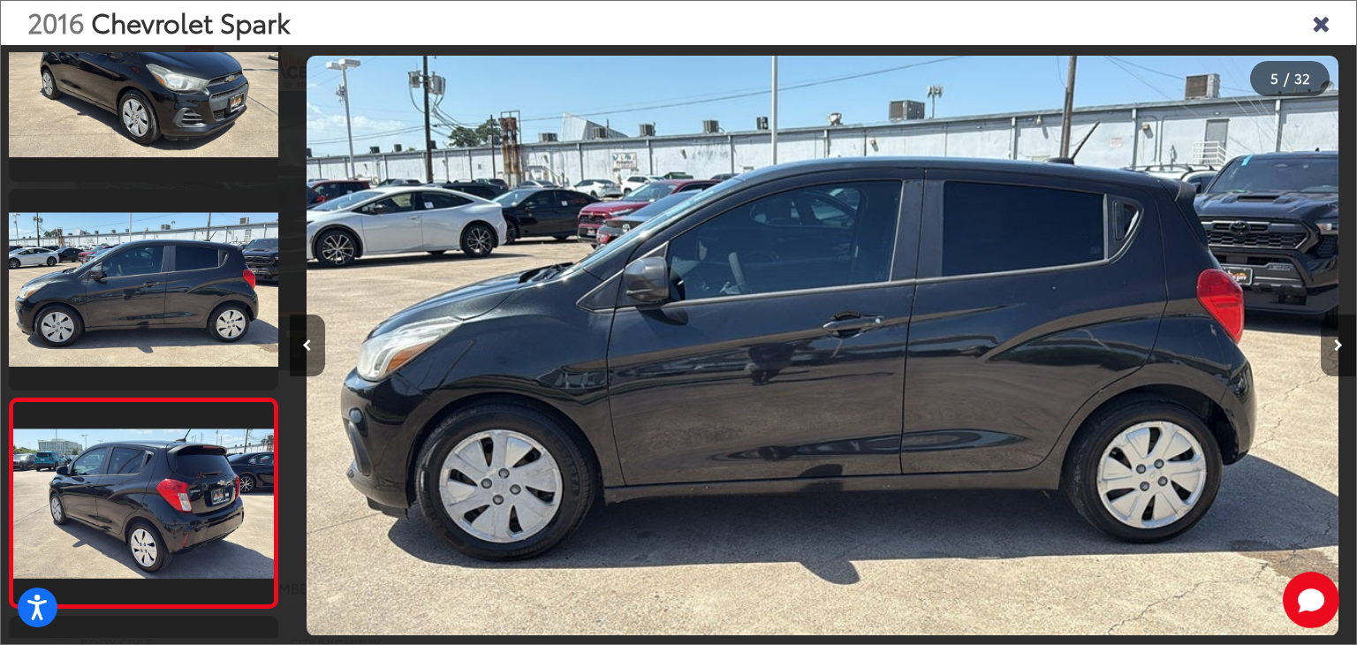
scroll to position [700, 0]
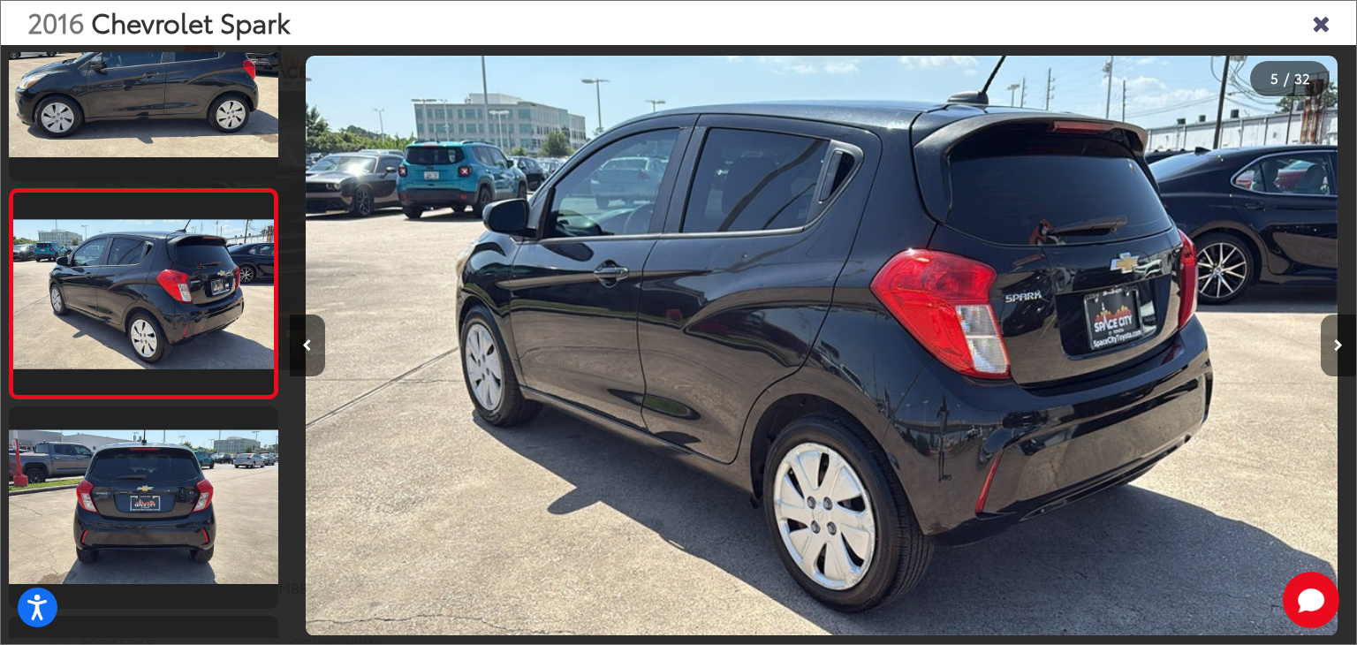
click at [1322, 345] on button "Next image" at bounding box center [1338, 345] width 35 height 62
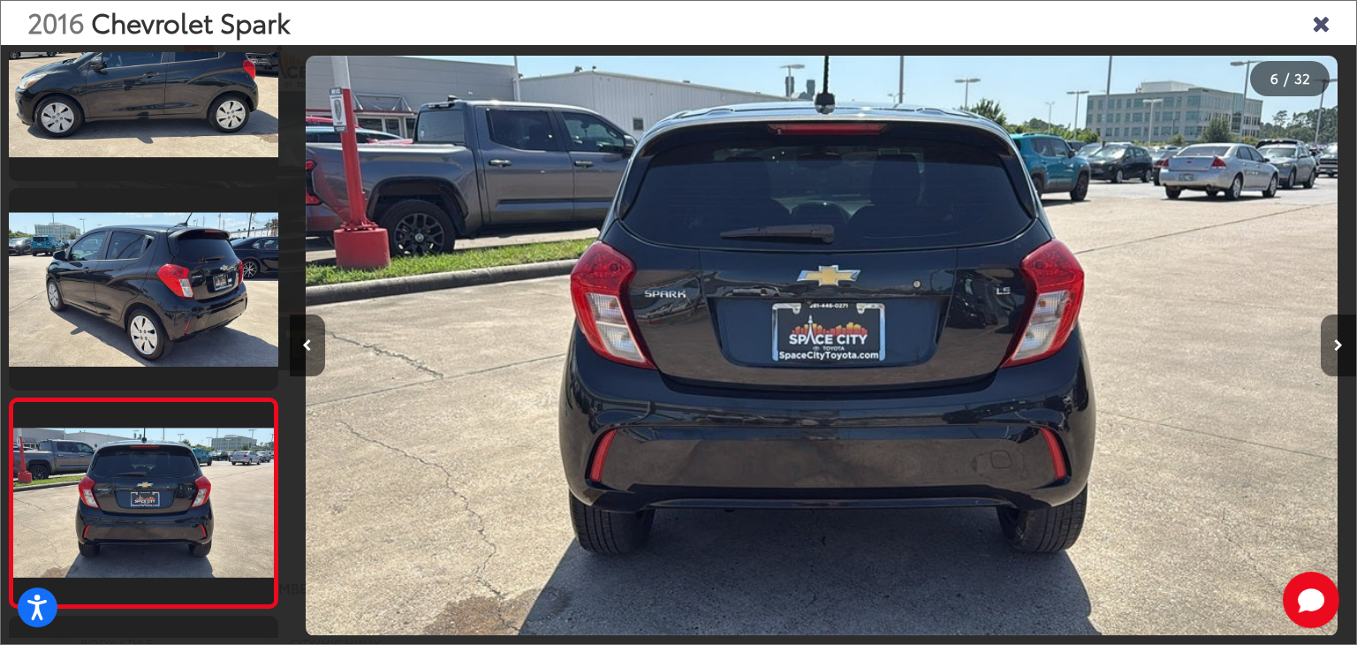
scroll to position [909, 0]
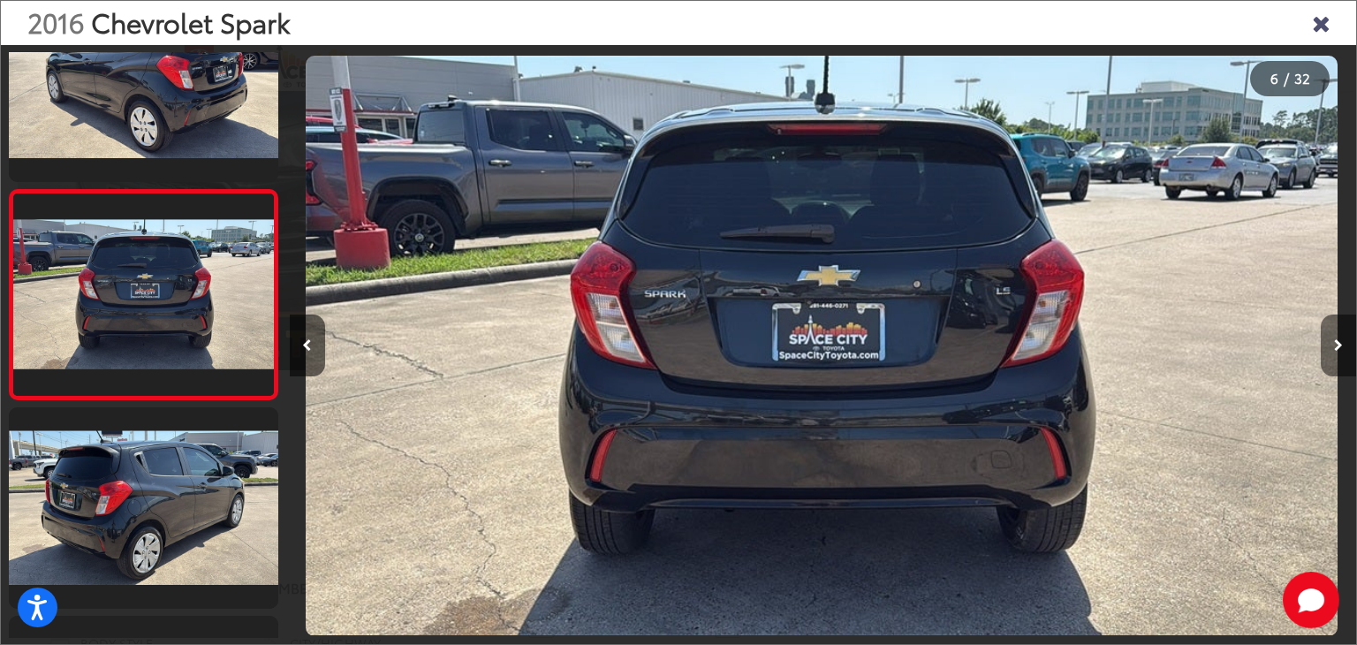
click at [1322, 345] on button "Next image" at bounding box center [1338, 345] width 35 height 62
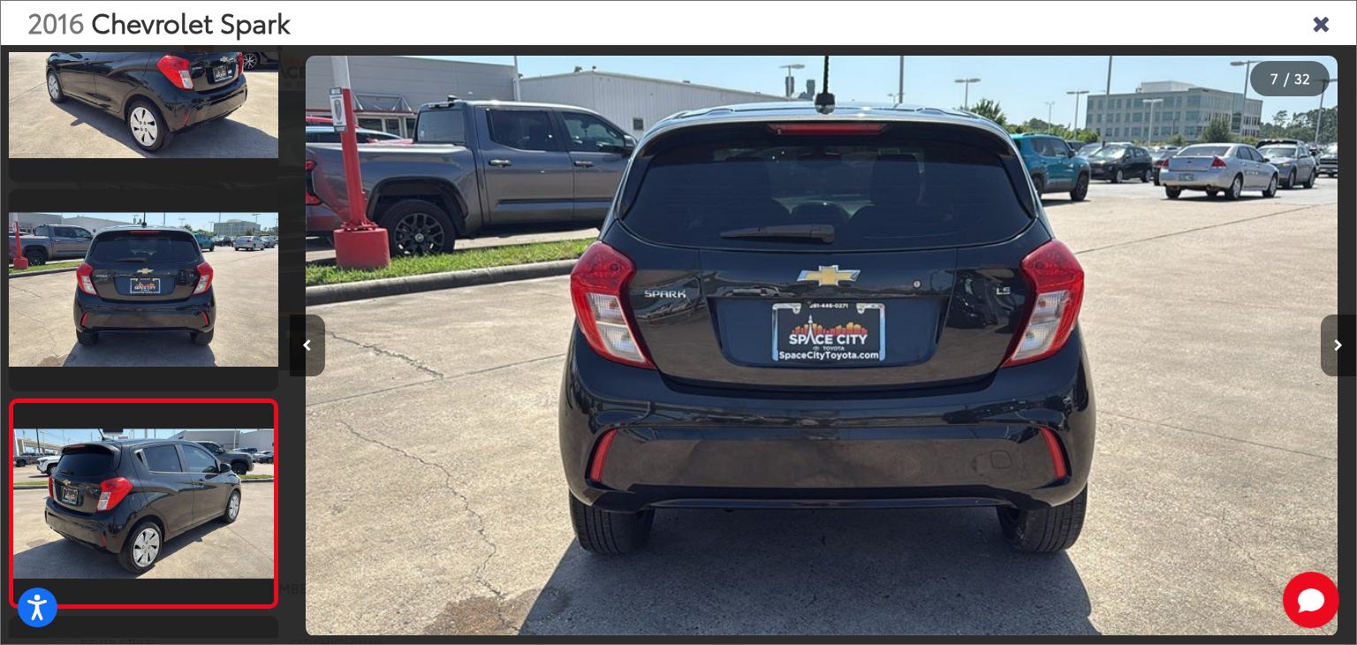
scroll to position [1118, 0]
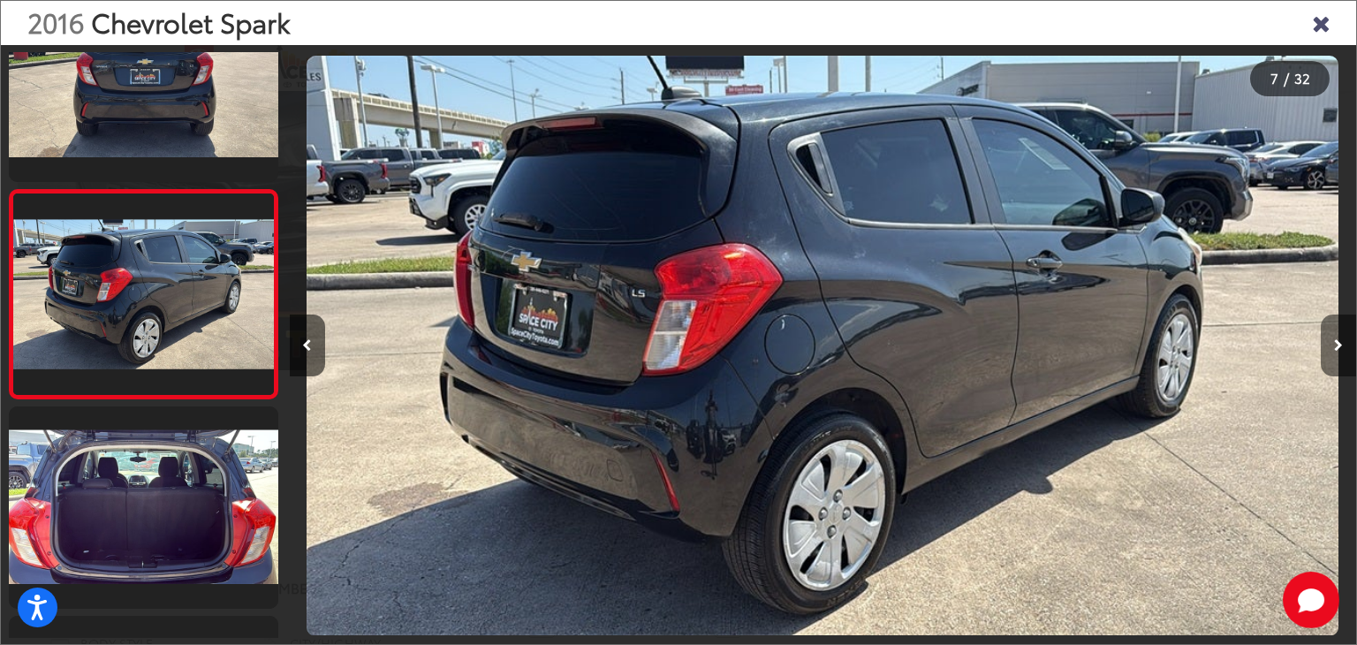
click at [1322, 345] on button "Next image" at bounding box center [1338, 345] width 35 height 62
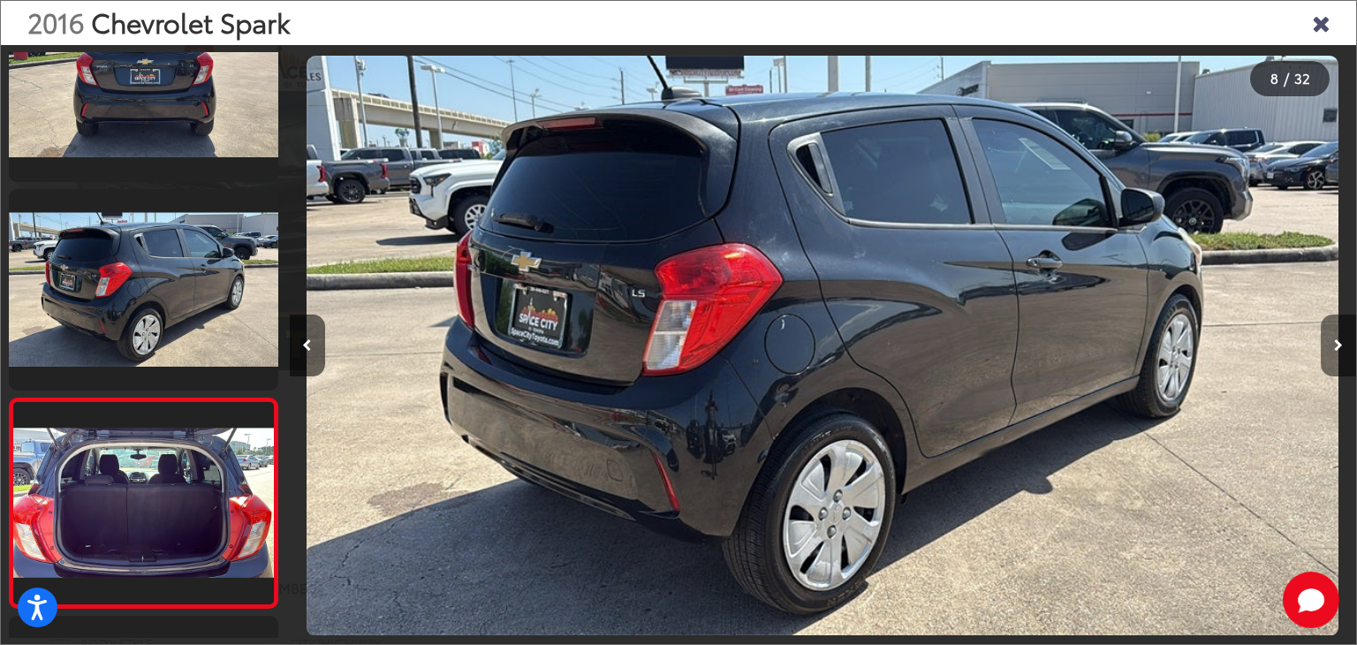
scroll to position [1328, 0]
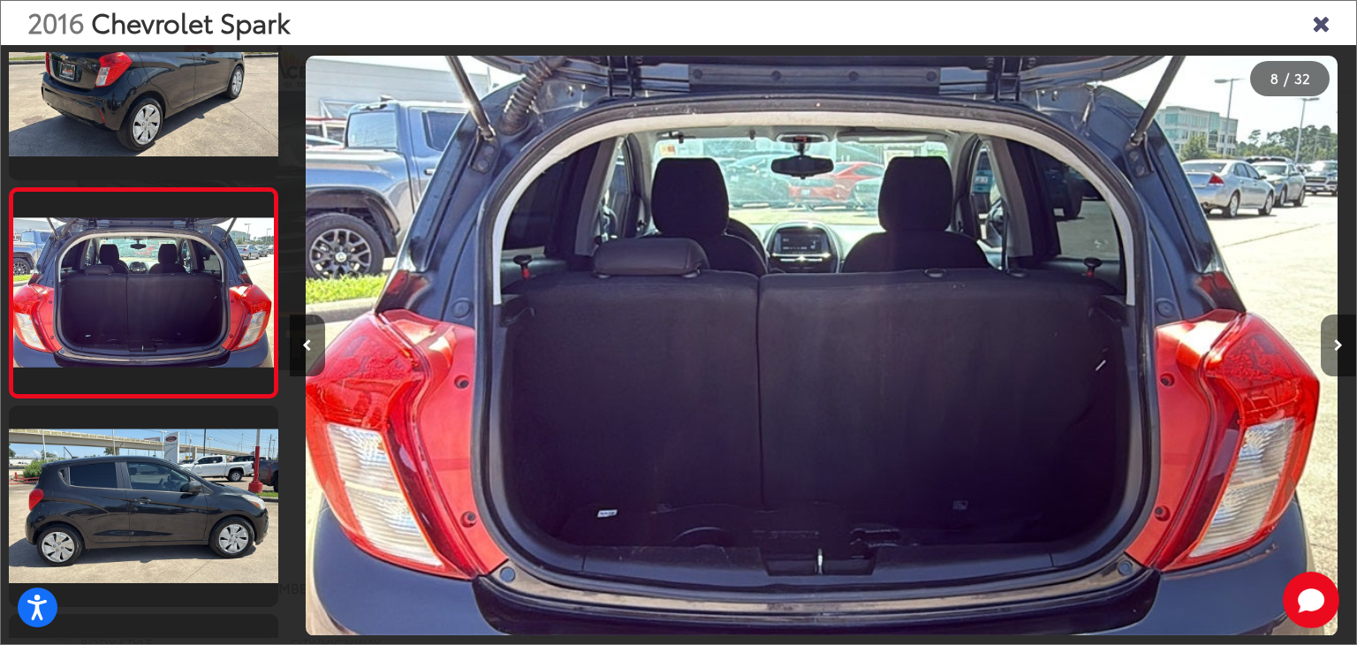
click at [1322, 345] on button "Next image" at bounding box center [1338, 345] width 35 height 62
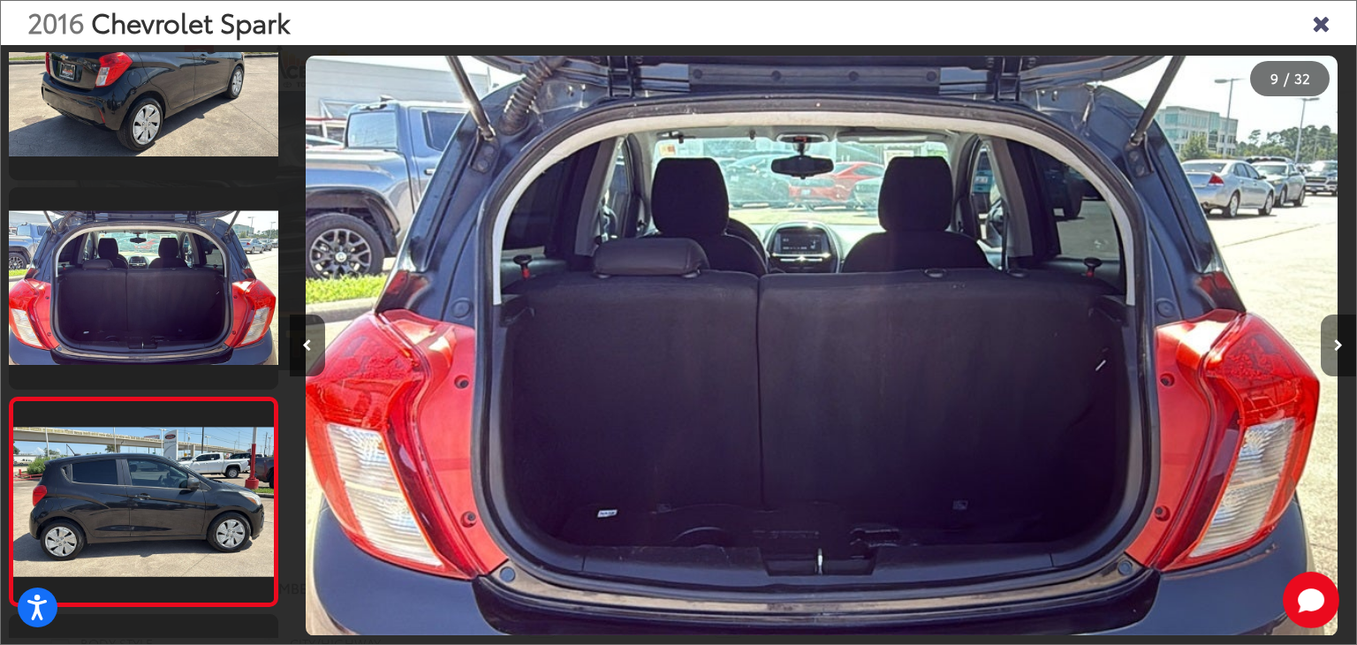
scroll to position [1537, 0]
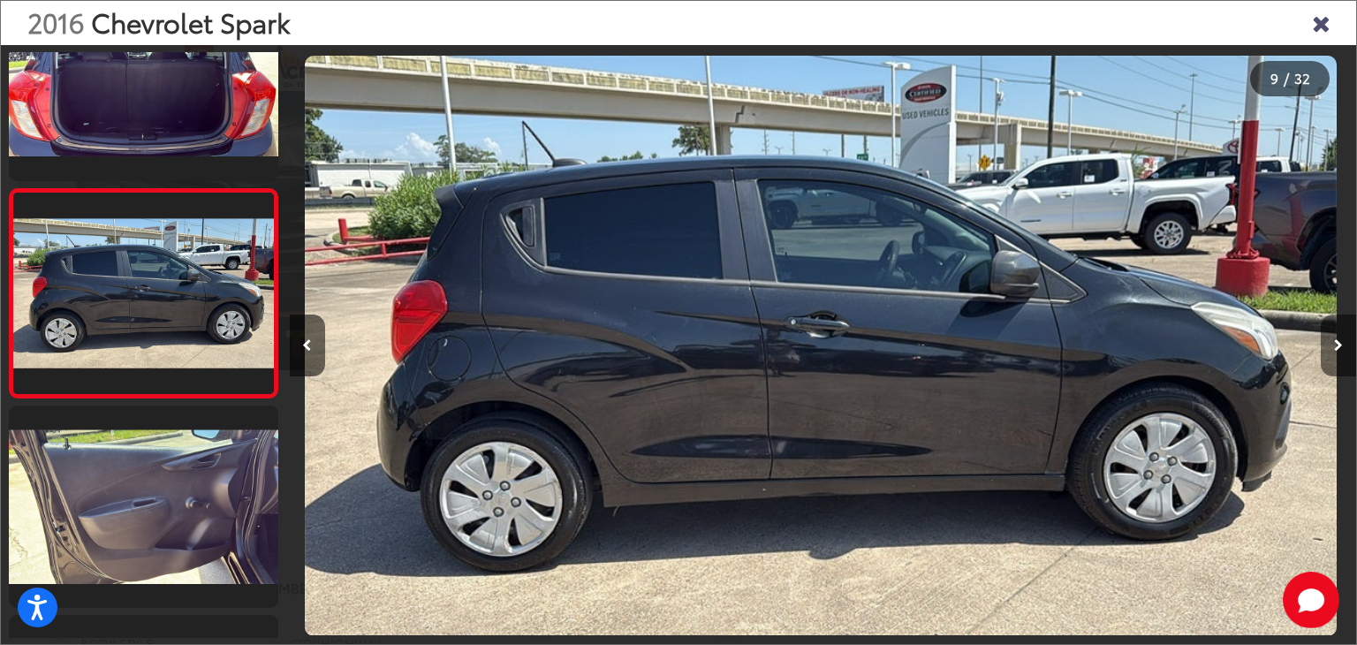
click at [1322, 345] on button "Next image" at bounding box center [1338, 345] width 35 height 62
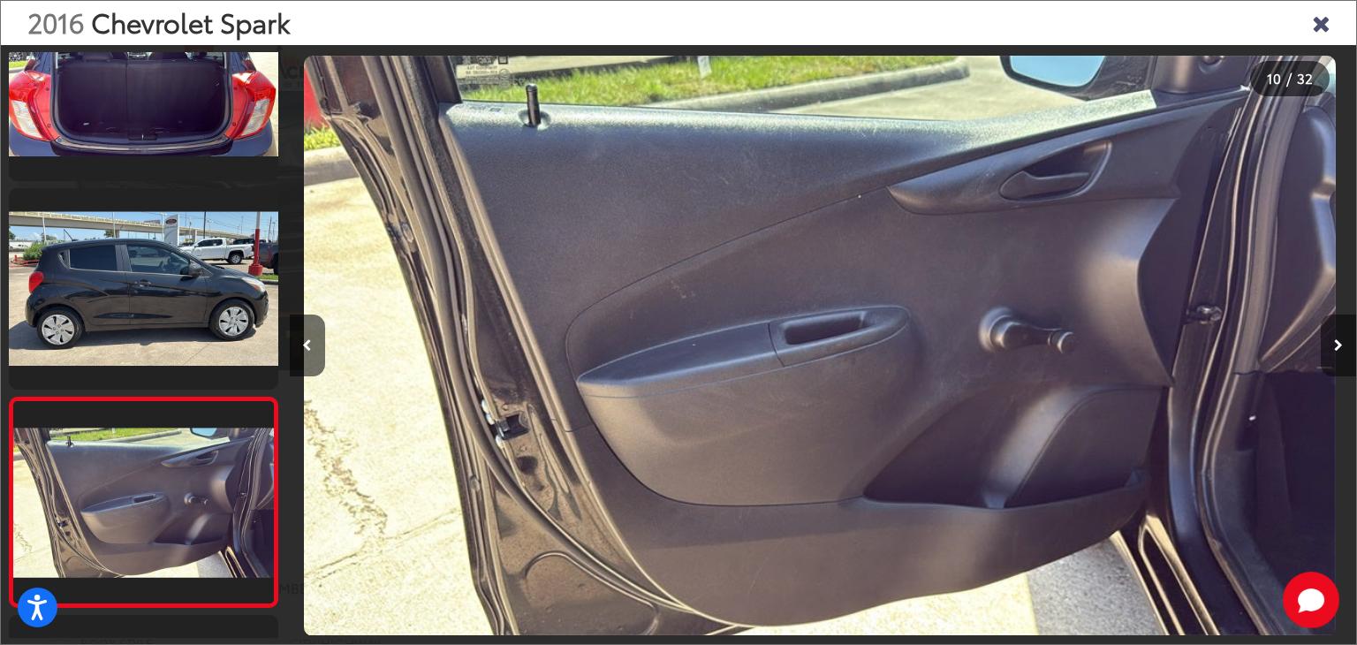
scroll to position [1745, 0]
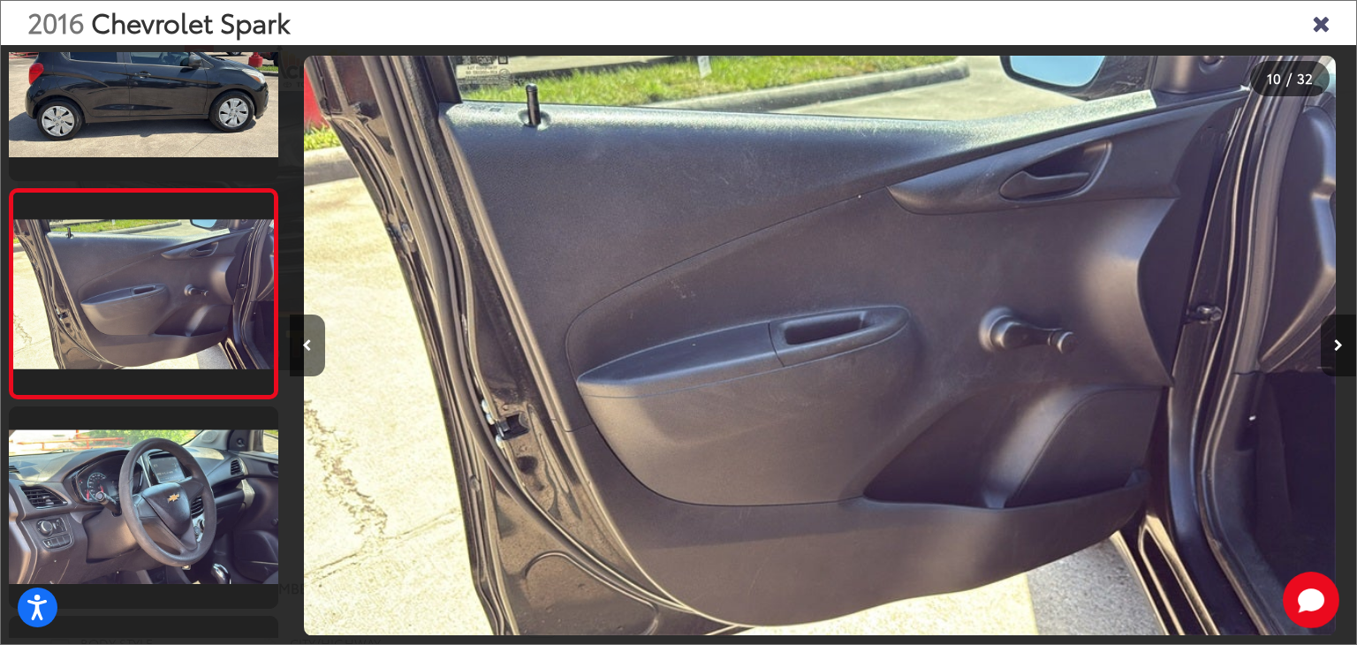
click at [1322, 345] on button "Next image" at bounding box center [1338, 345] width 35 height 62
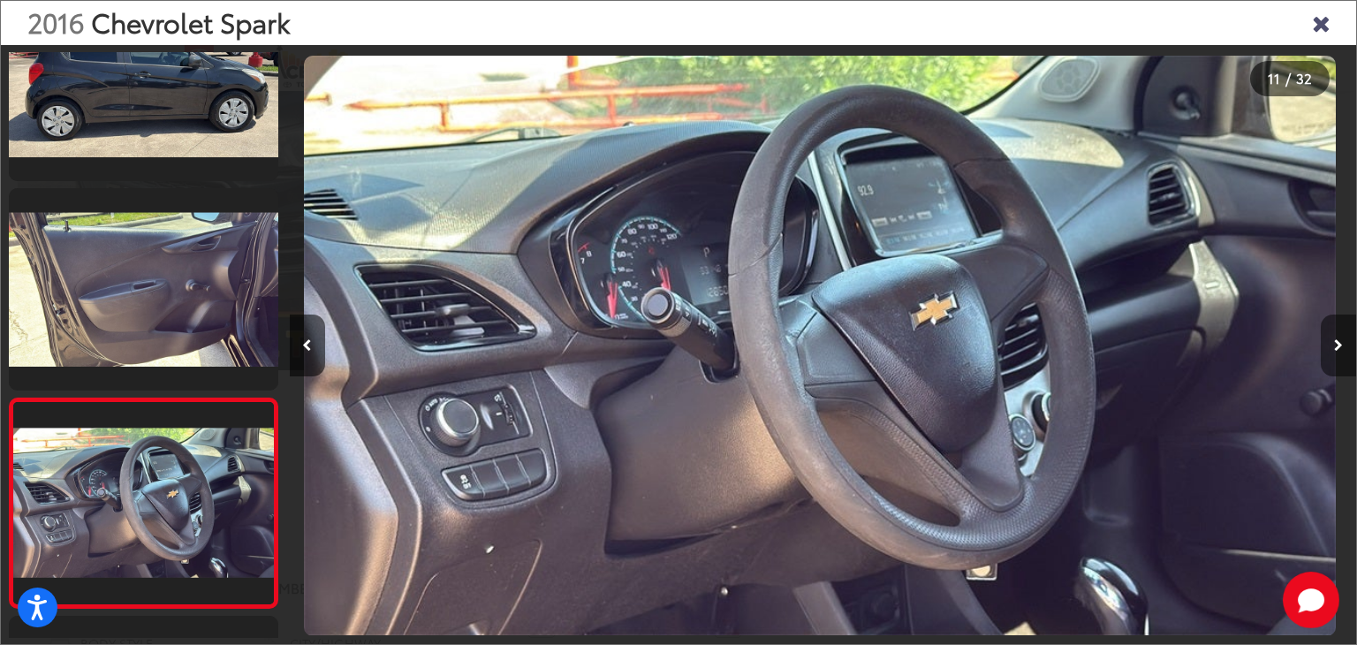
scroll to position [1955, 0]
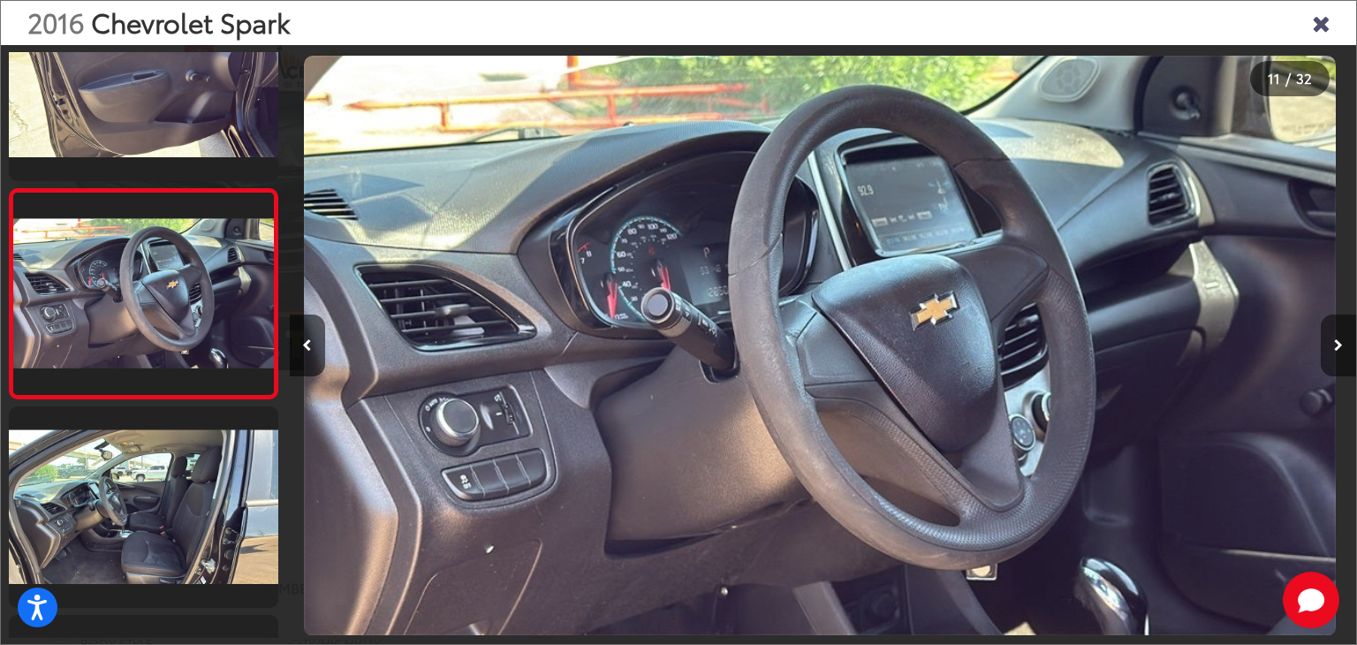
click at [1322, 345] on button "Next image" at bounding box center [1338, 345] width 35 height 62
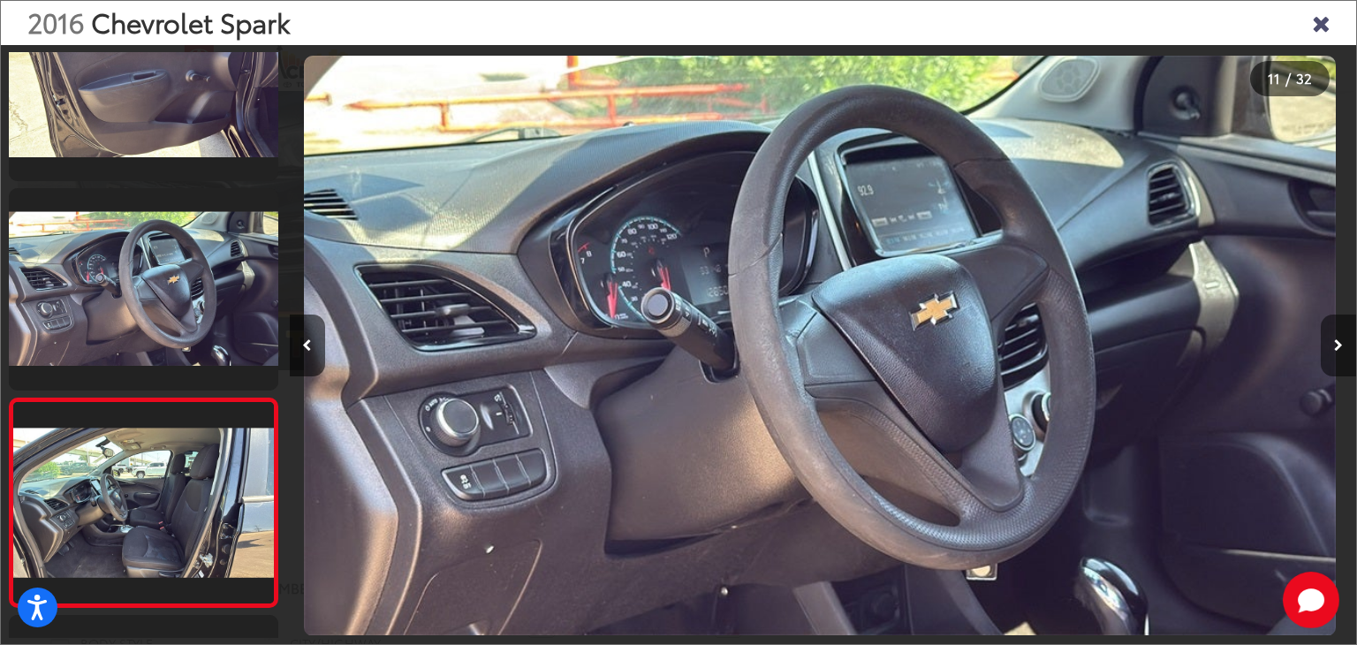
scroll to position [2163, 0]
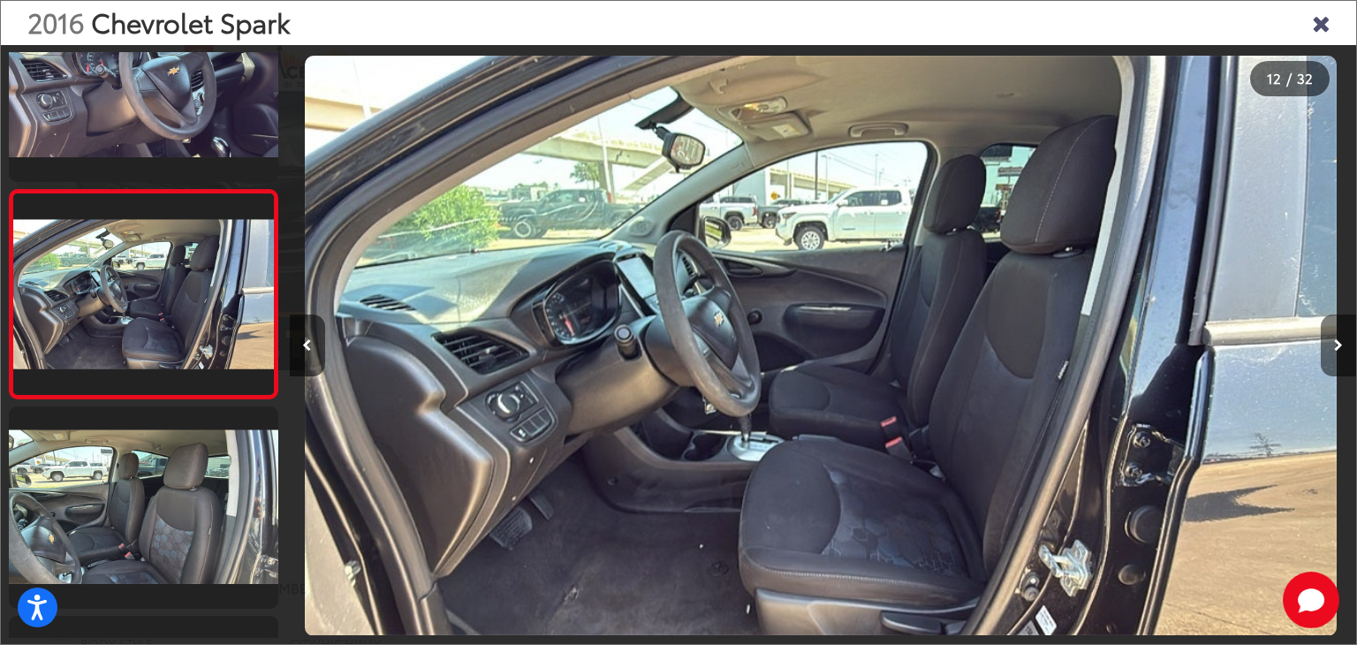
click at [1322, 345] on button "Next image" at bounding box center [1338, 345] width 35 height 62
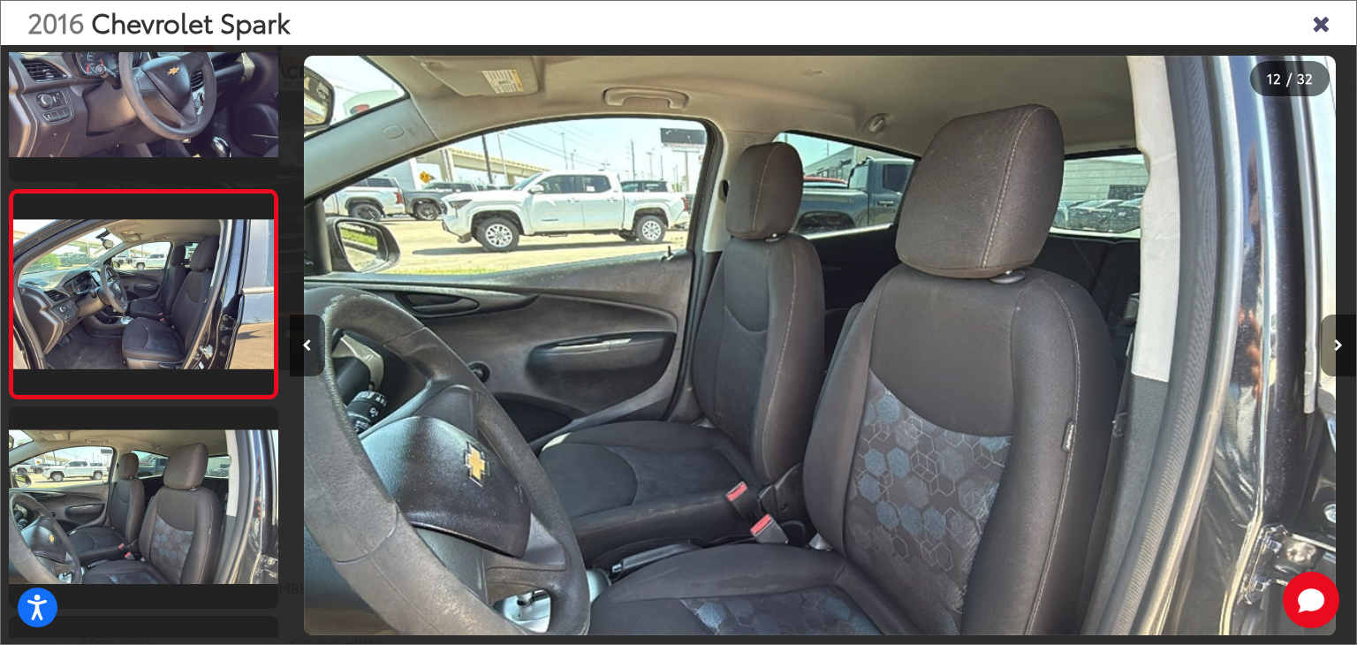
scroll to position [2372, 0]
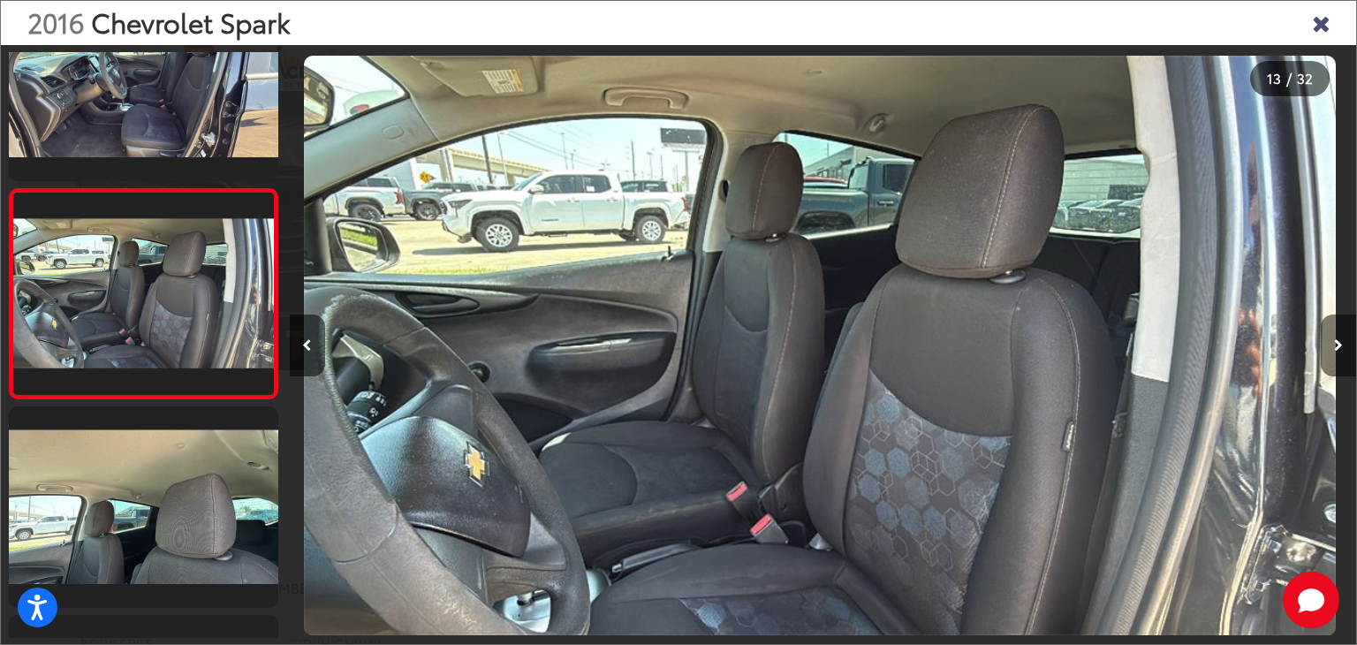
click at [1322, 345] on button "Next image" at bounding box center [1338, 345] width 35 height 62
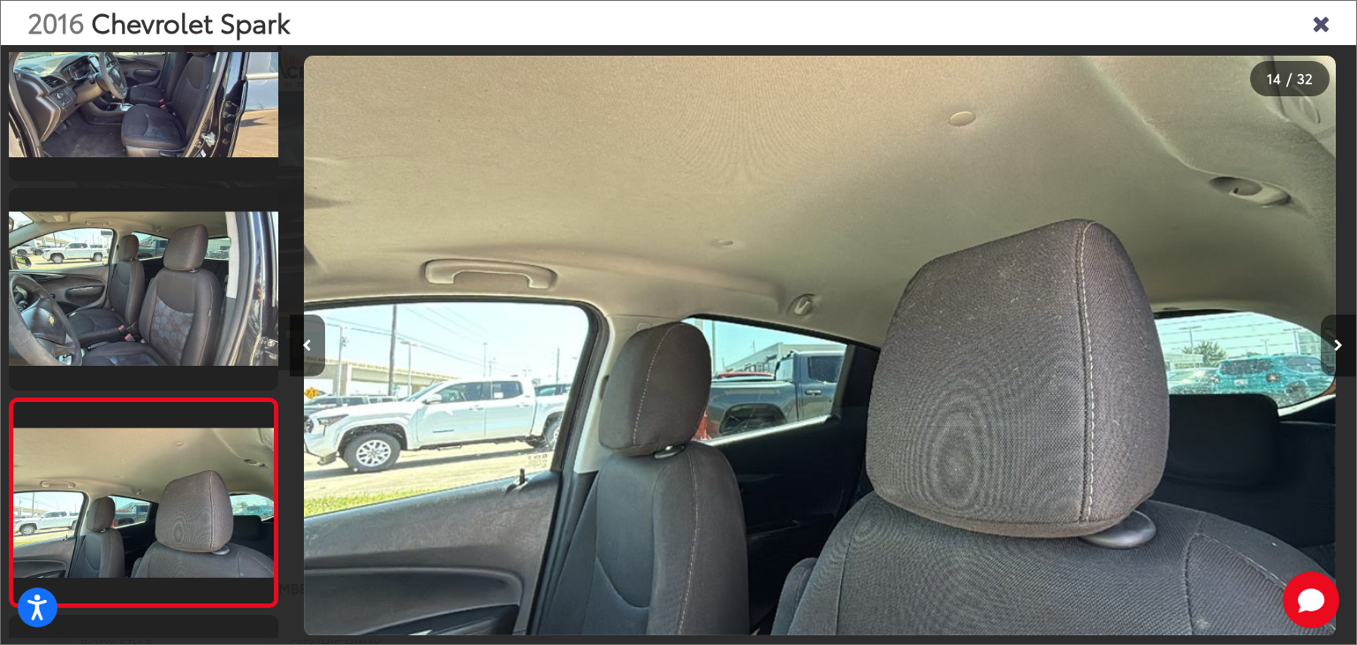
scroll to position [2581, 0]
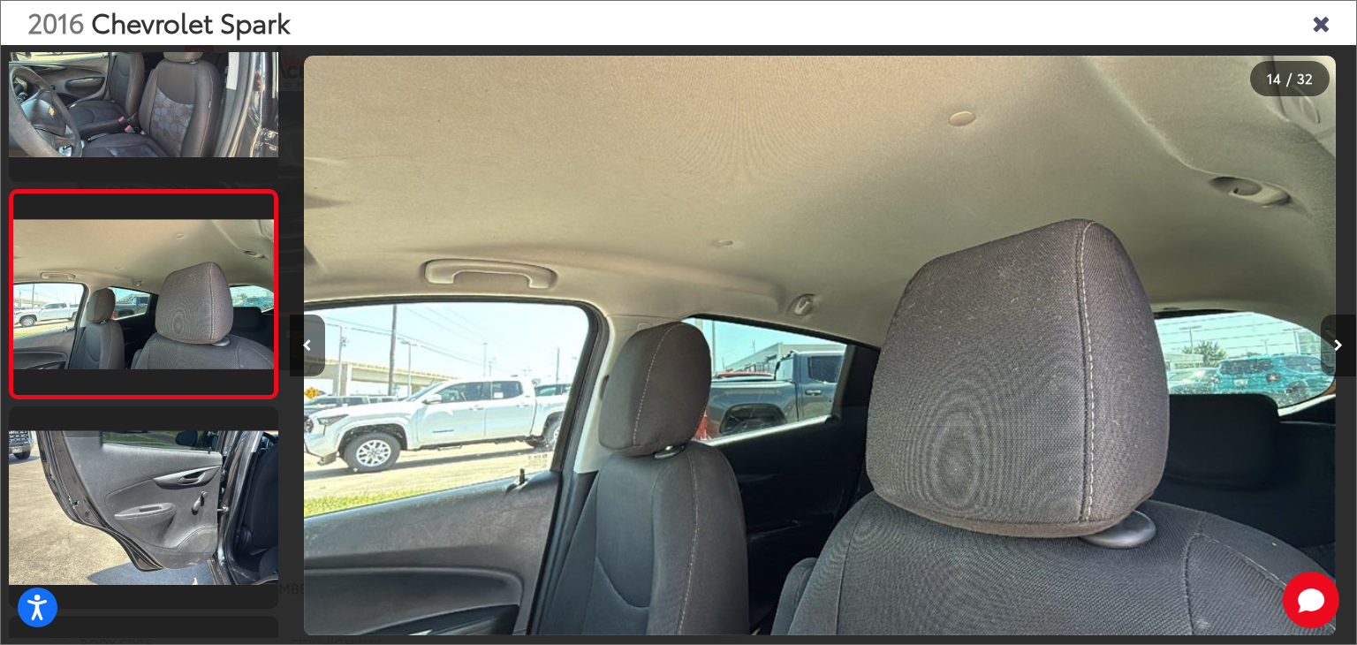
click at [1322, 345] on button "Next image" at bounding box center [1338, 345] width 35 height 62
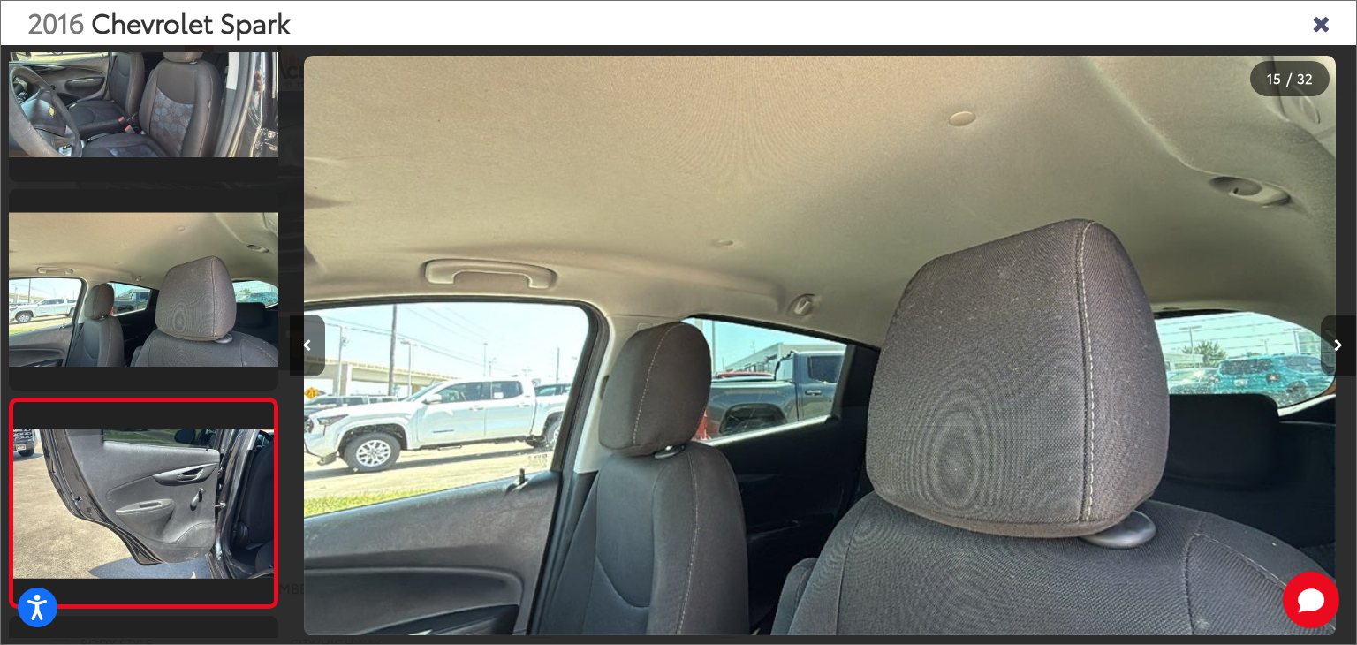
scroll to position [0, 0]
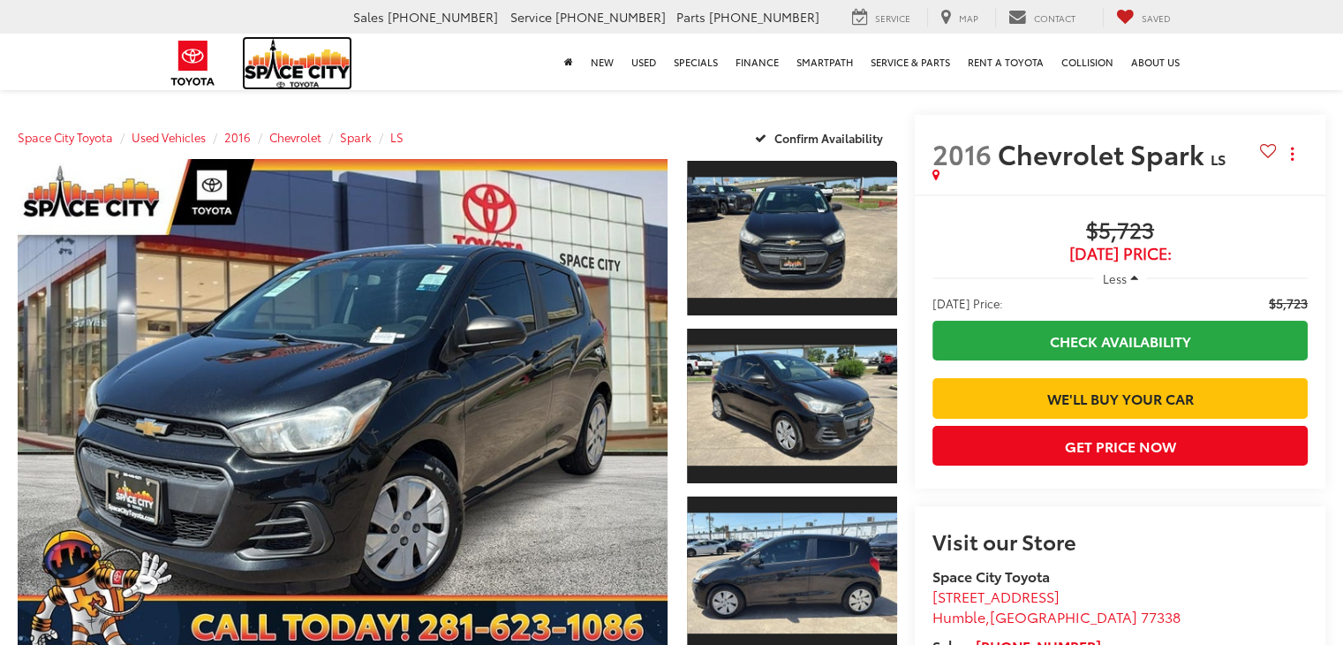
click at [283, 76] on img at bounding box center [298, 63] width 106 height 49
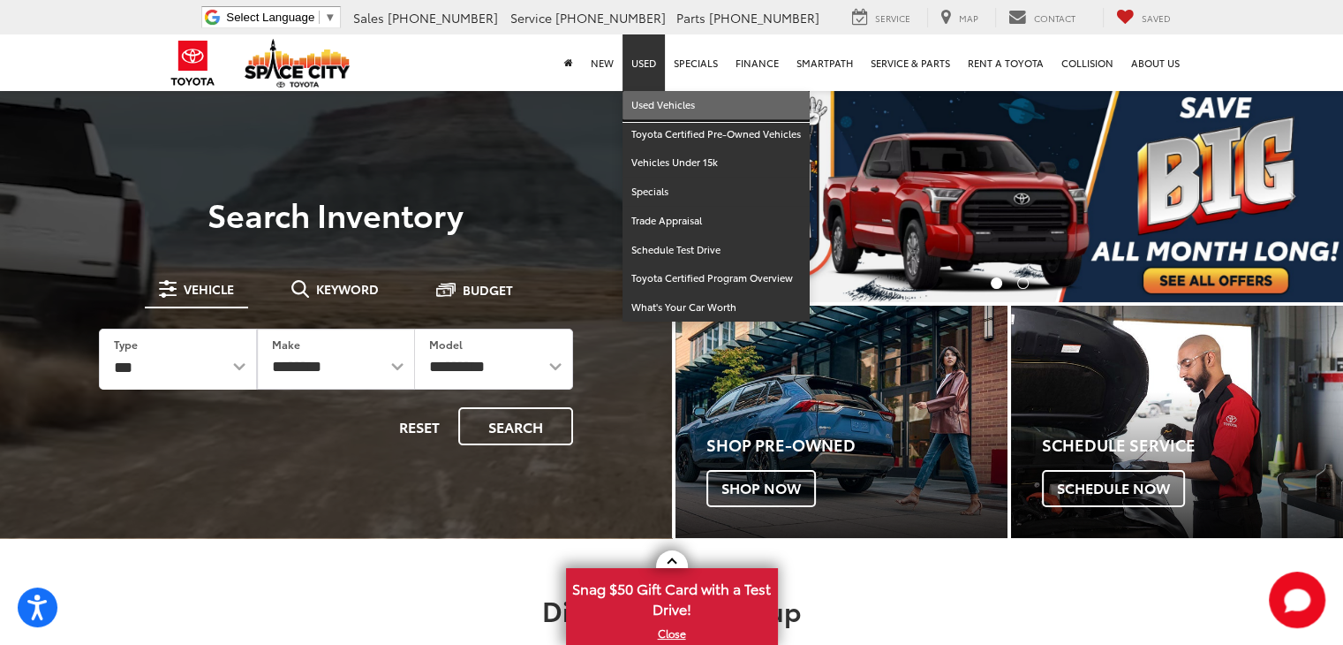
click at [662, 110] on link "Used Vehicles" at bounding box center [716, 105] width 187 height 29
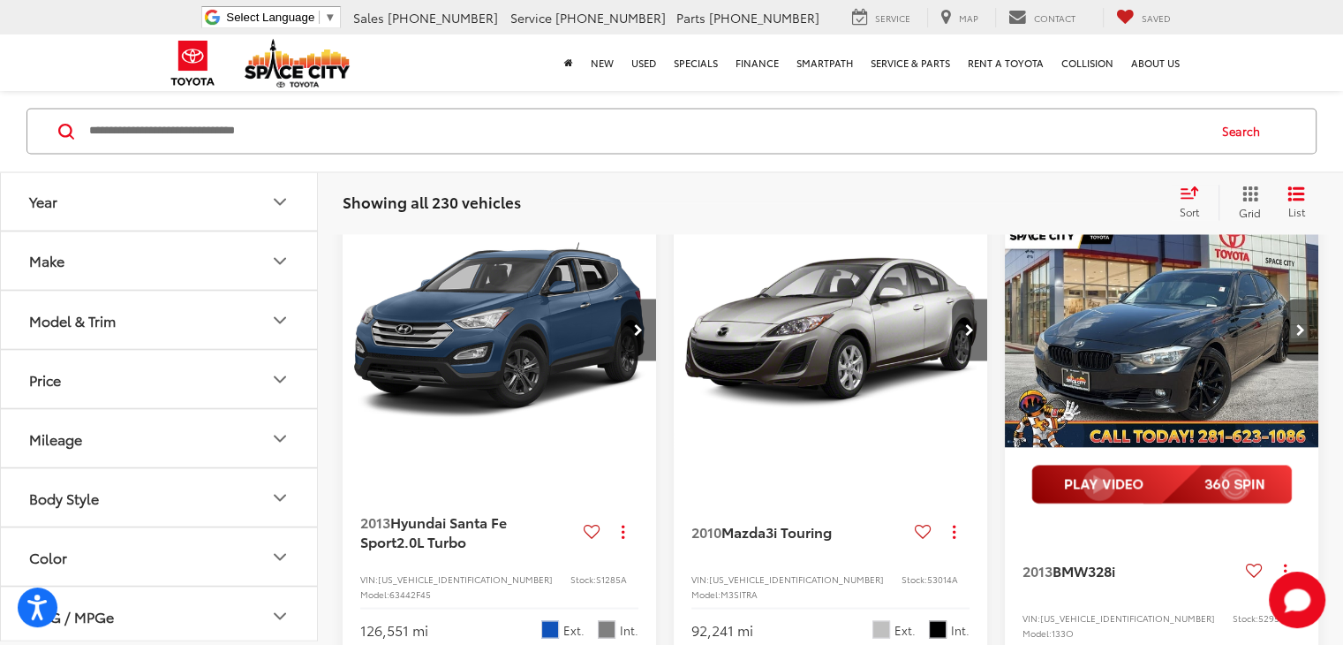
scroll to position [3051, 0]
click at [1290, 361] on button "Next image" at bounding box center [1300, 330] width 35 height 62
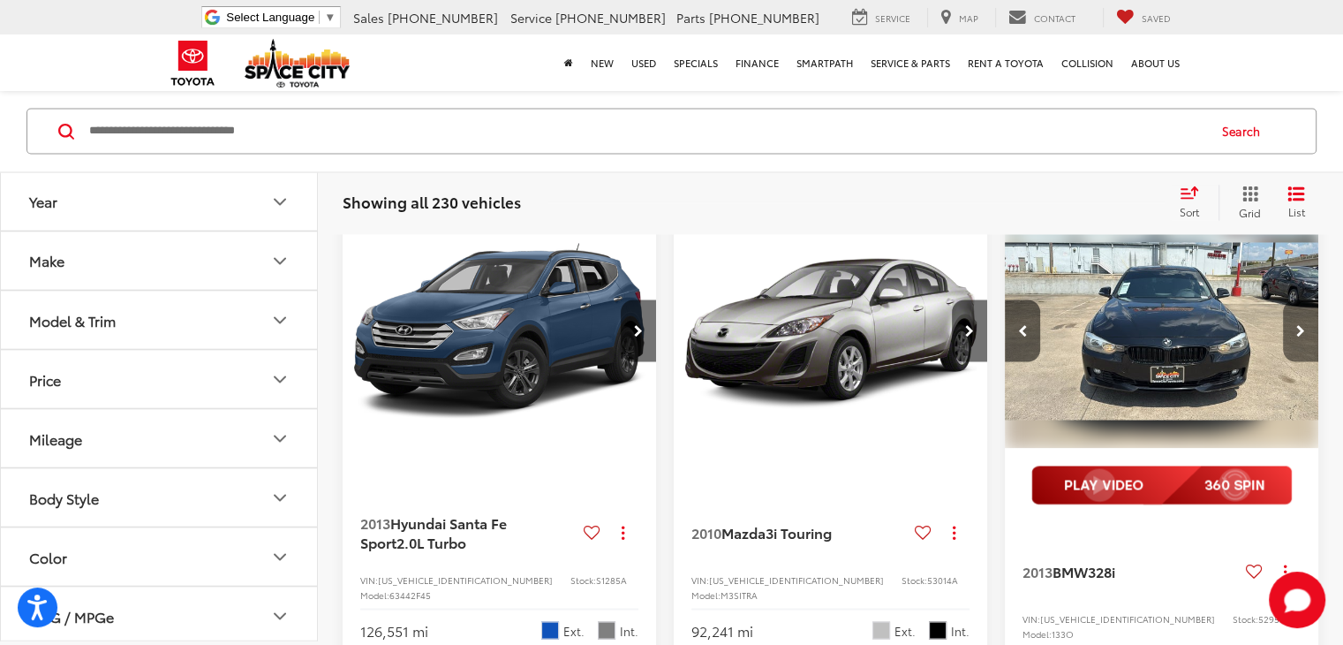
click at [1290, 361] on button "Next image" at bounding box center [1300, 330] width 35 height 62
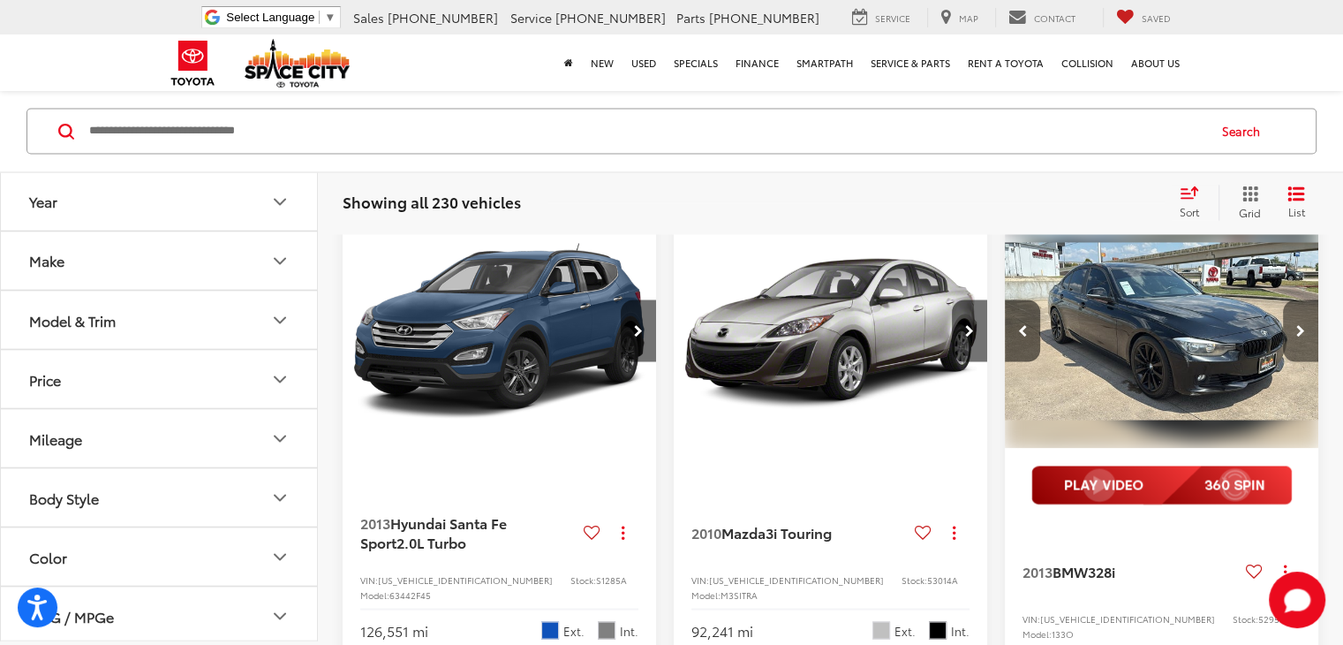
click at [1290, 361] on button "Next image" at bounding box center [1300, 330] width 35 height 62
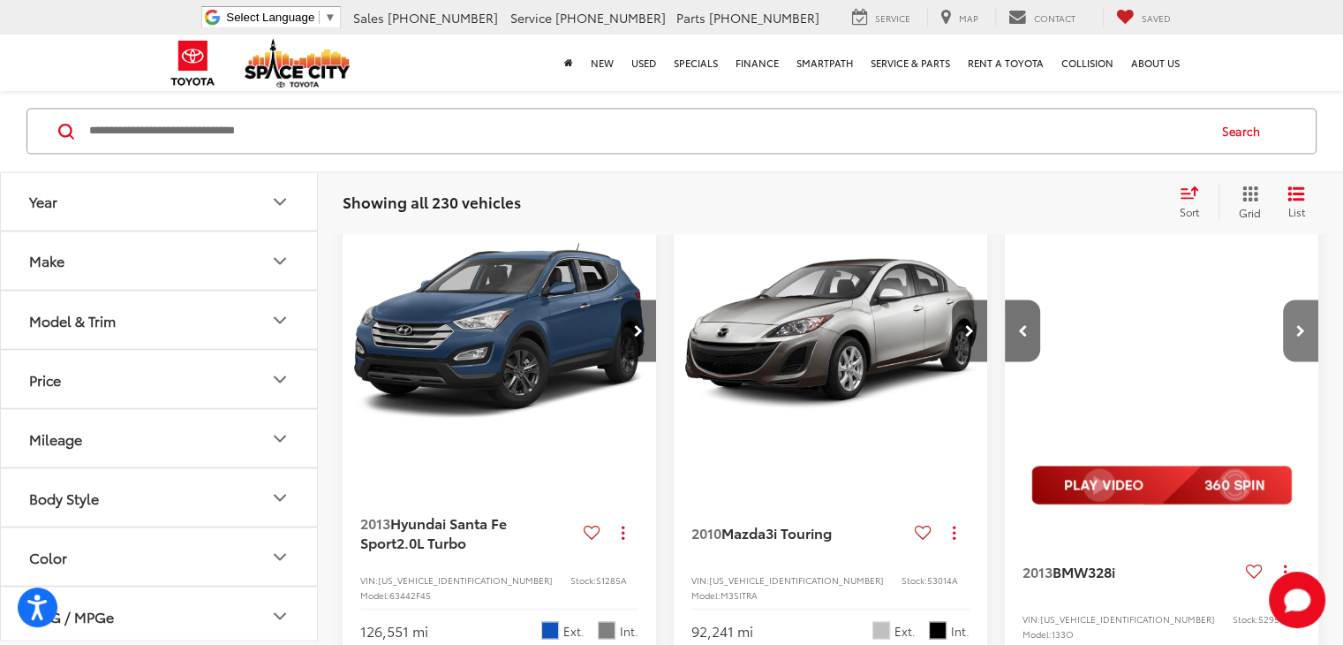
click at [1290, 361] on button "Next image" at bounding box center [1300, 330] width 35 height 62
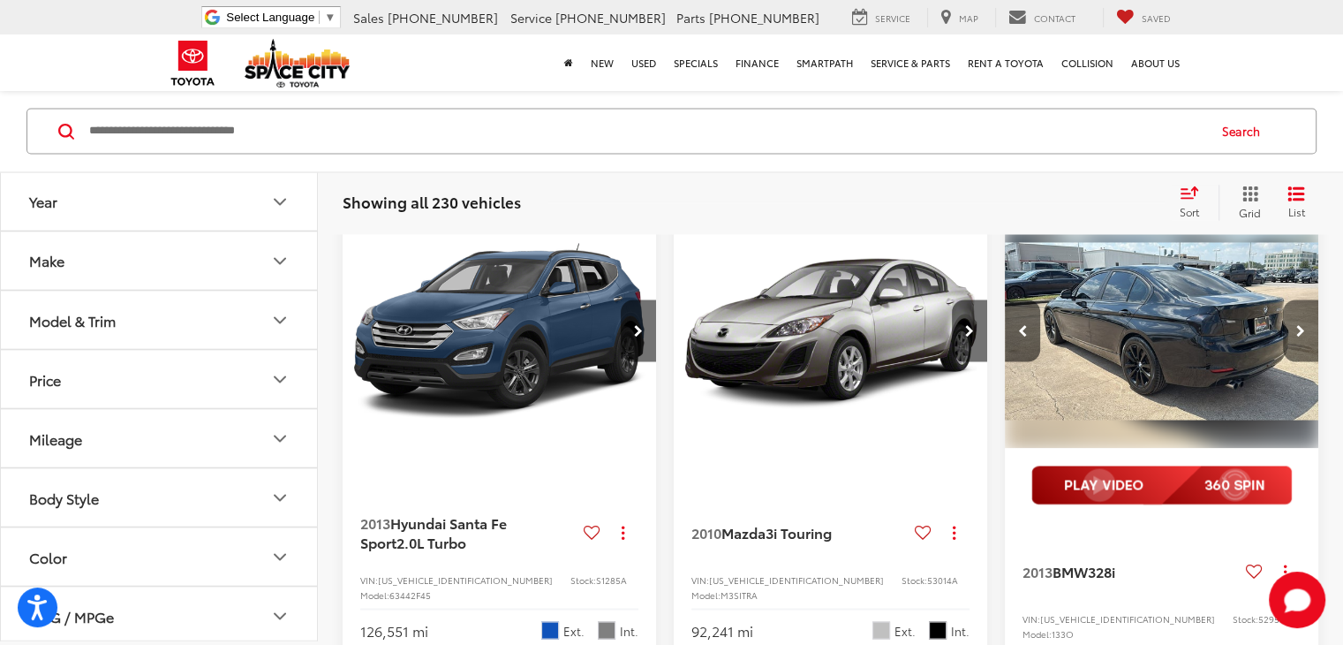
click at [1290, 361] on button "Next image" at bounding box center [1300, 330] width 35 height 62
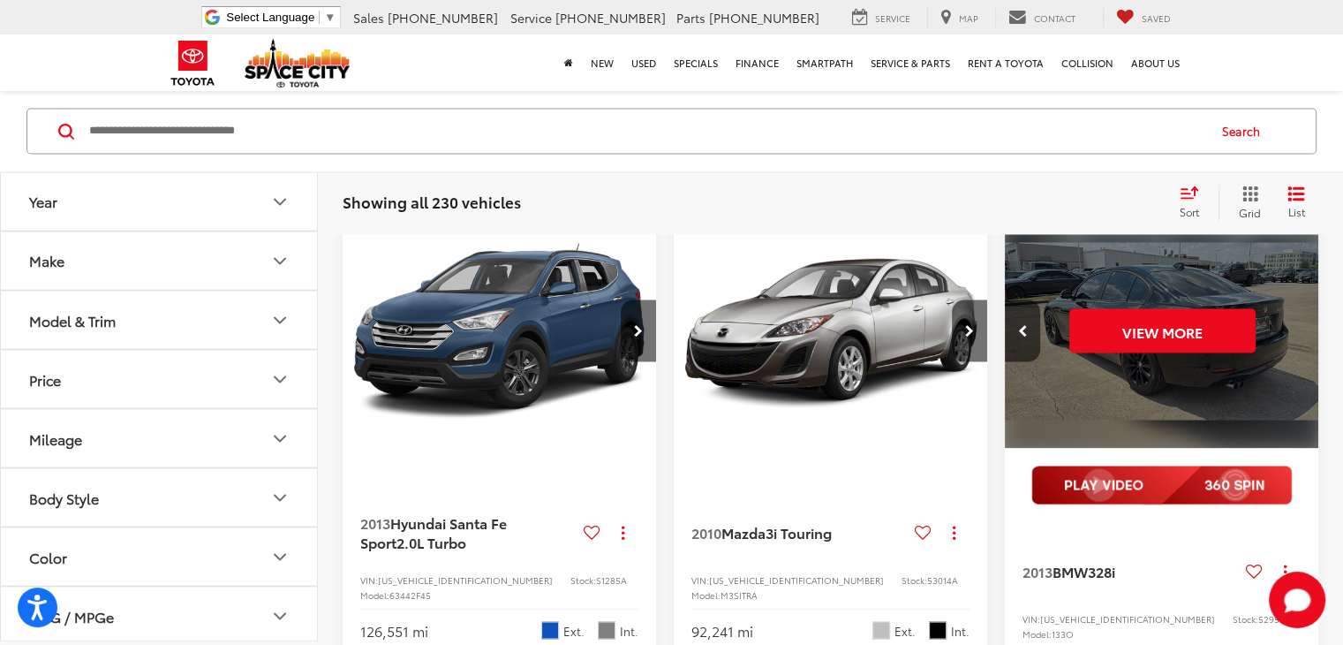
click at [1290, 401] on div "View More" at bounding box center [1162, 331] width 316 height 238
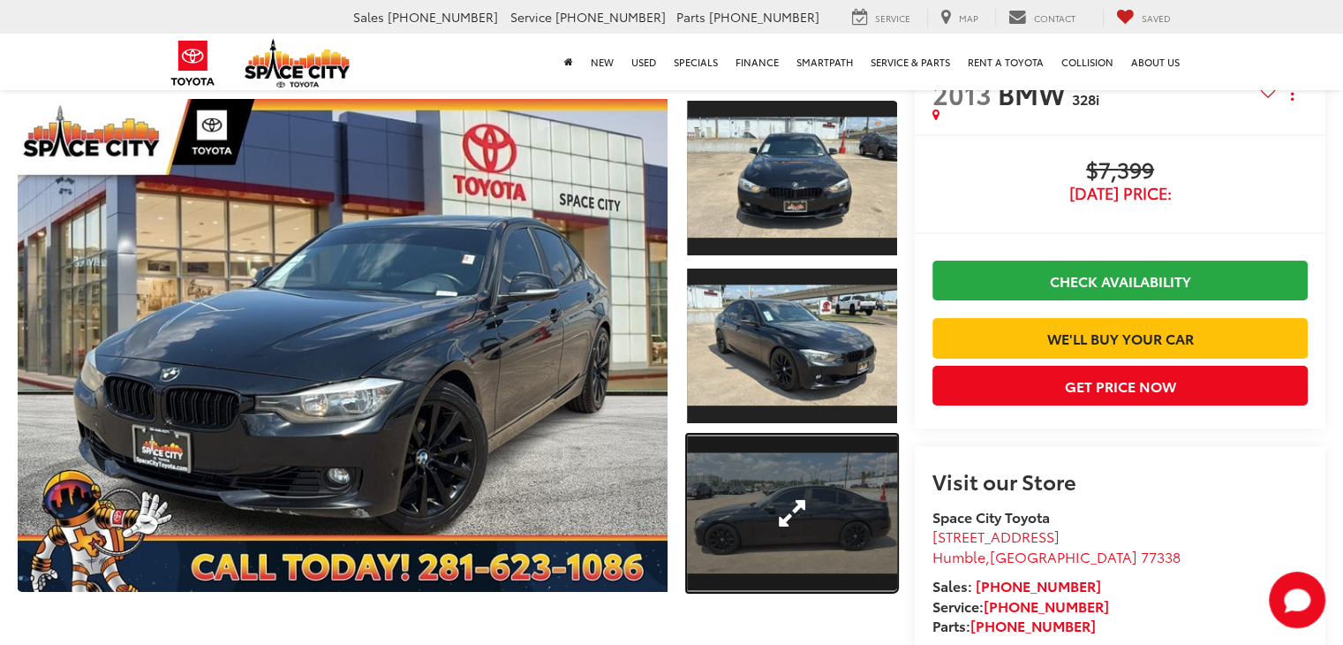
scroll to position [106, 0]
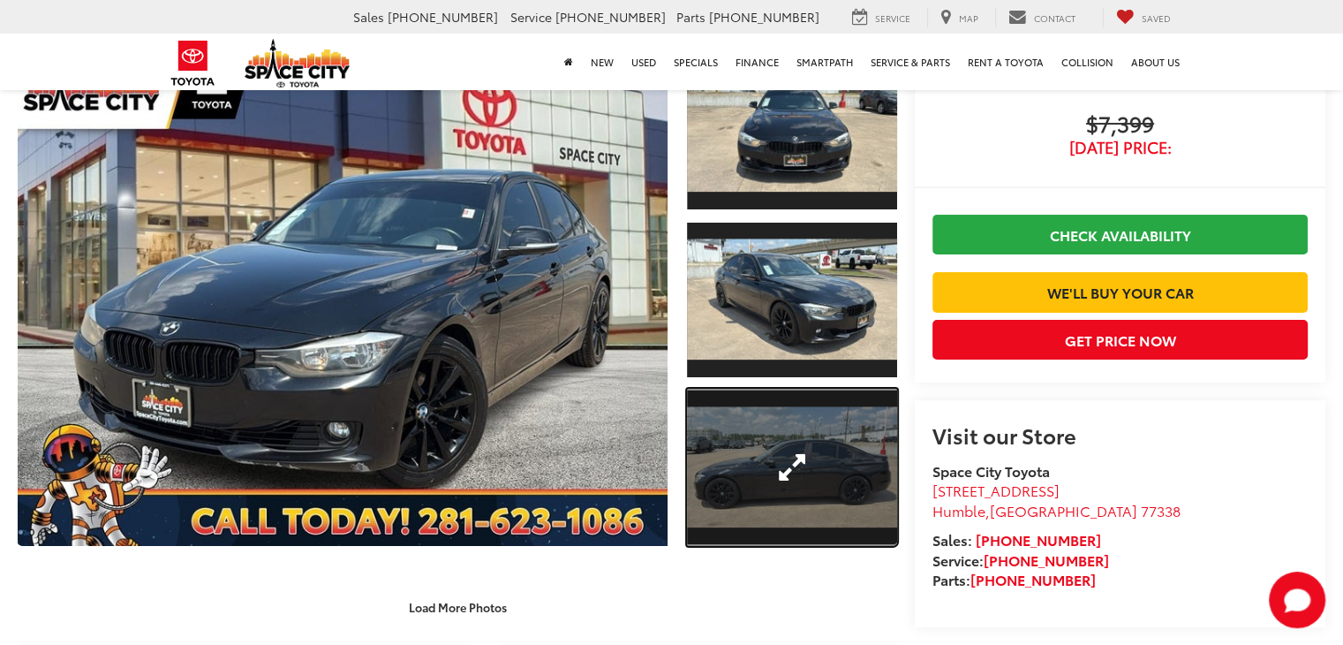
click at [777, 490] on link "Expand Photo 3" at bounding box center [792, 468] width 210 height 158
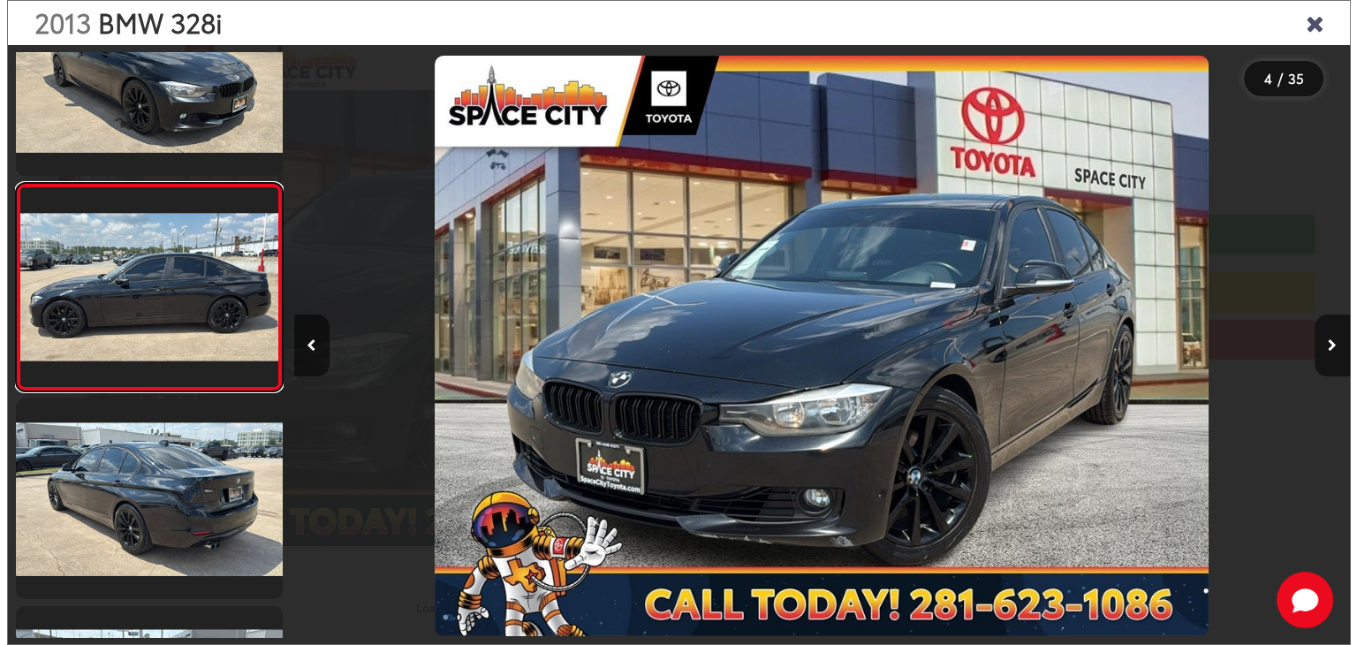
scroll to position [0, 3199]
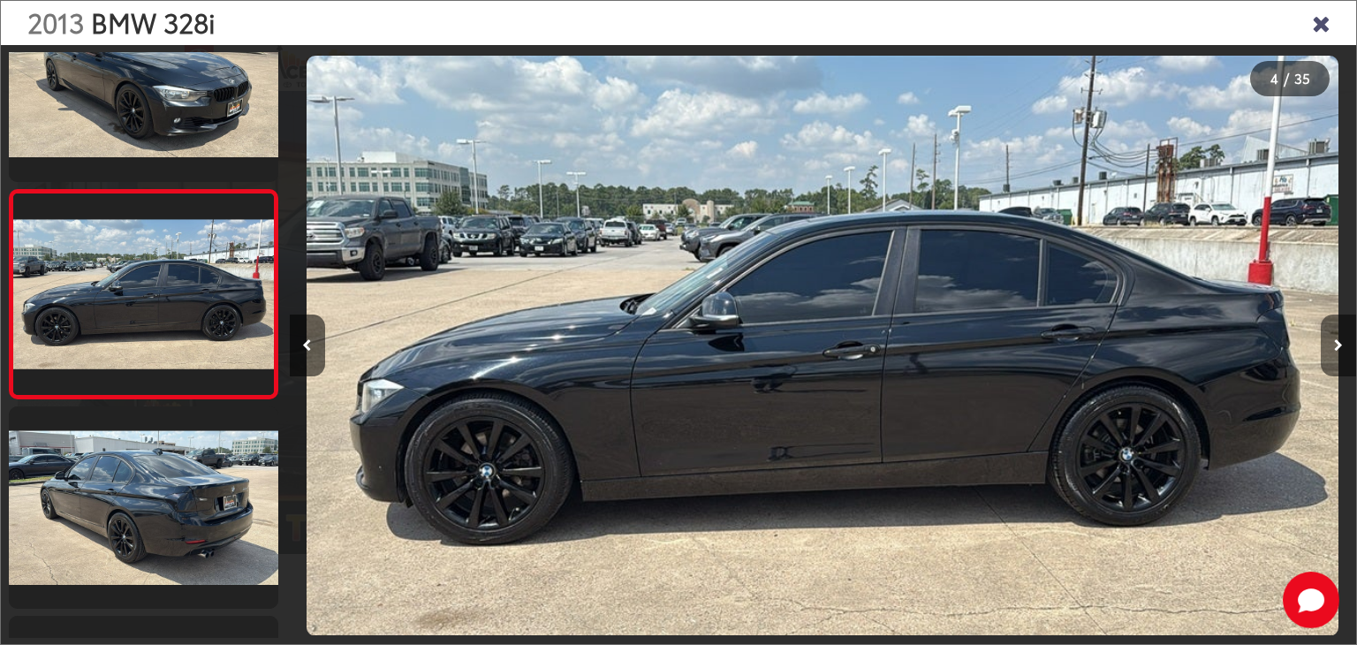
click at [1326, 351] on button "Next image" at bounding box center [1338, 345] width 35 height 62
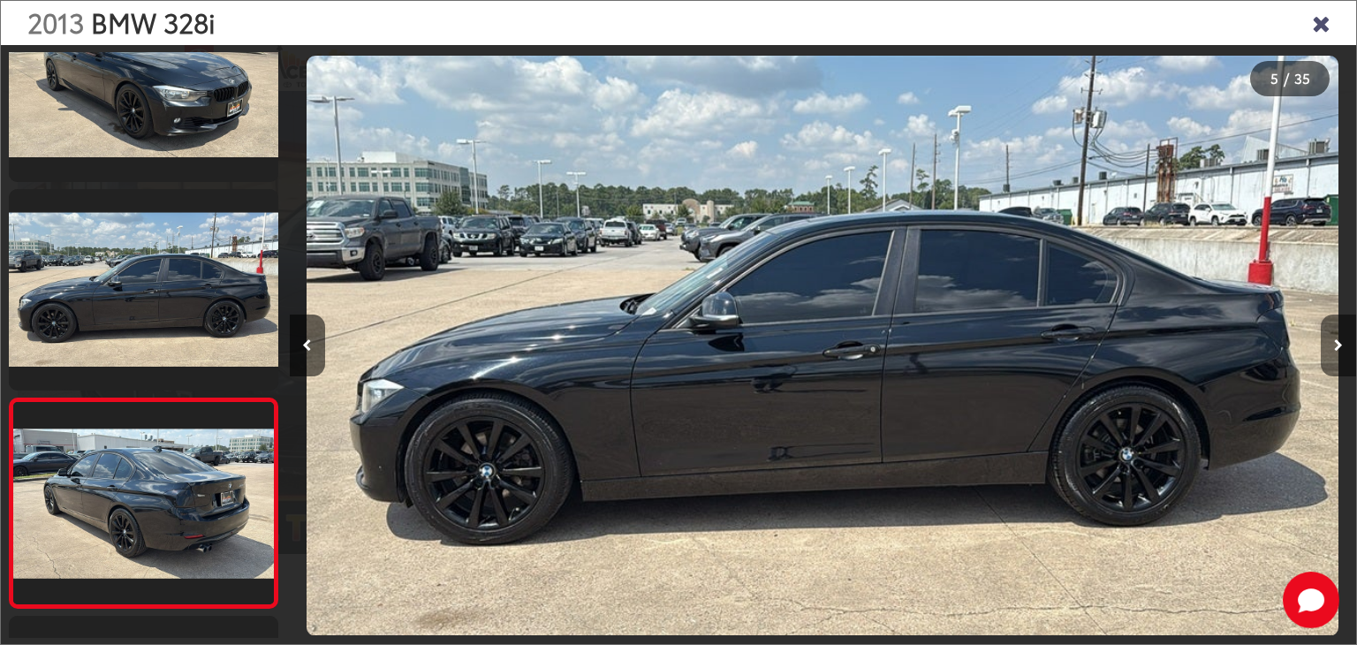
scroll to position [0, 4266]
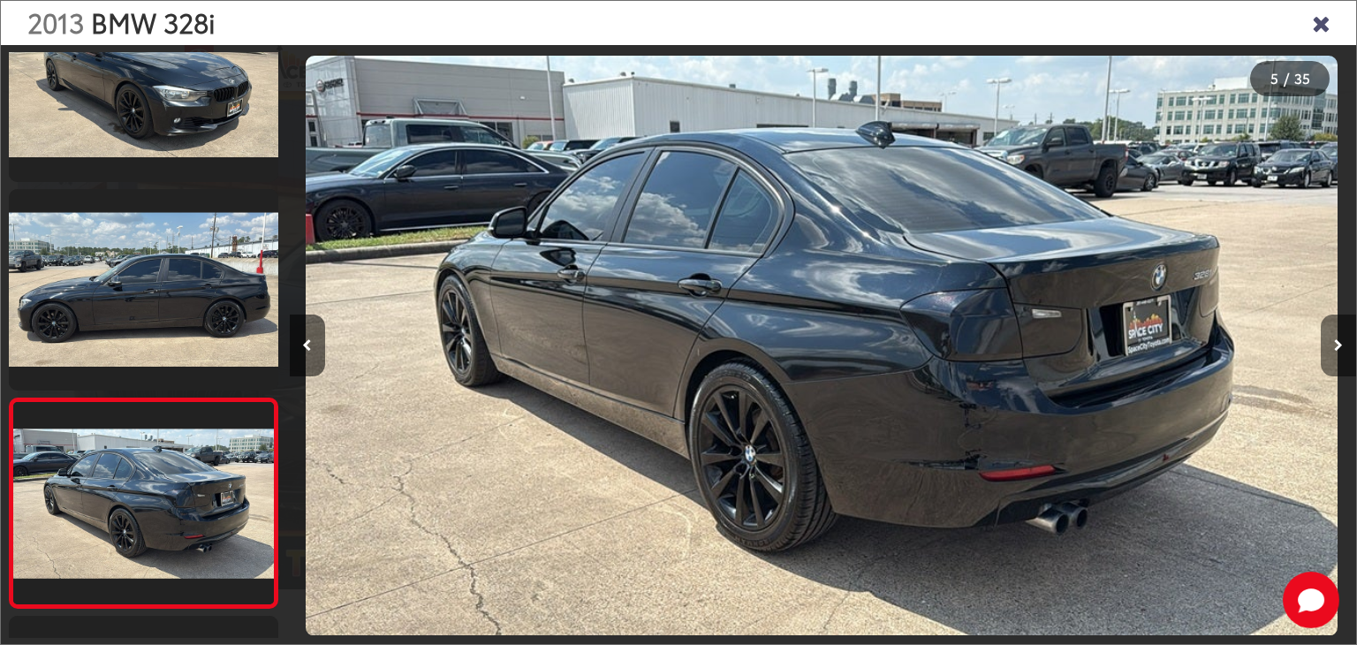
click at [1326, 351] on button "Next image" at bounding box center [1338, 345] width 35 height 62
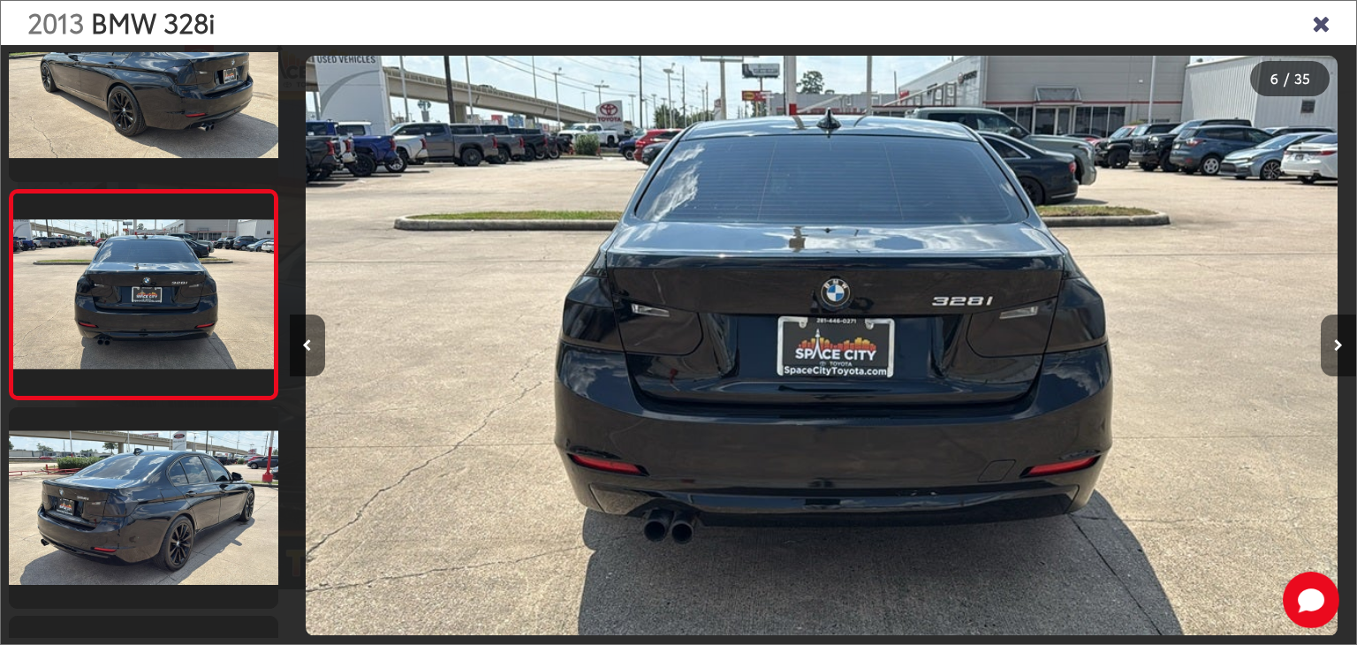
click at [1326, 351] on button "Next image" at bounding box center [1338, 345] width 35 height 62
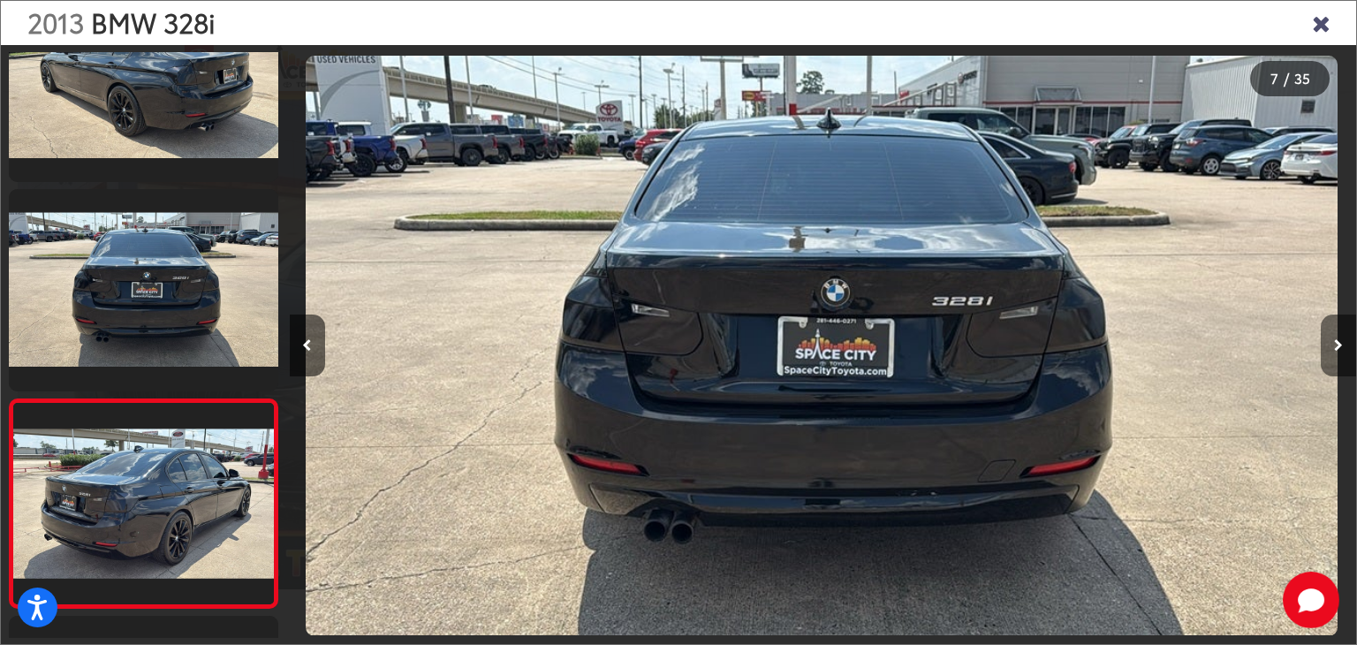
scroll to position [1118, 0]
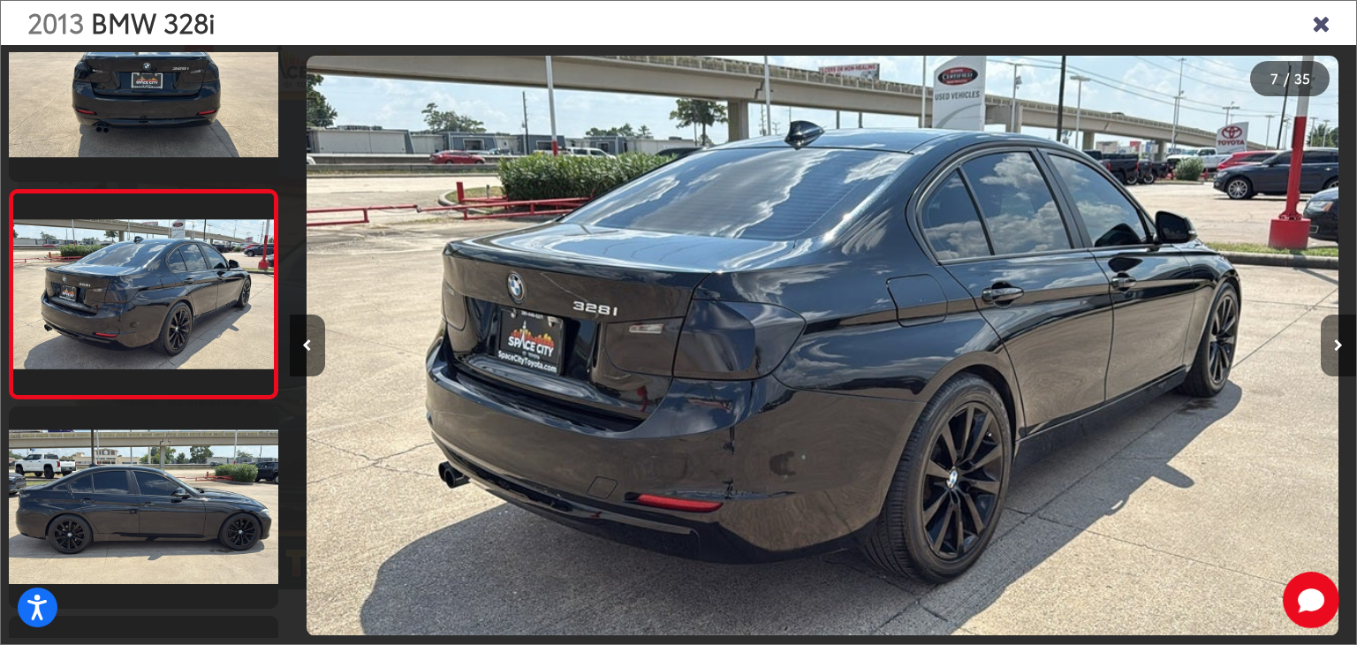
click at [1326, 351] on button "Next image" at bounding box center [1338, 345] width 35 height 62
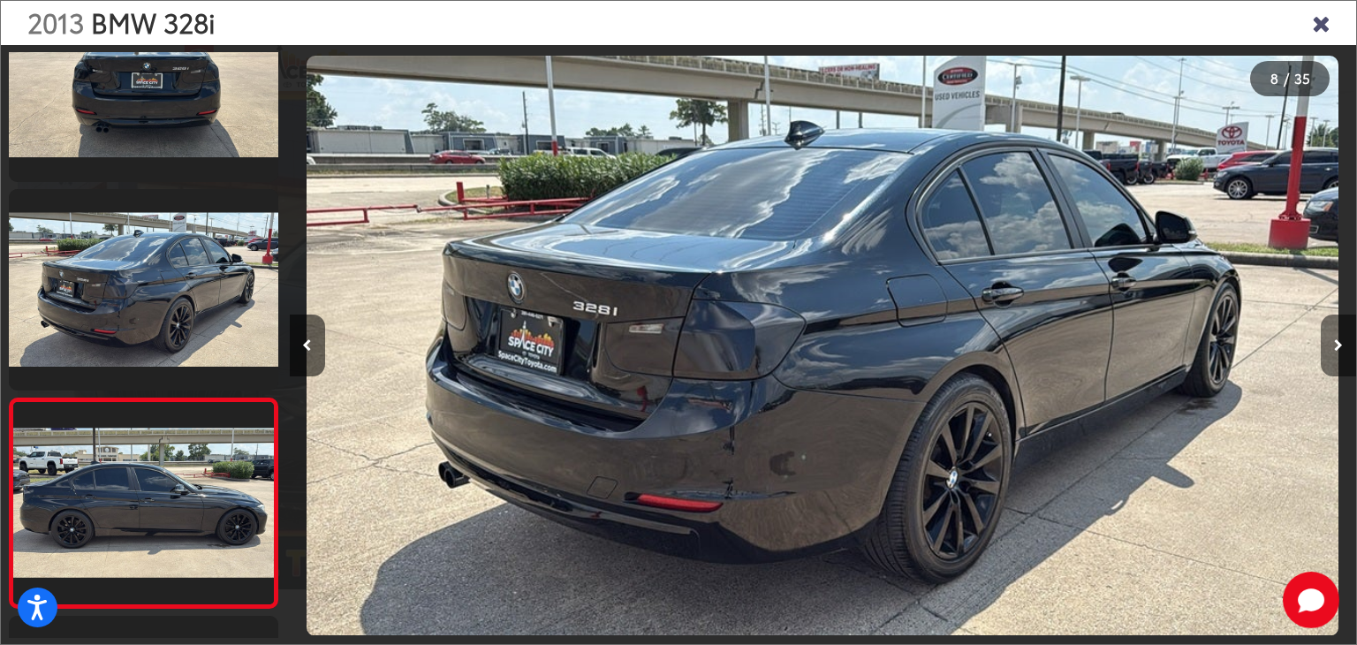
scroll to position [1328, 0]
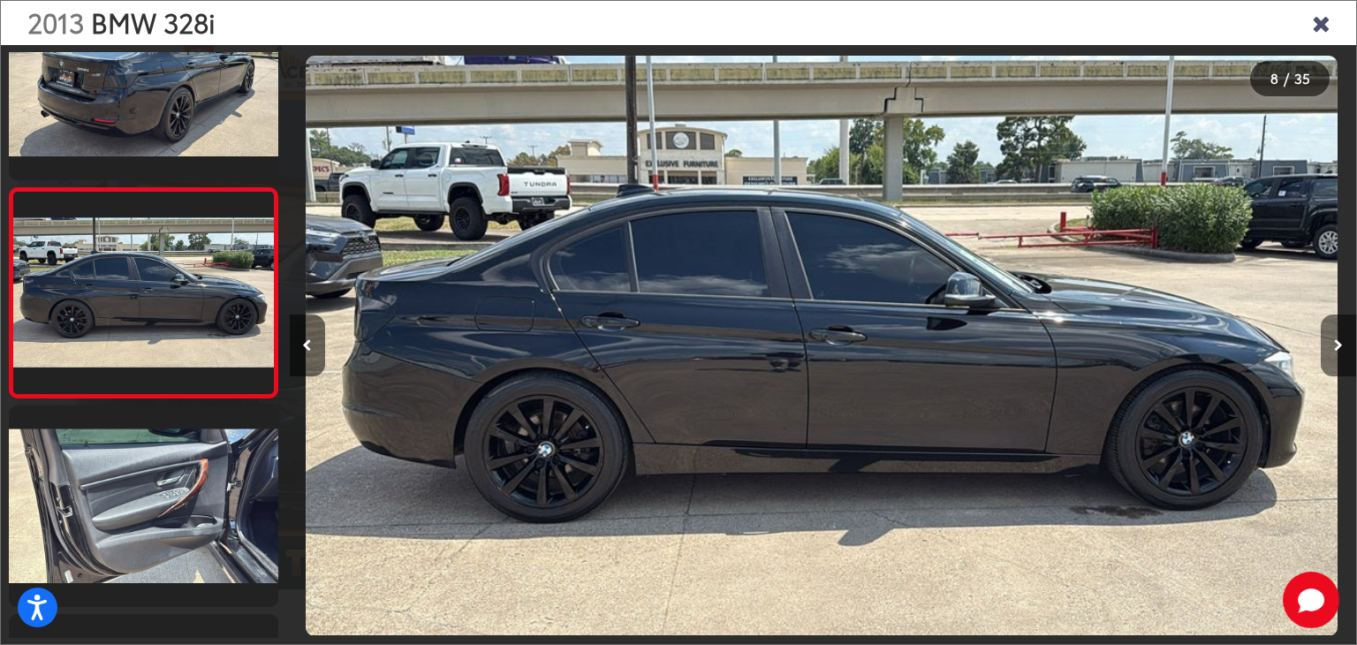
click at [1326, 351] on button "Next image" at bounding box center [1338, 345] width 35 height 62
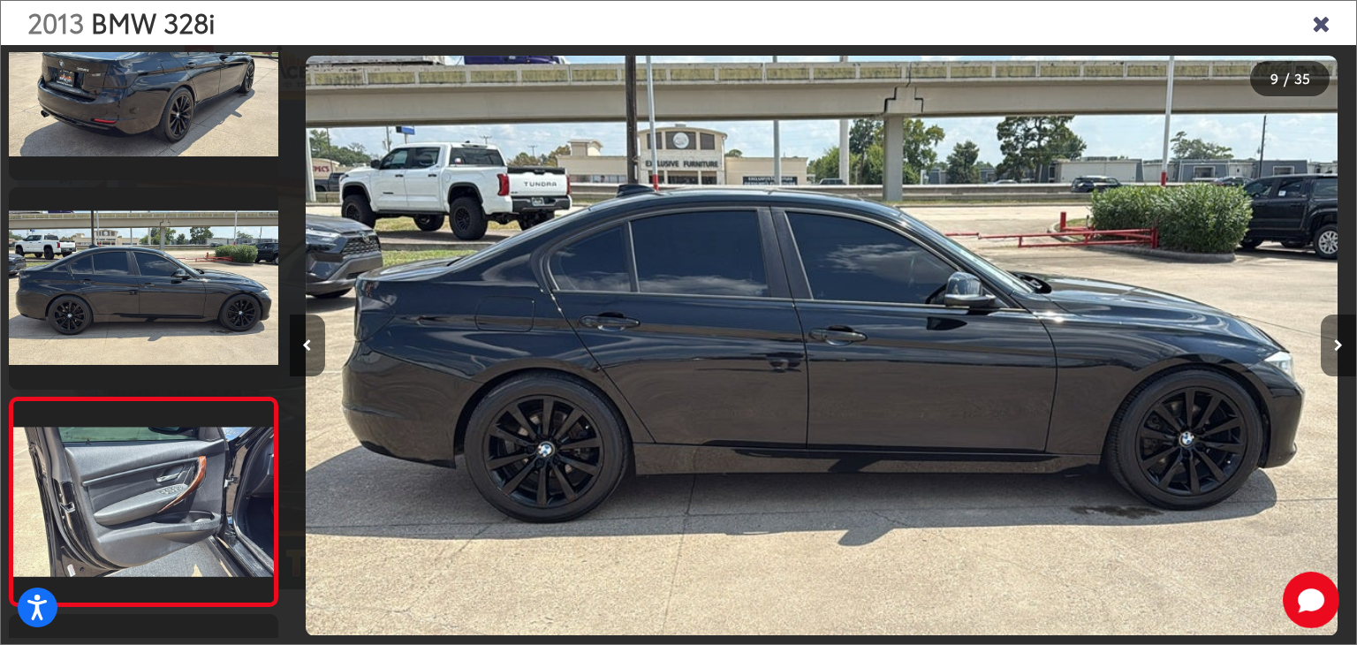
scroll to position [1537, 0]
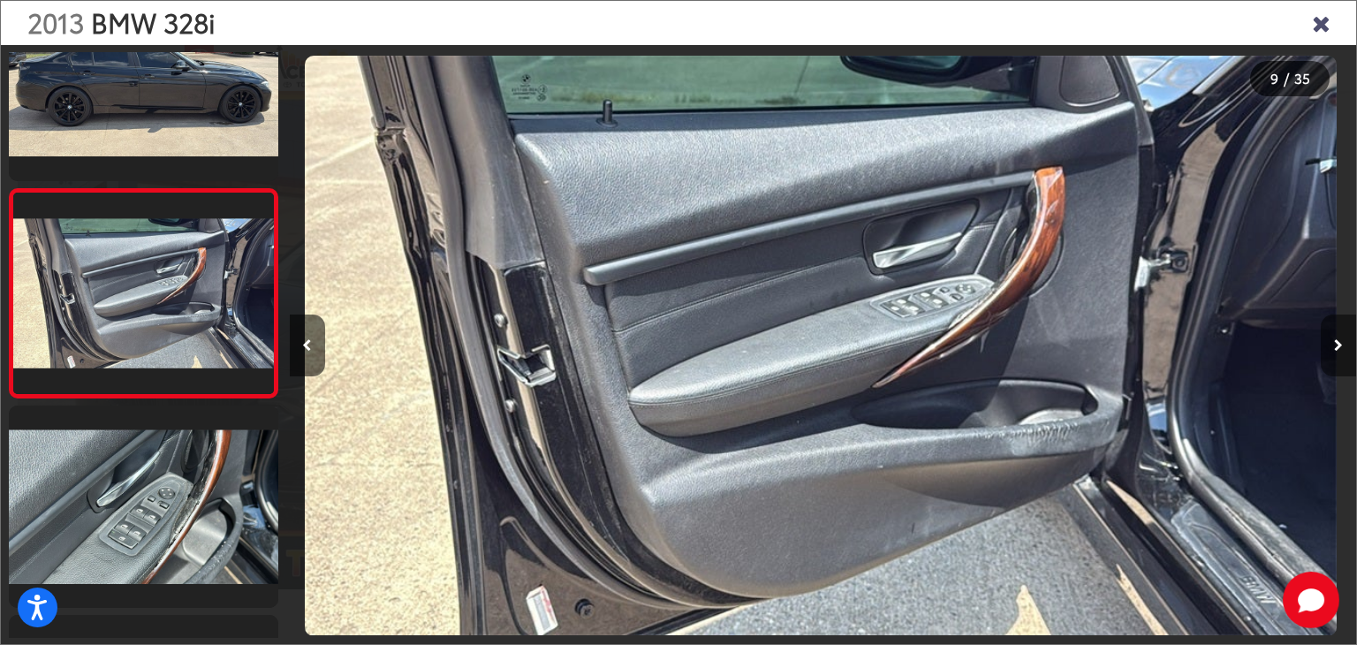
click at [1326, 351] on button "Next image" at bounding box center [1338, 345] width 35 height 62
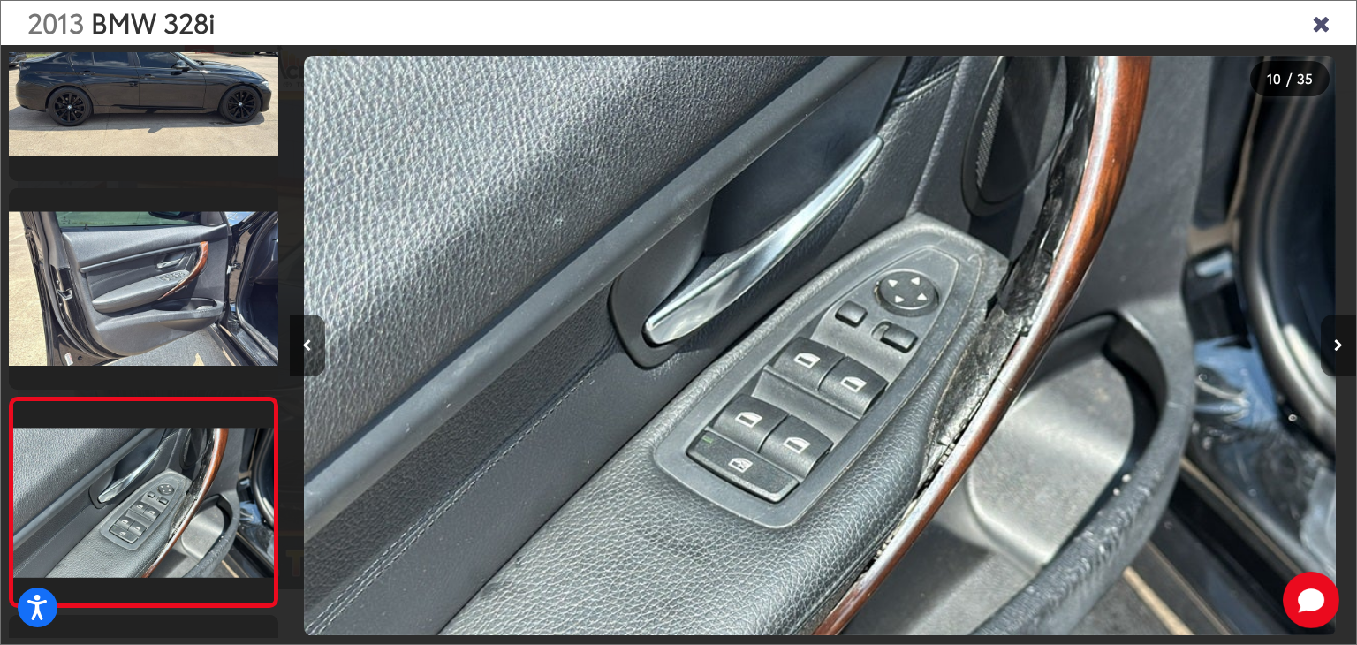
scroll to position [1745, 0]
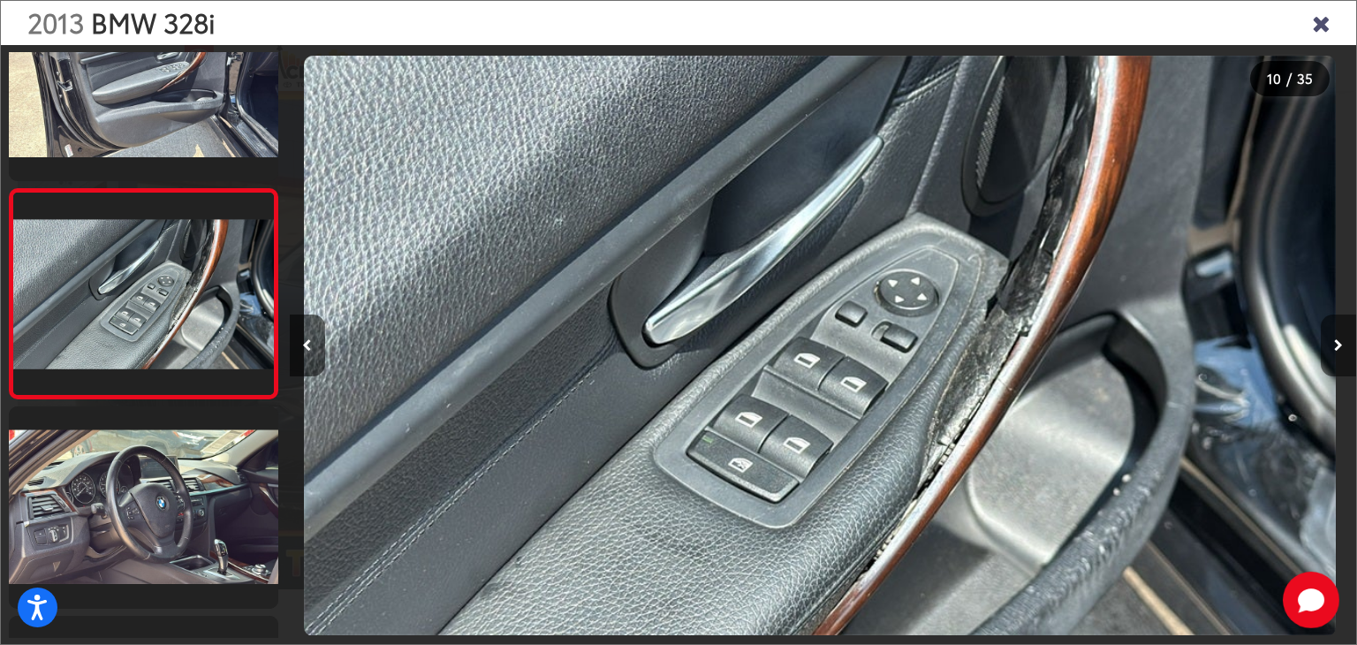
click at [1326, 351] on button "Next image" at bounding box center [1338, 345] width 35 height 62
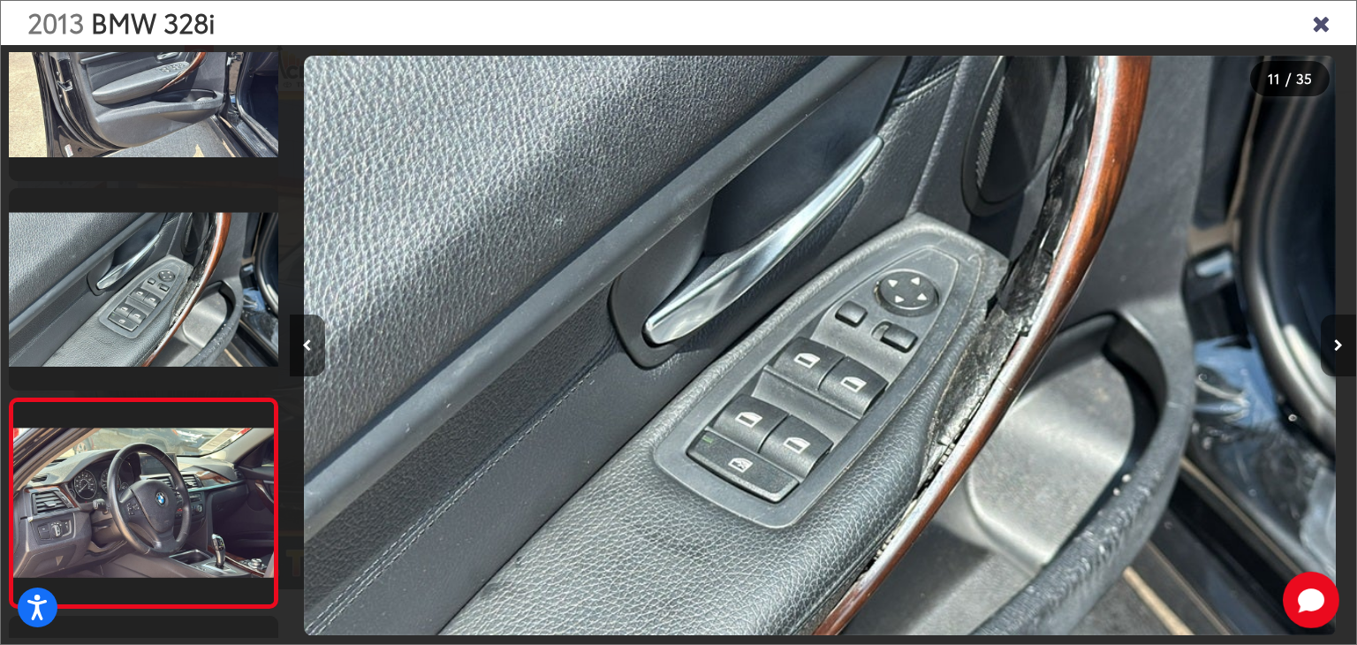
scroll to position [1955, 0]
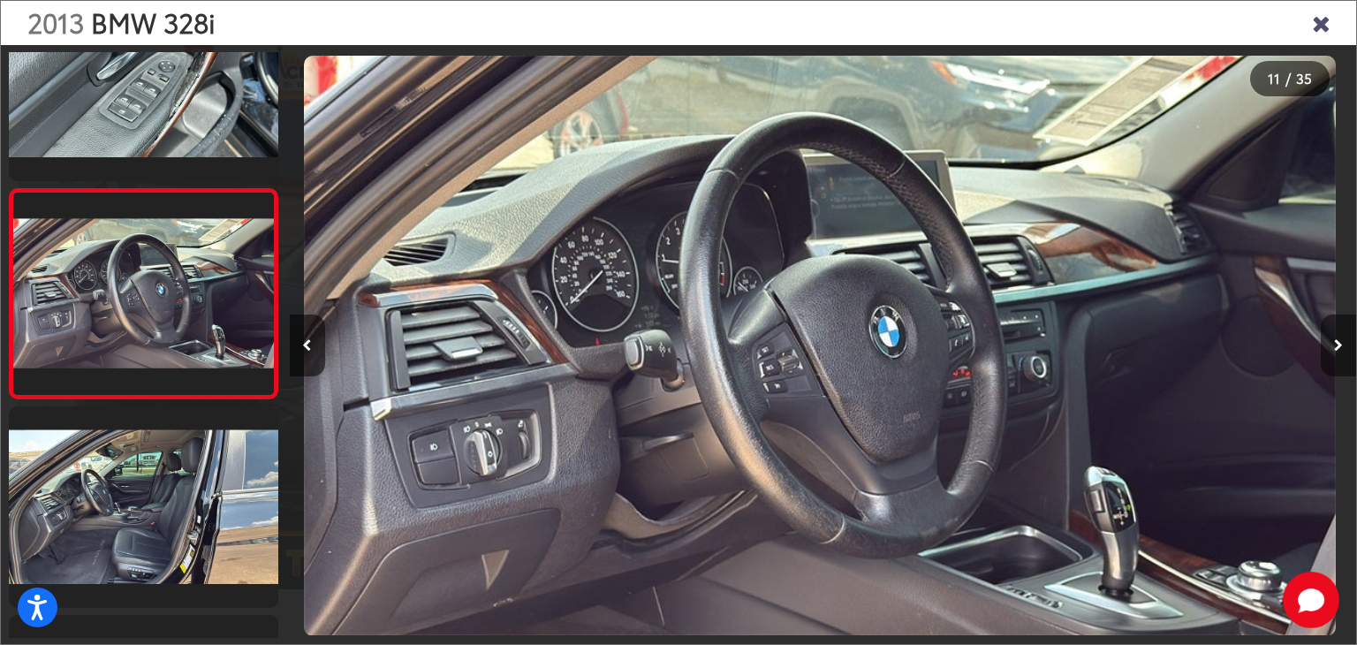
click at [1326, 351] on button "Next image" at bounding box center [1338, 345] width 35 height 62
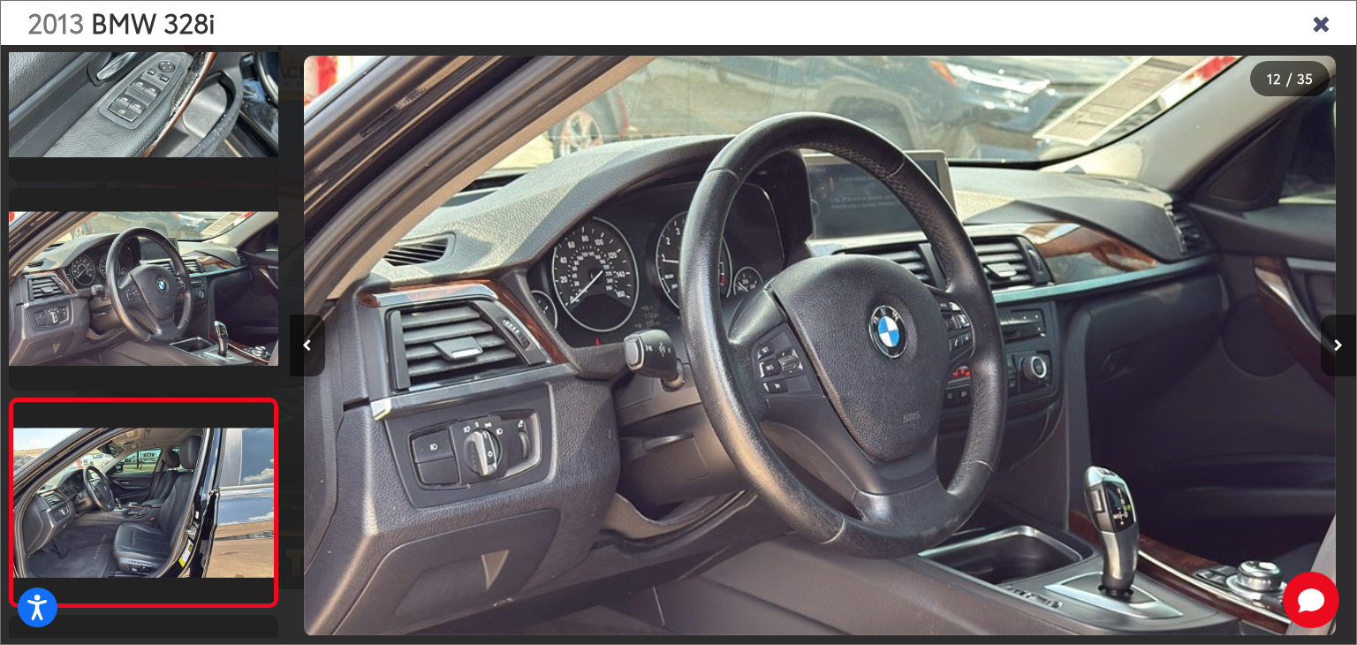
scroll to position [2163, 0]
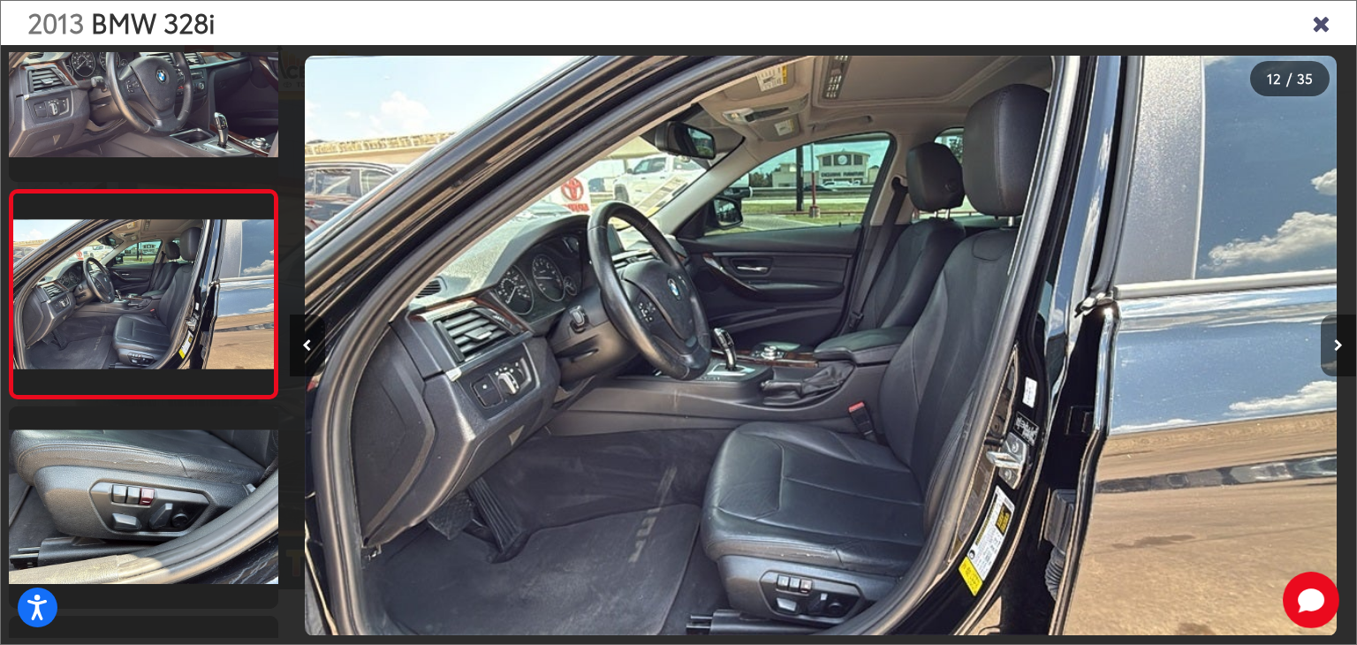
click at [1326, 351] on button "Next image" at bounding box center [1338, 345] width 35 height 62
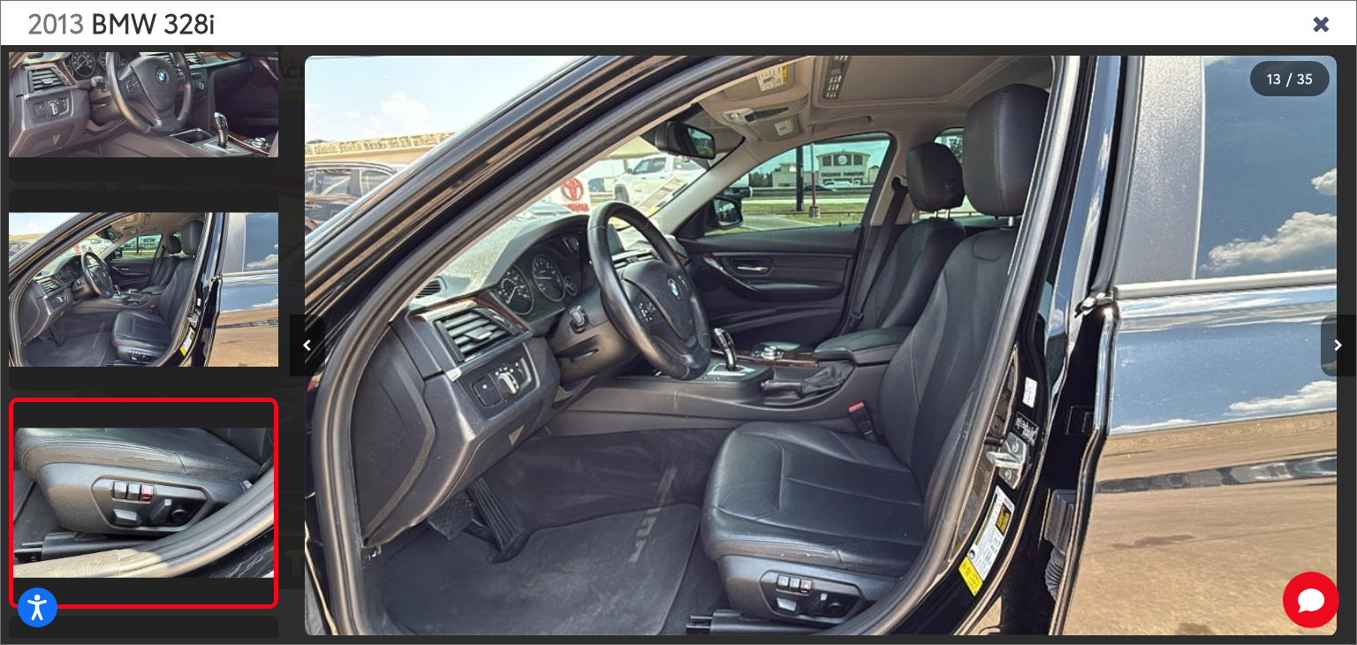
scroll to position [2372, 0]
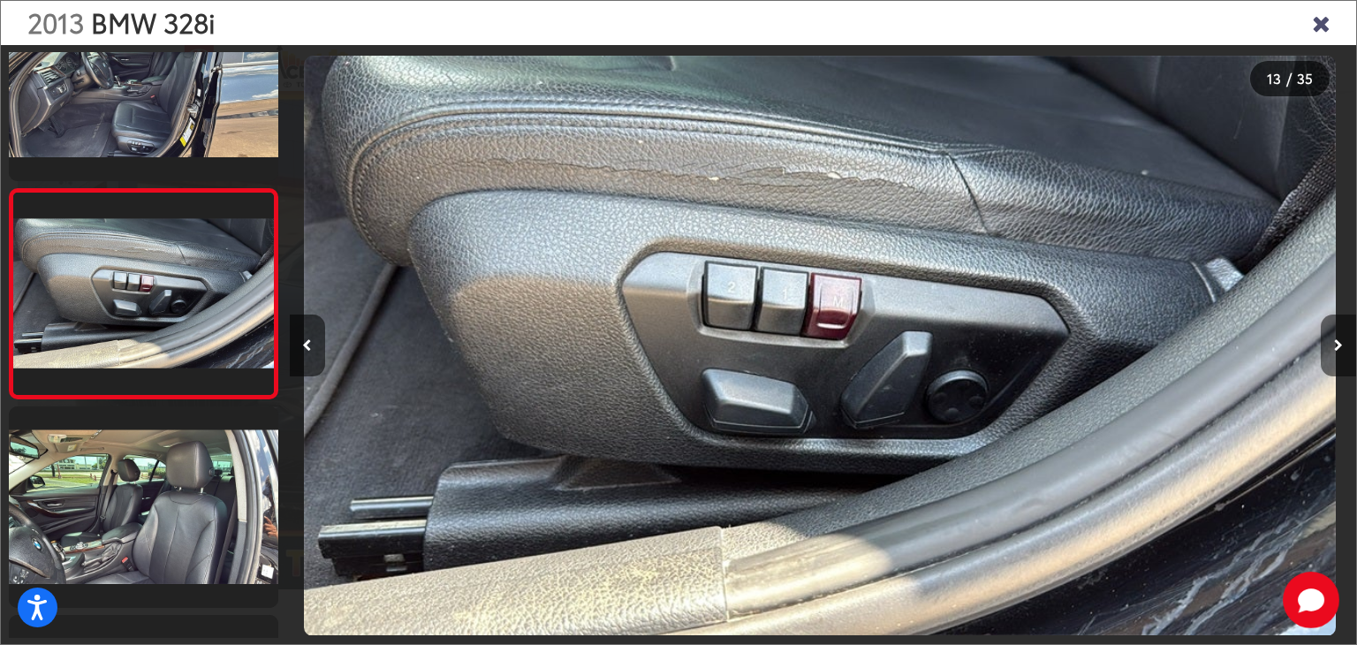
click at [1326, 351] on button "Next image" at bounding box center [1338, 345] width 35 height 62
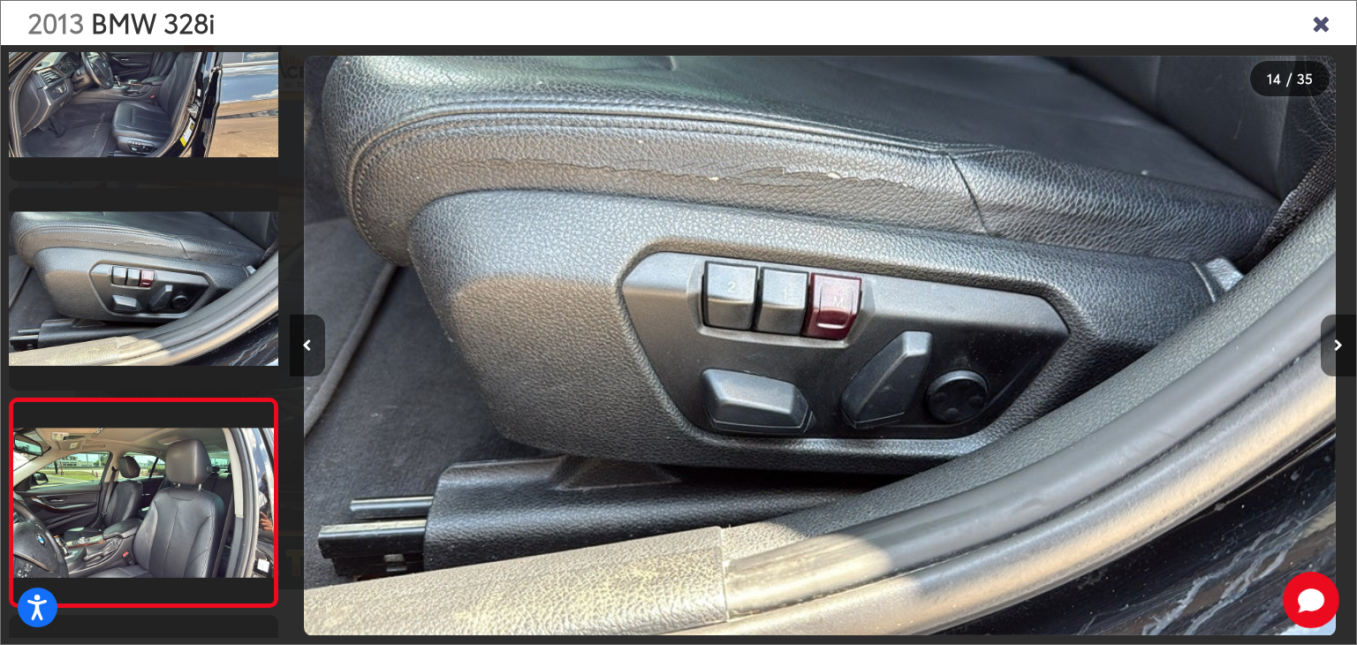
scroll to position [2581, 0]
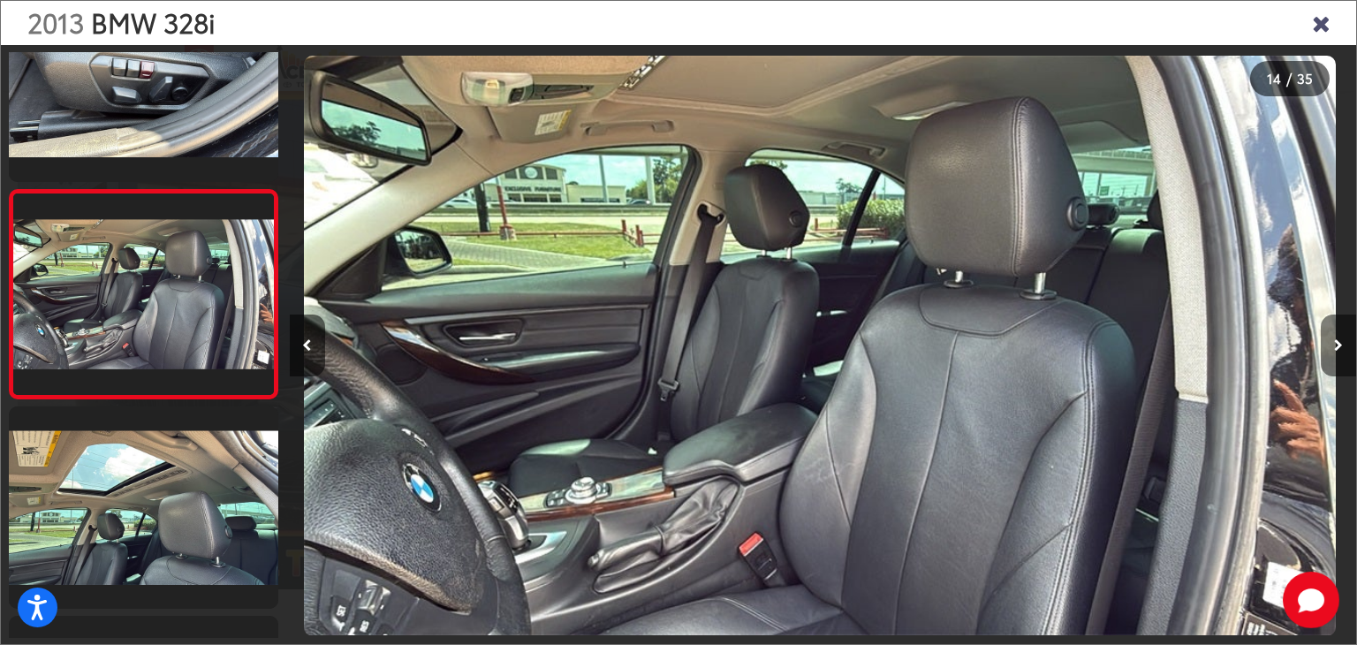
click at [1326, 351] on button "Next image" at bounding box center [1338, 345] width 35 height 62
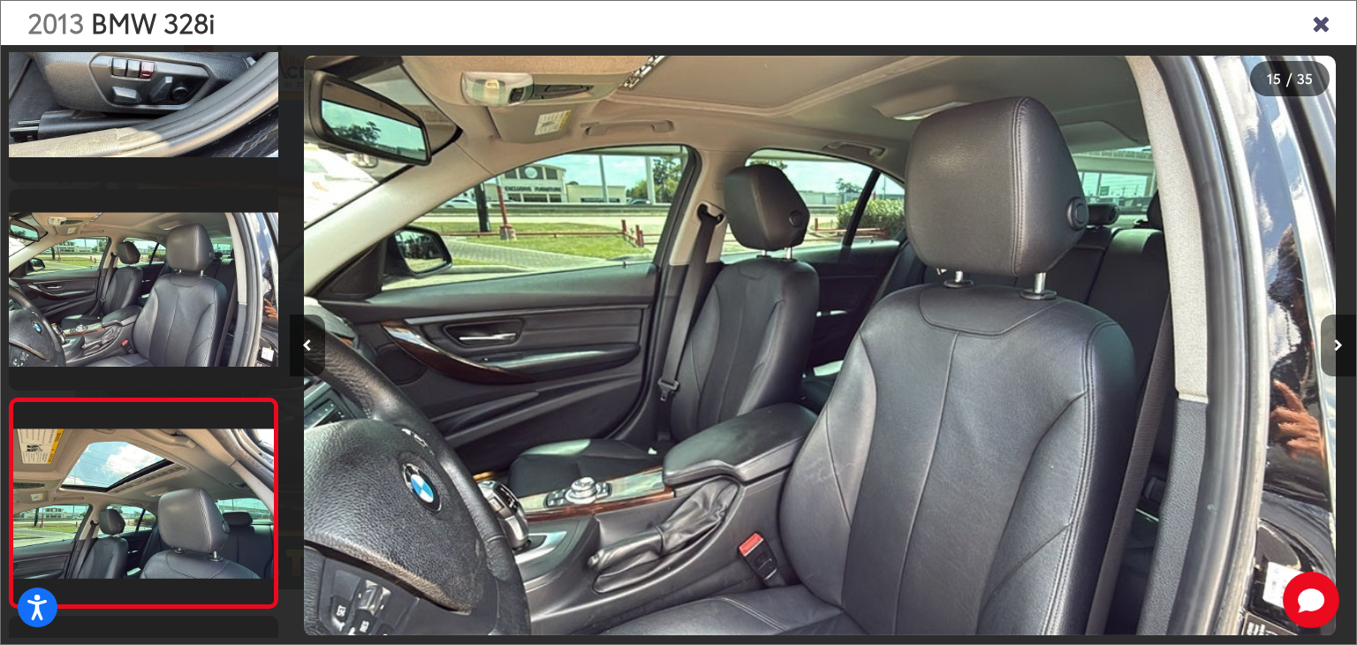
scroll to position [2791, 0]
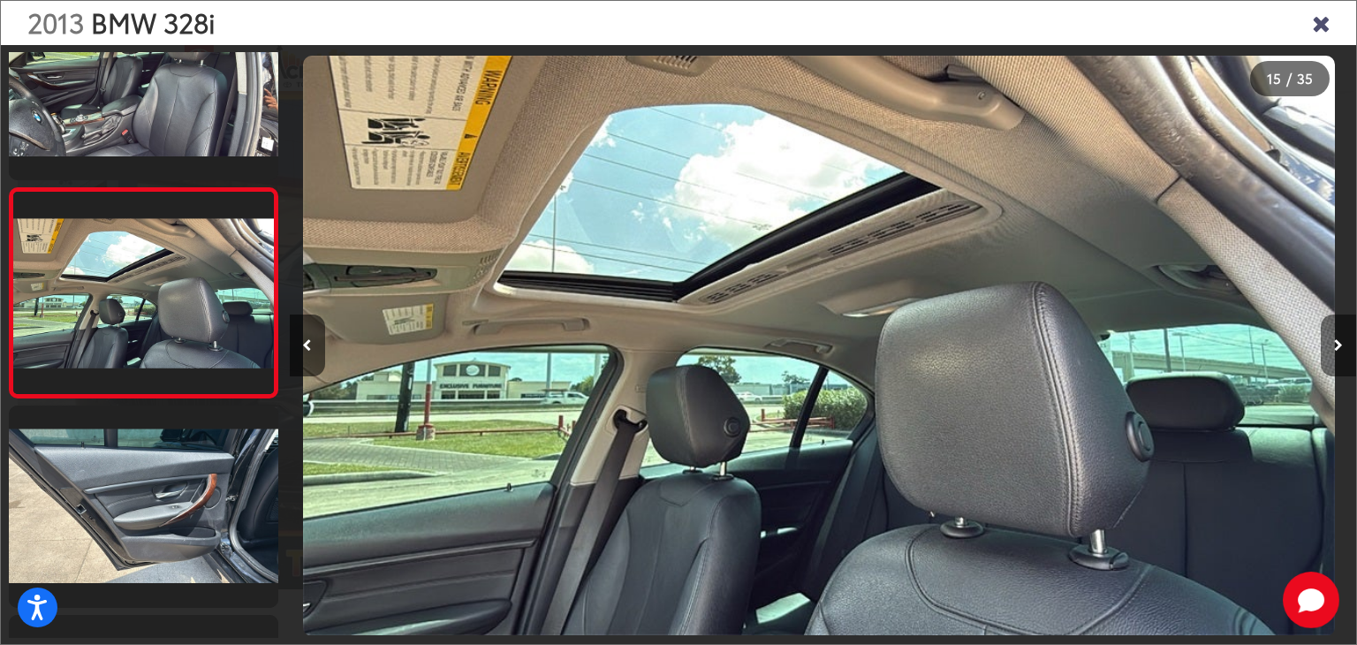
click at [1326, 351] on button "Next image" at bounding box center [1338, 345] width 35 height 62
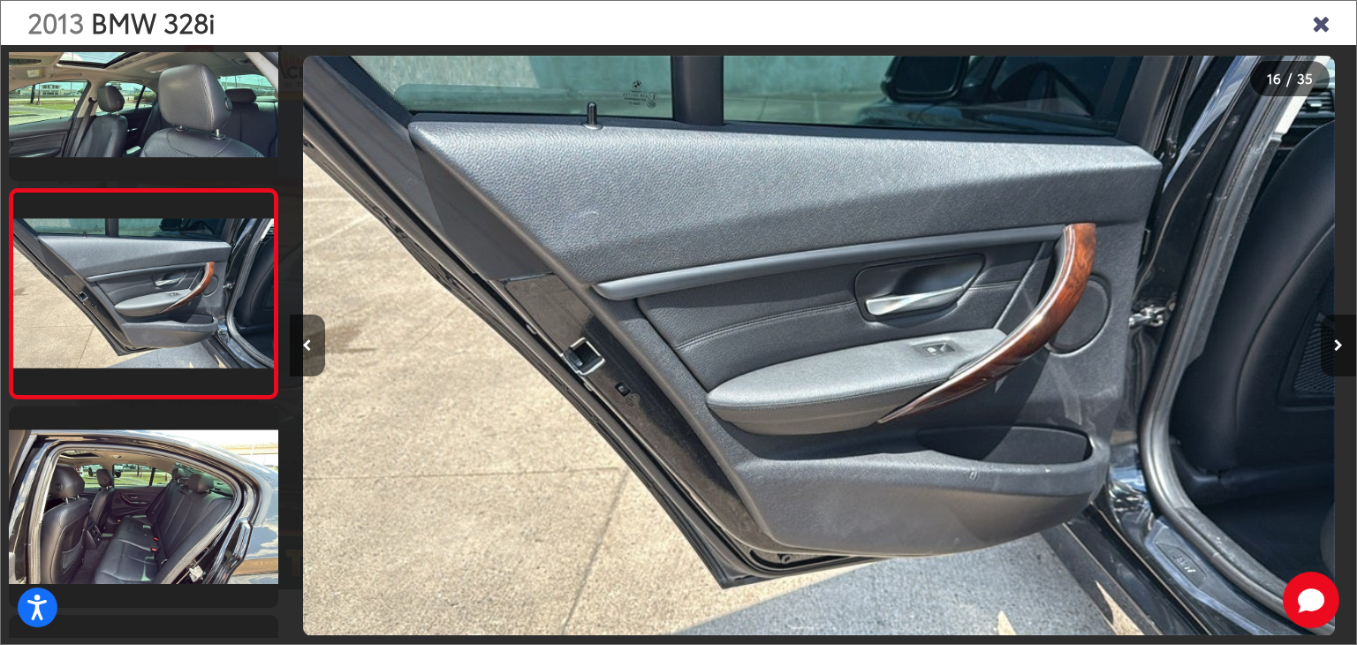
click at [1326, 351] on button "Next image" at bounding box center [1338, 345] width 35 height 62
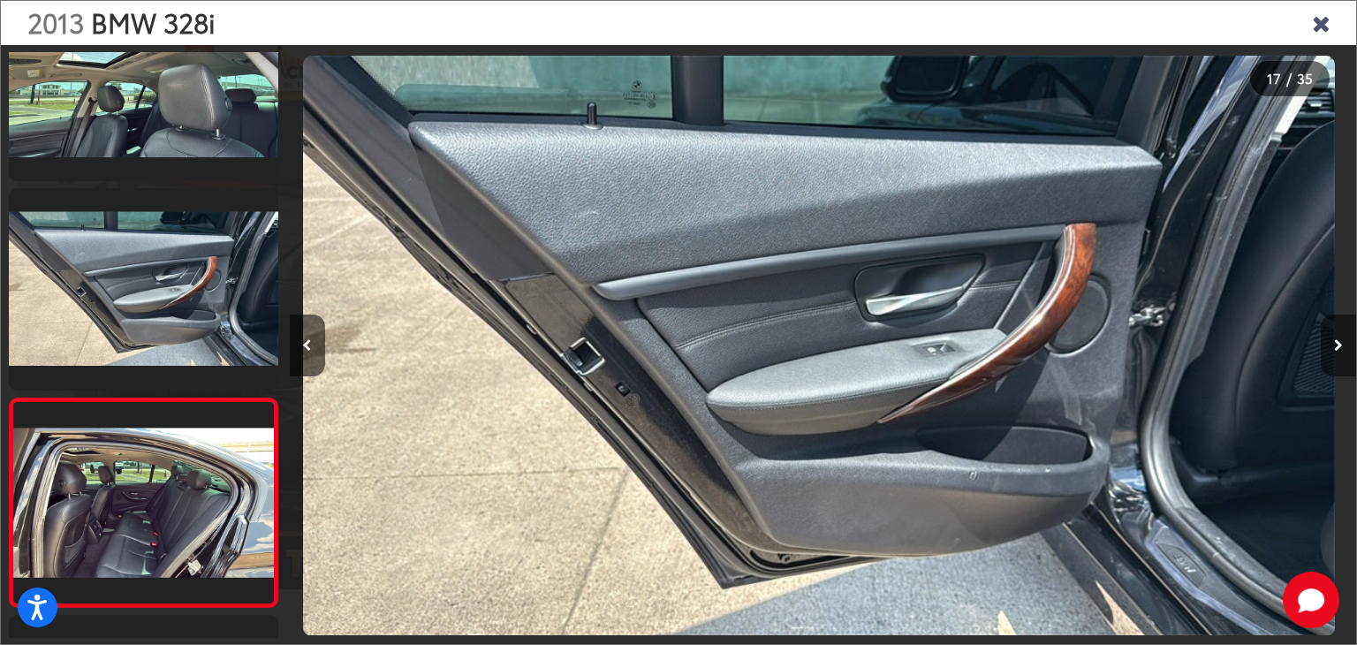
scroll to position [0, 0]
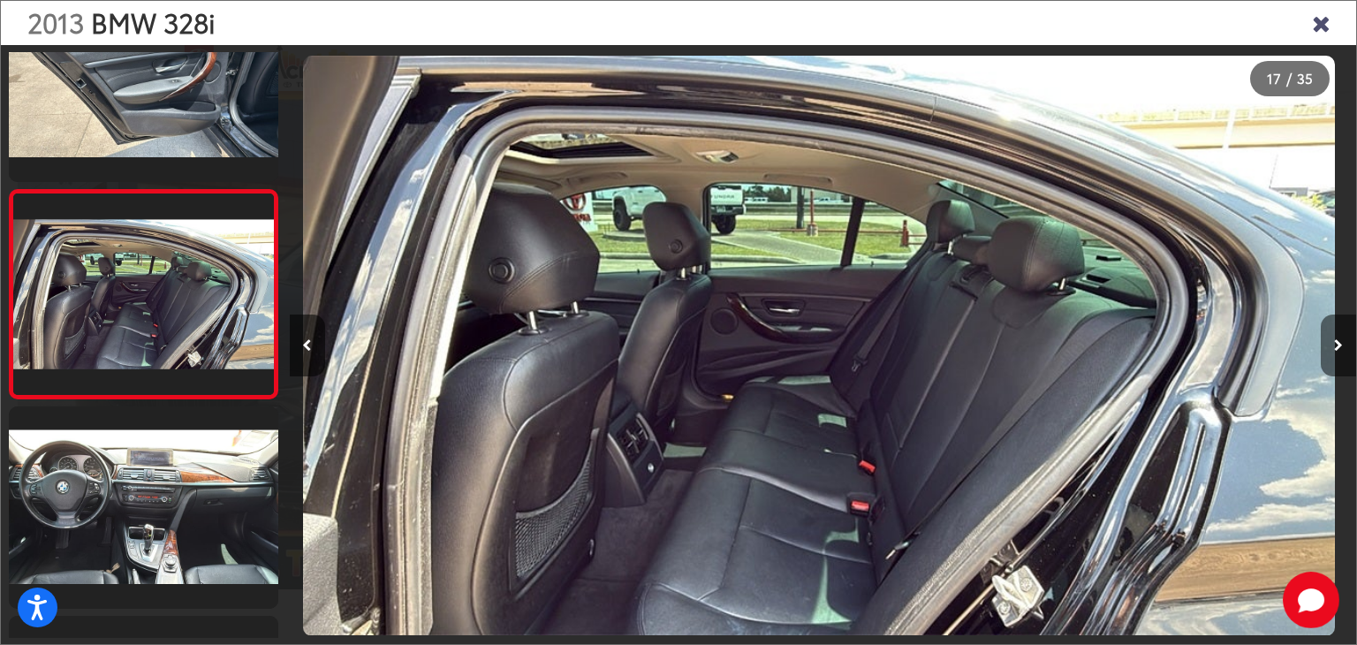
click at [1326, 351] on button "Next image" at bounding box center [1338, 345] width 35 height 62
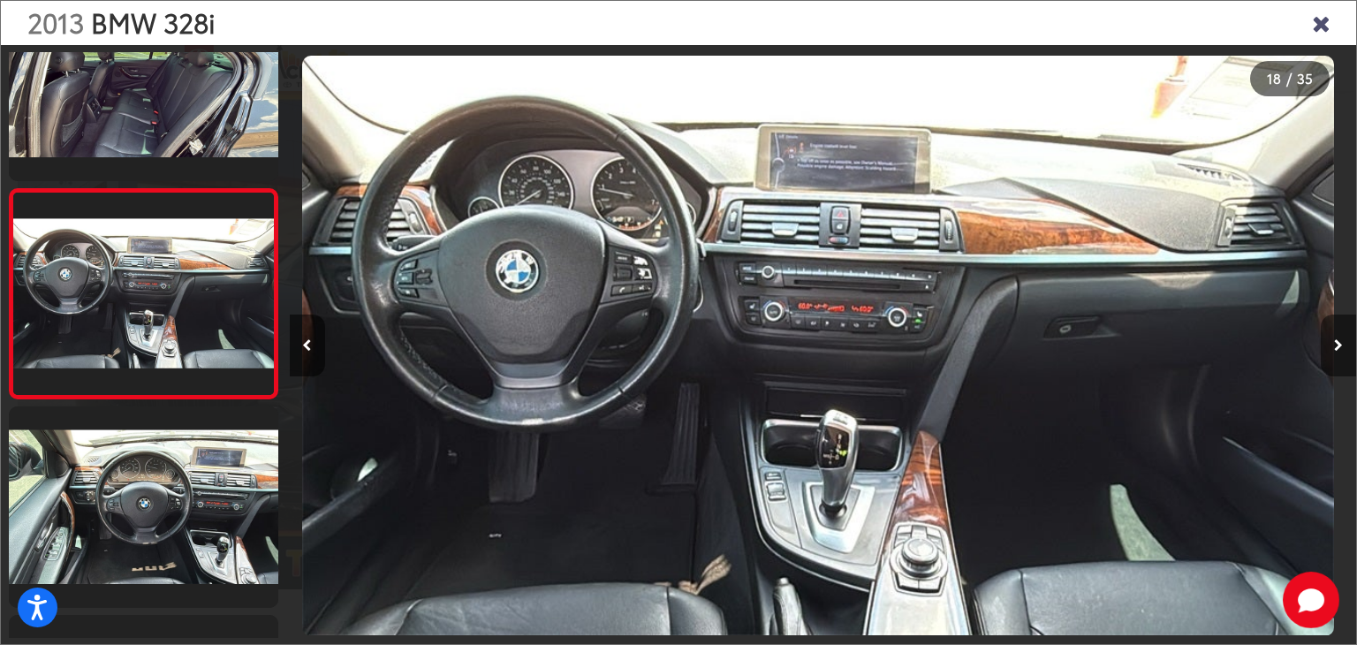
click at [1326, 351] on button "Next image" at bounding box center [1338, 345] width 35 height 62
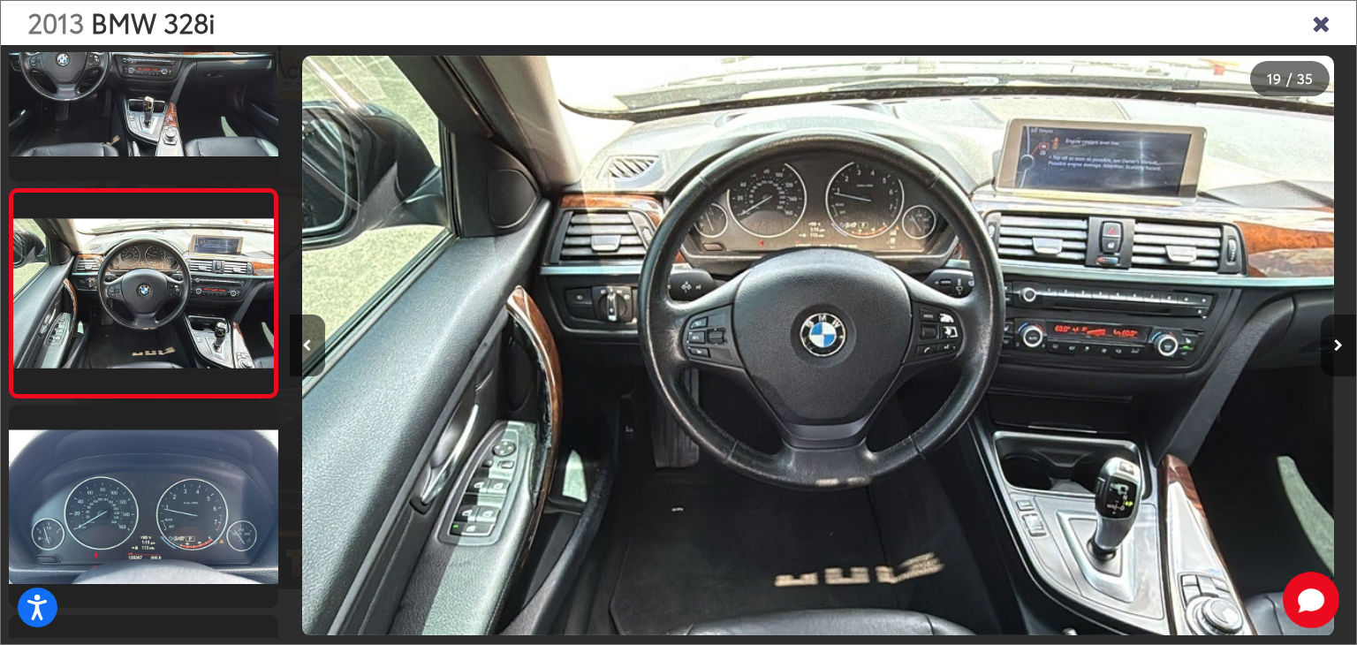
click at [1326, 354] on button "Next image" at bounding box center [1338, 345] width 35 height 62
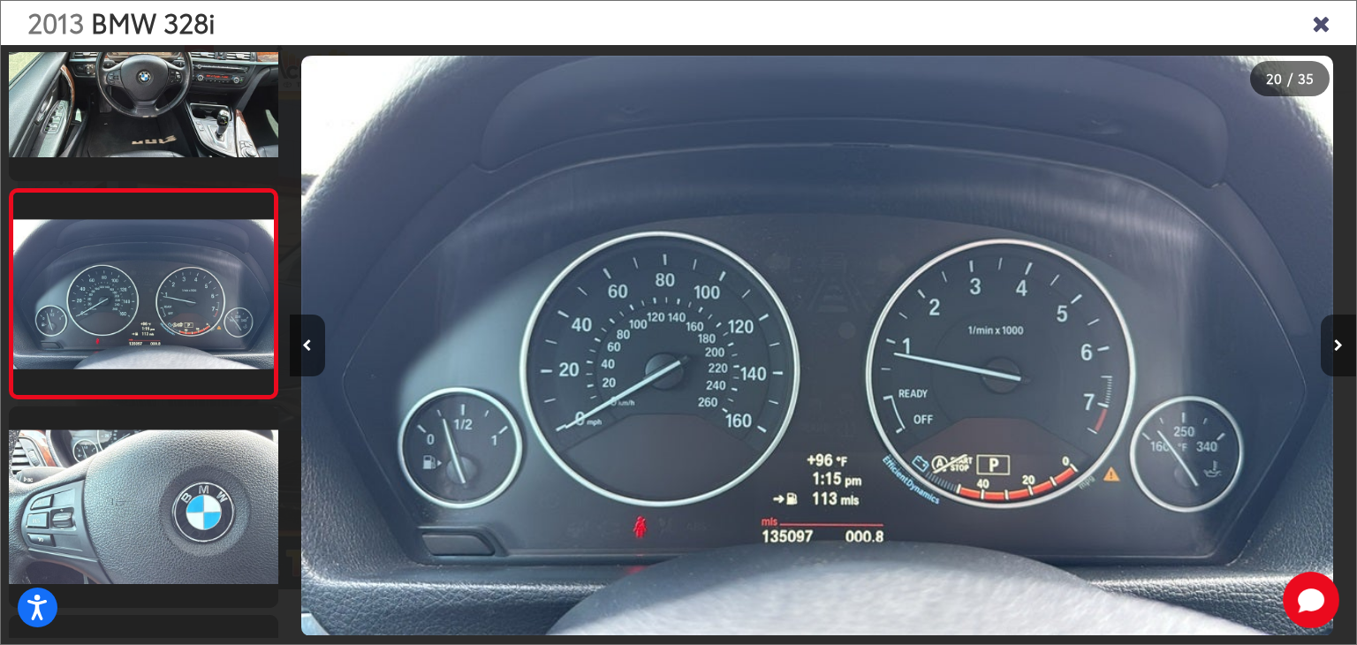
click at [1326, 354] on button "Next image" at bounding box center [1338, 345] width 35 height 62
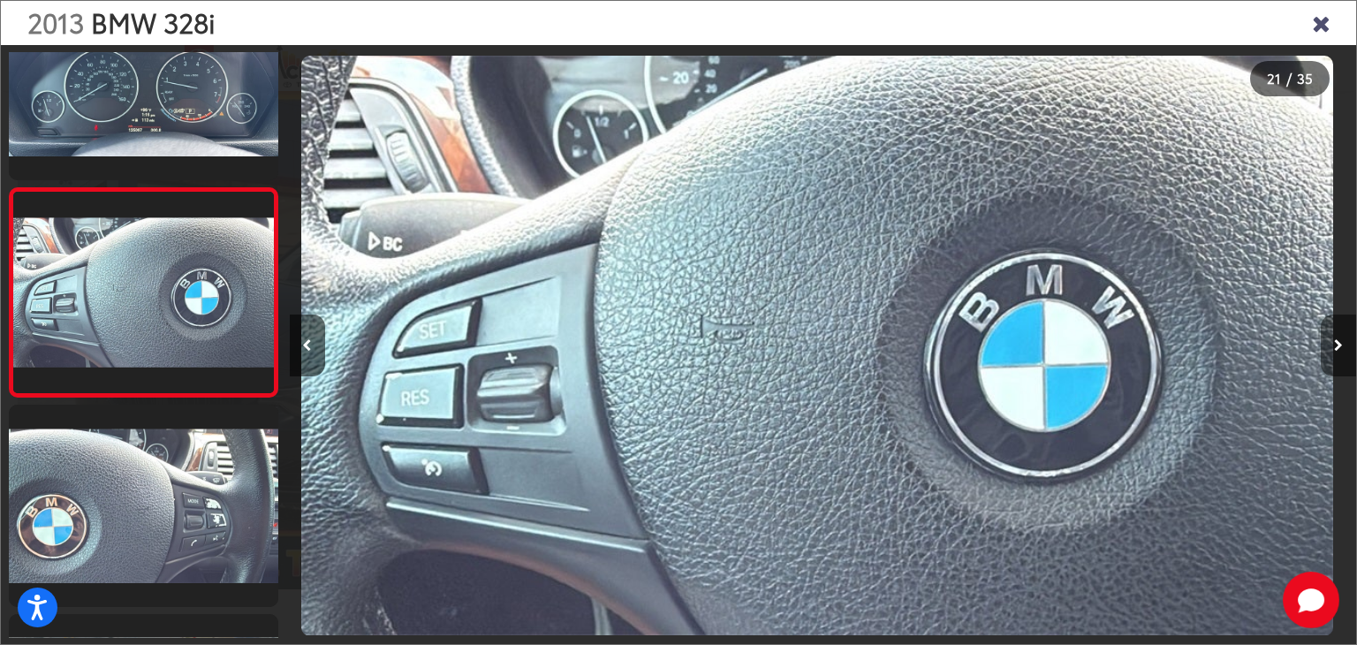
click at [1326, 354] on button "Next image" at bounding box center [1338, 345] width 35 height 62
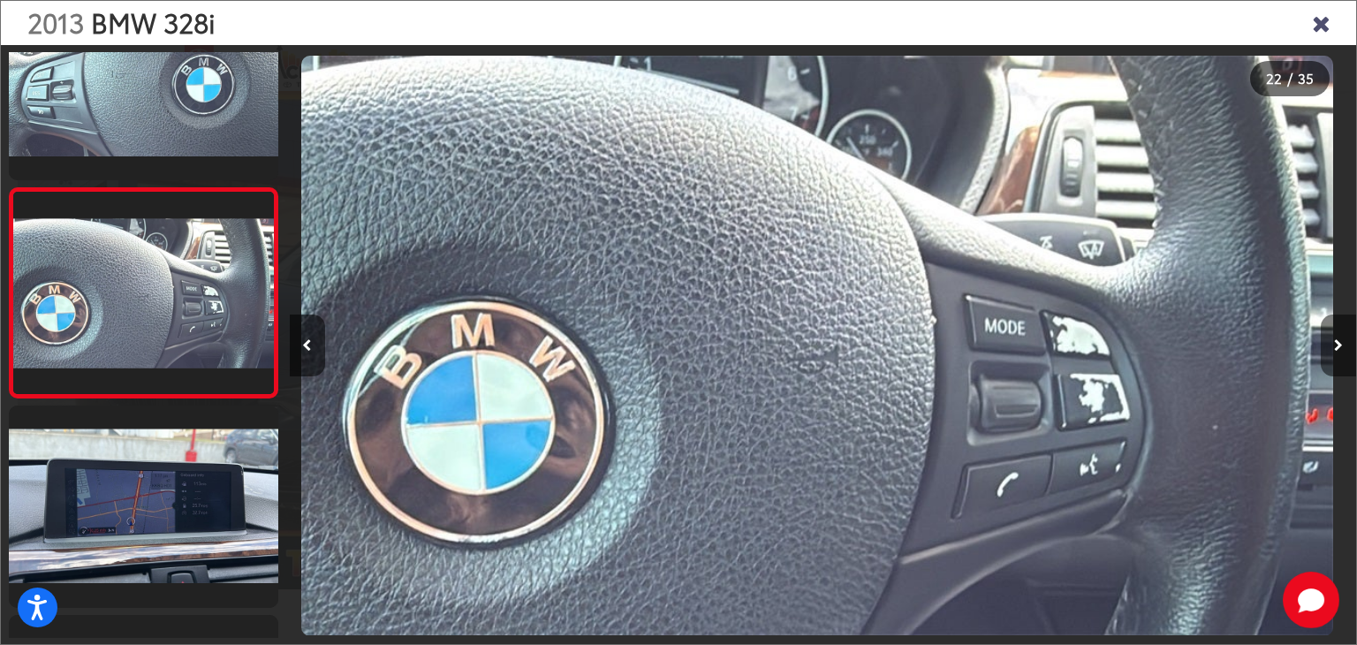
click at [1326, 354] on button "Next image" at bounding box center [1338, 345] width 35 height 62
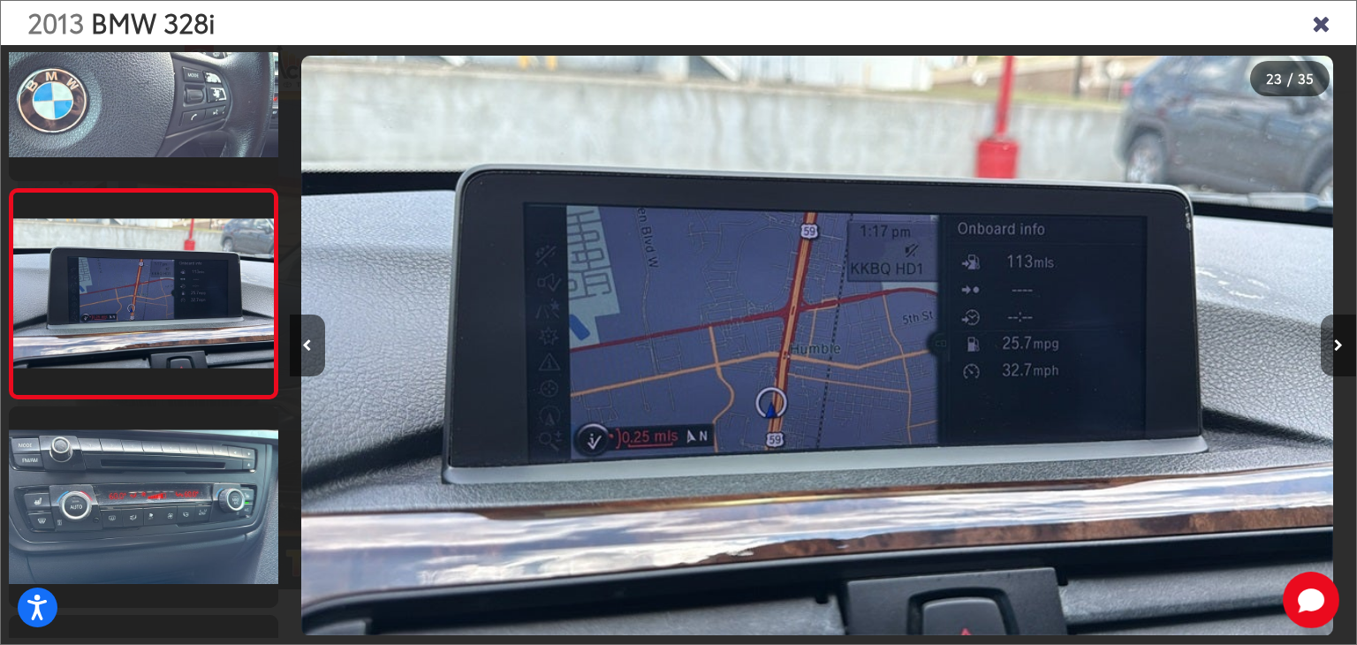
click at [1326, 354] on button "Next image" at bounding box center [1338, 345] width 35 height 62
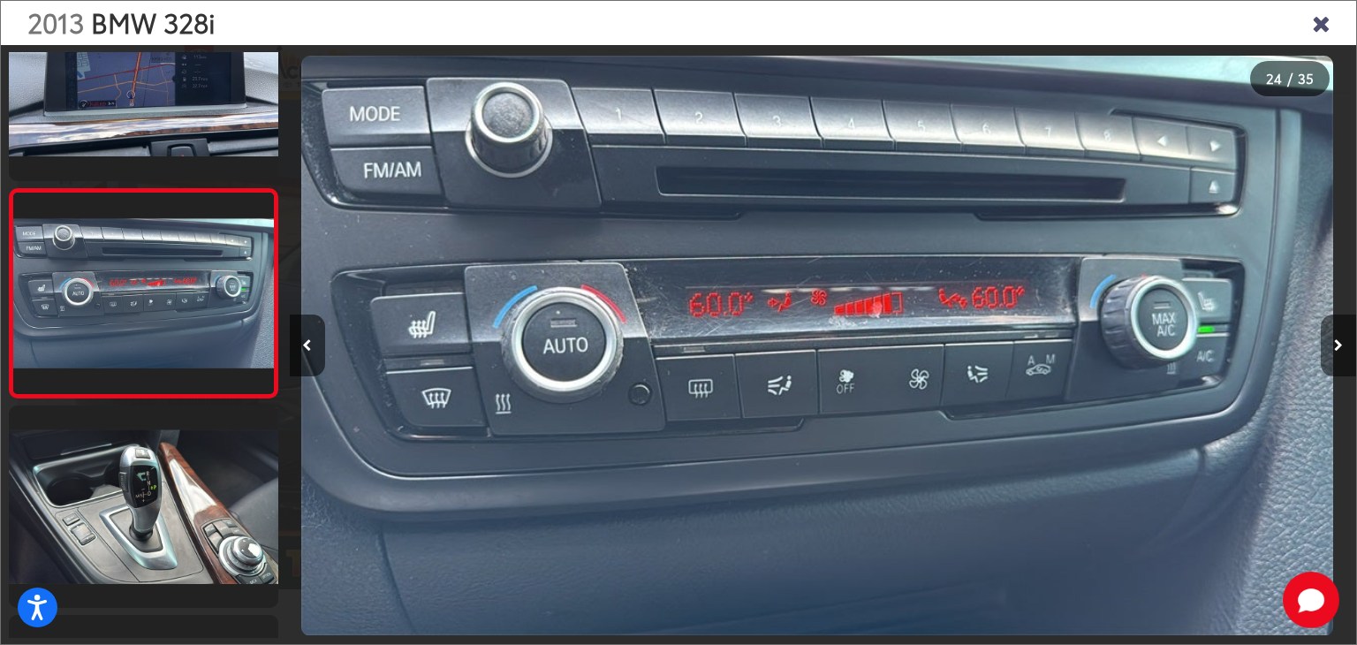
click at [1326, 354] on button "Next image" at bounding box center [1338, 345] width 35 height 62
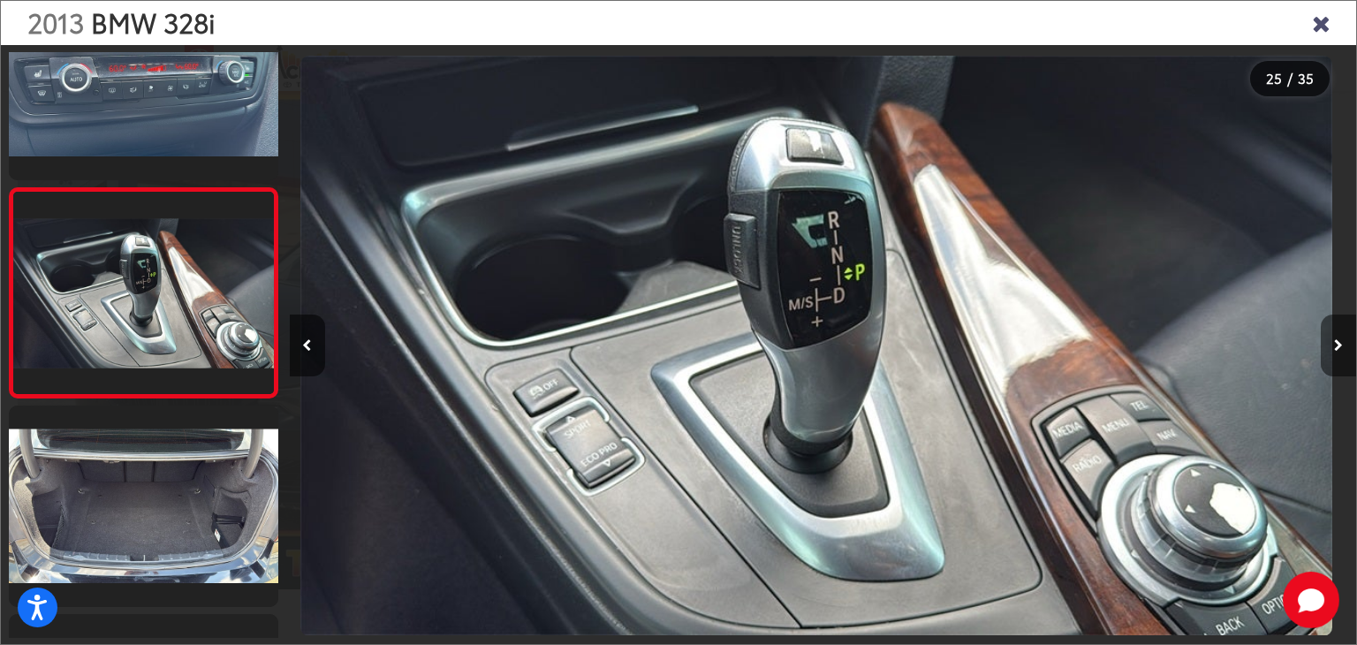
click at [1326, 354] on button "Next image" at bounding box center [1338, 345] width 35 height 62
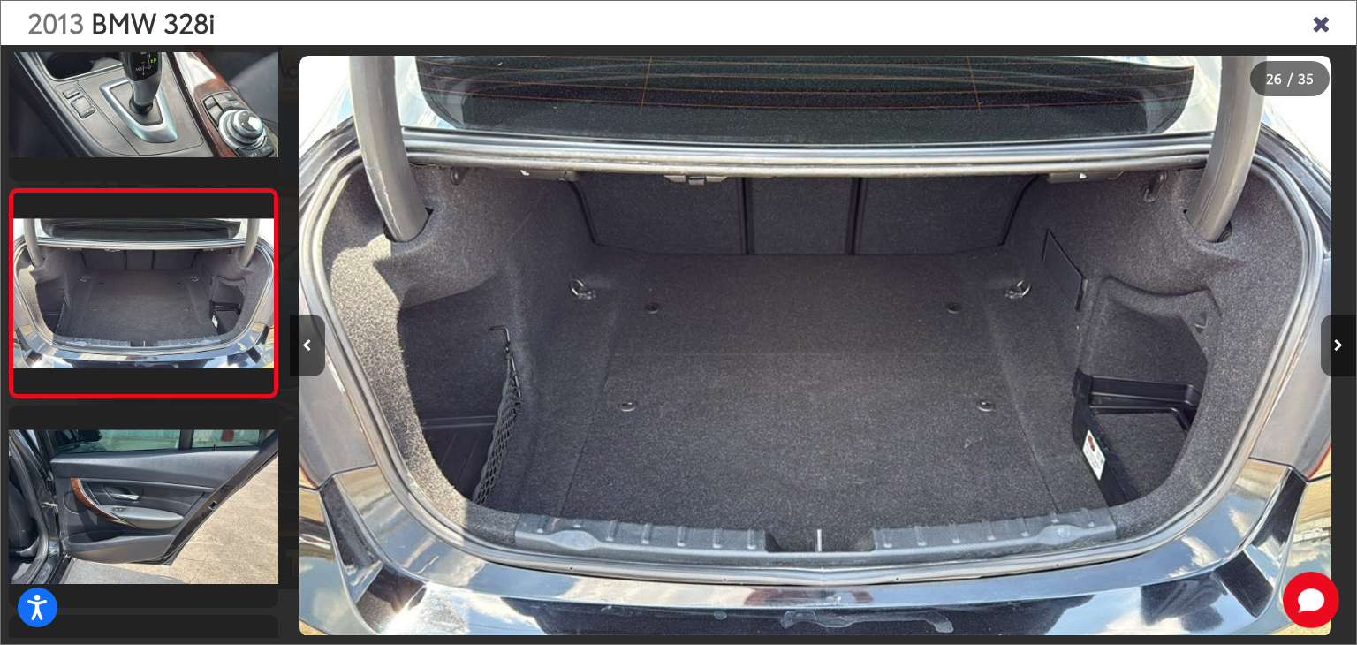
click at [1326, 354] on button "Next image" at bounding box center [1338, 345] width 35 height 62
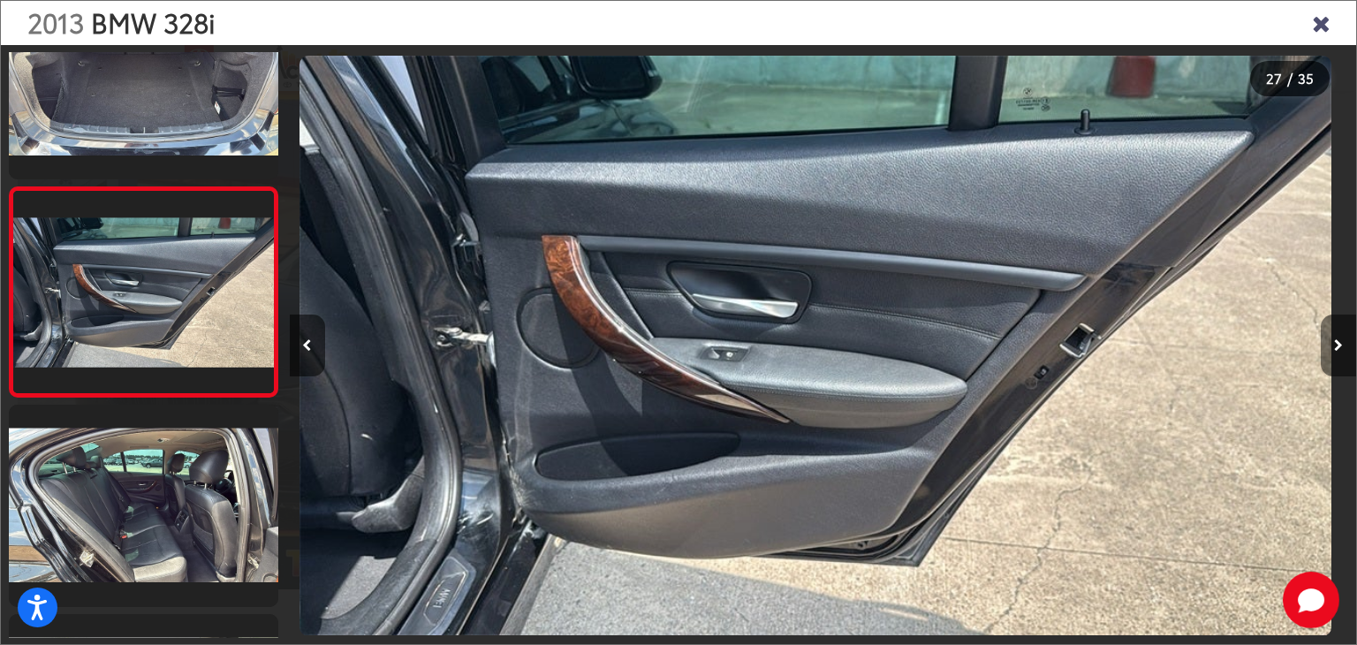
click at [1326, 354] on button "Next image" at bounding box center [1338, 345] width 35 height 62
